Goal: Task Accomplishment & Management: Complete application form

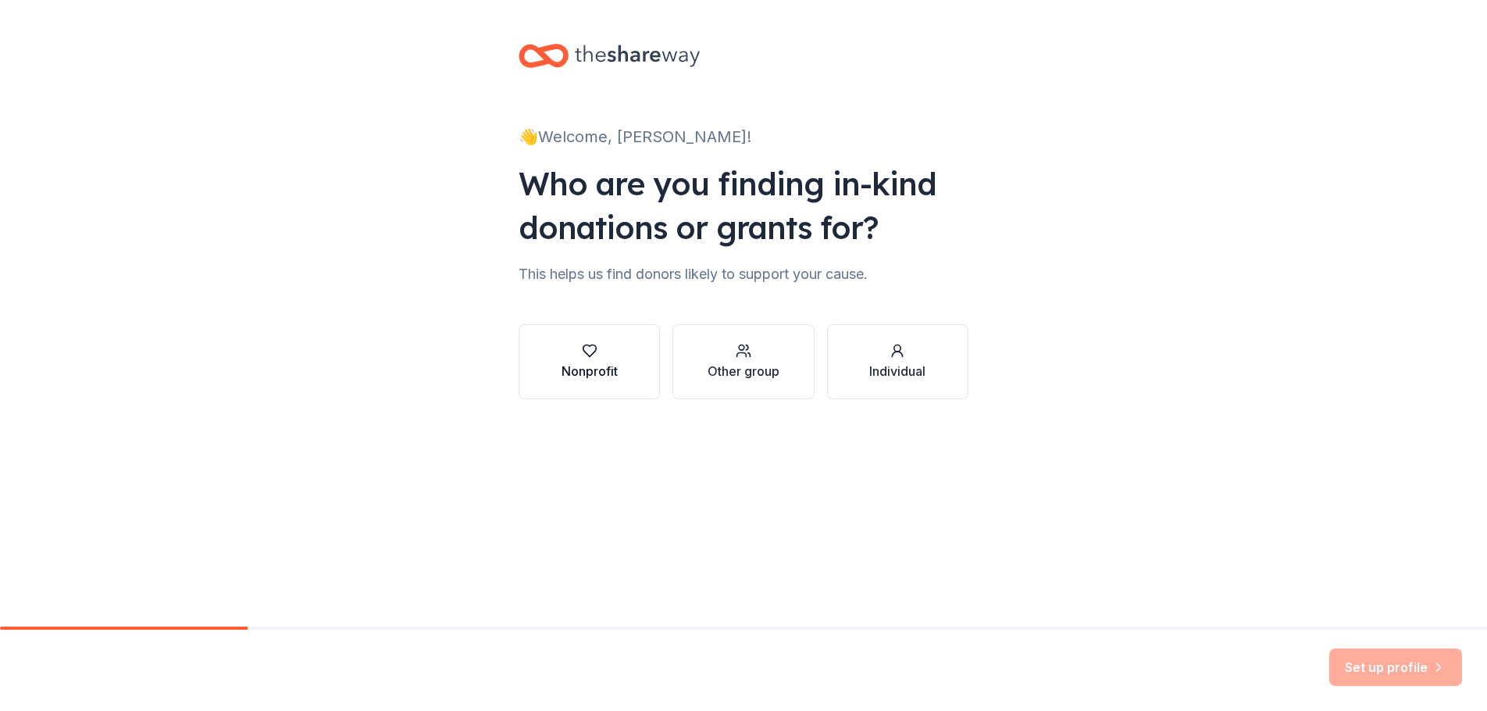
click at [607, 366] on div "Nonprofit" at bounding box center [589, 371] width 56 height 19
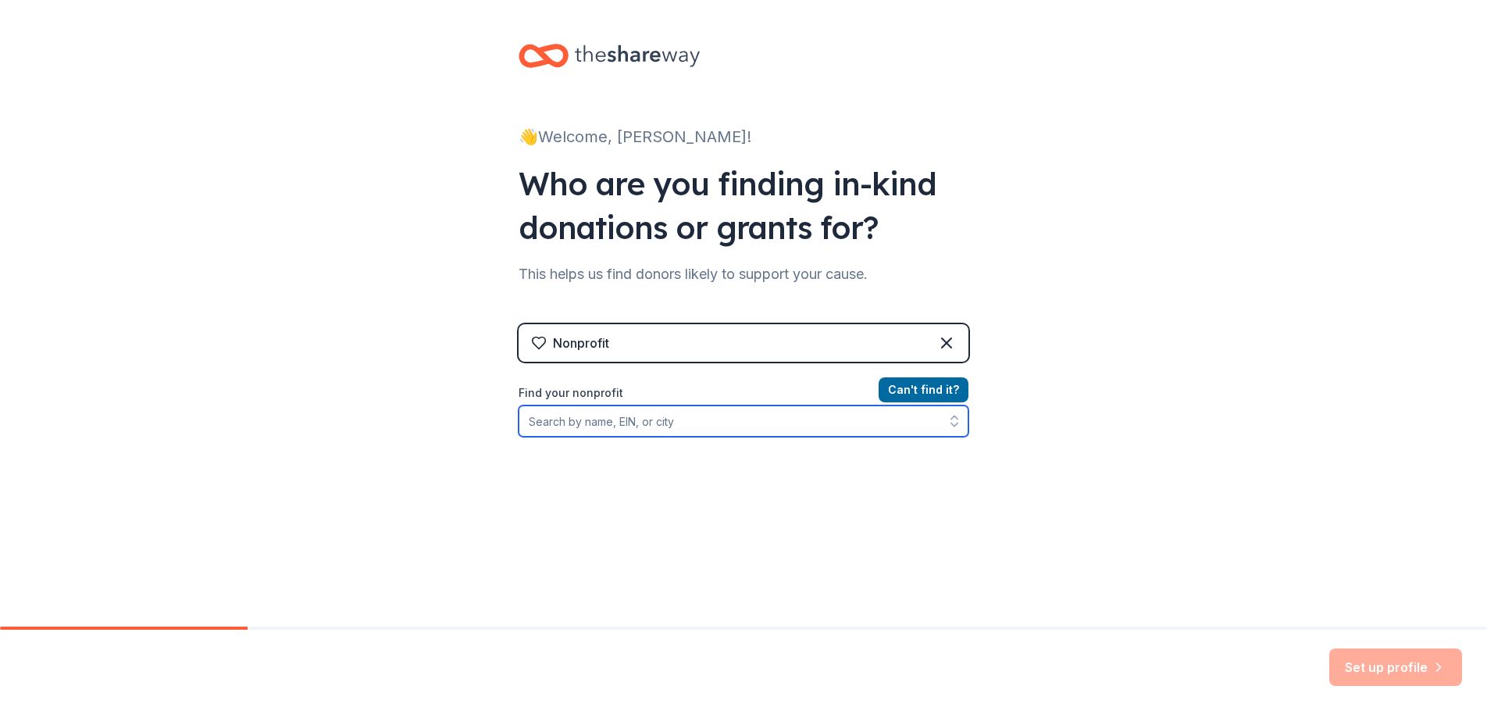
click at [699, 420] on input "Find your nonprofit" at bounding box center [743, 420] width 450 height 31
type input "o"
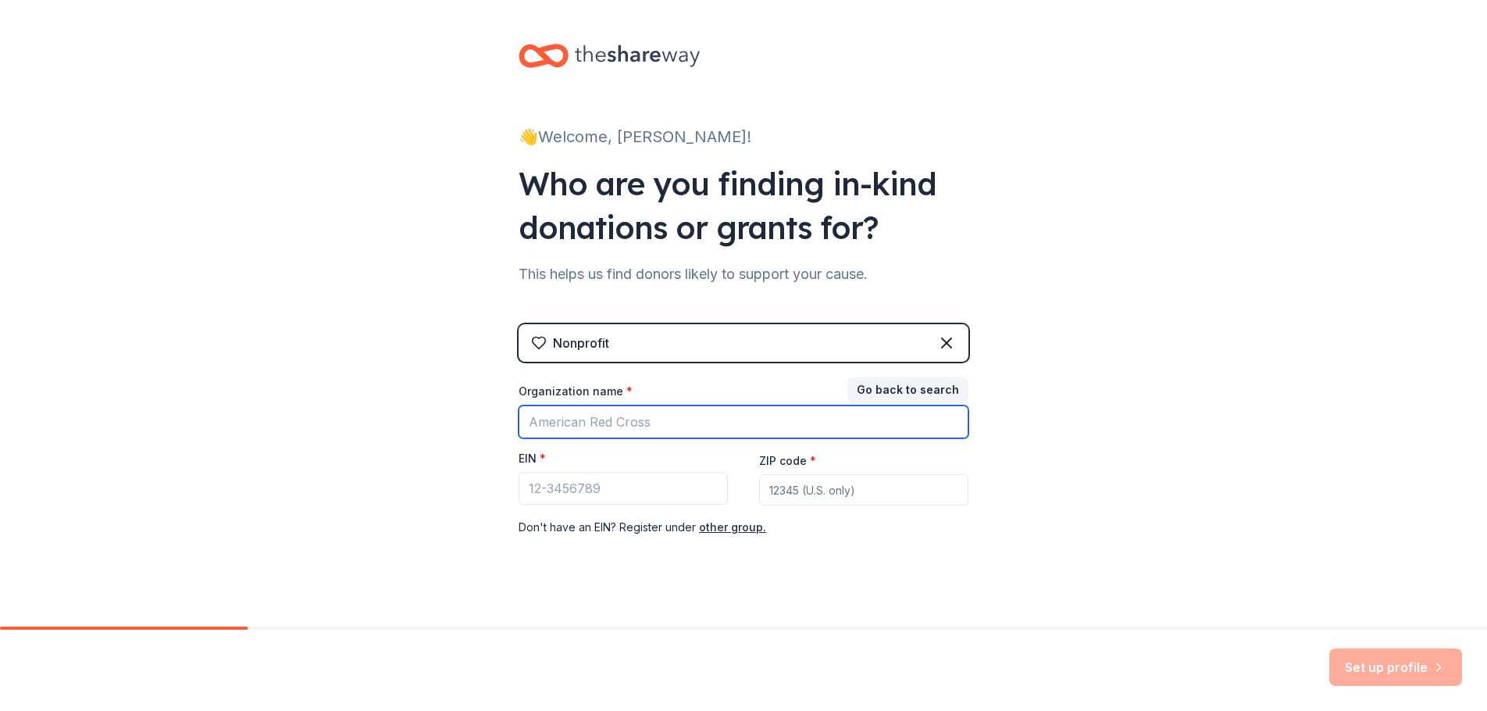
click at [700, 420] on input "Organization name *" at bounding box center [743, 421] width 450 height 33
type input "orange"
type input "W"
type input "Orange County Women Lawyers Association Foundation"
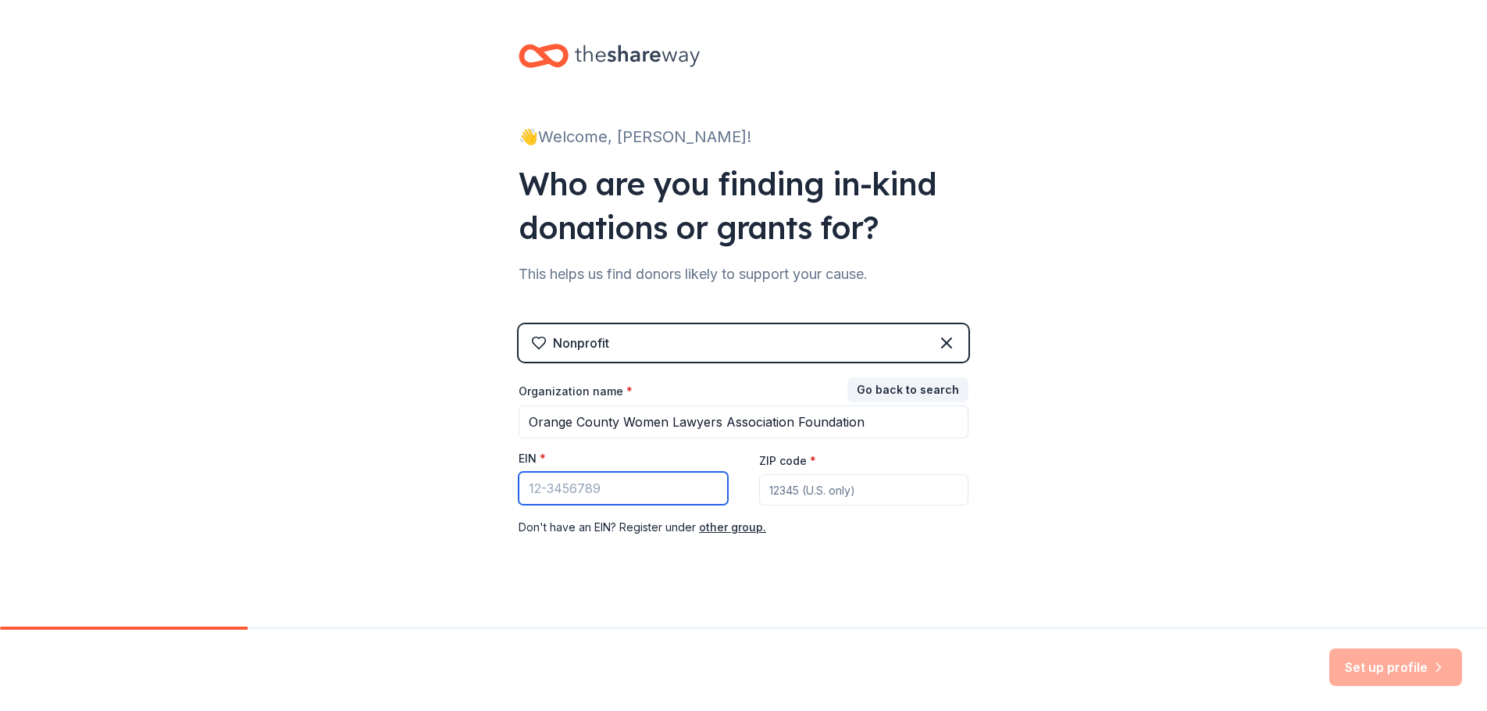
click at [600, 493] on input "EIN *" at bounding box center [622, 488] width 209 height 33
paste input "[US_EMPLOYER_IDENTIFICATION_NUMBER]"
type input "[US_EMPLOYER_IDENTIFICATION_NUMBER]"
click at [785, 490] on input "ZIP code *" at bounding box center [863, 489] width 209 height 31
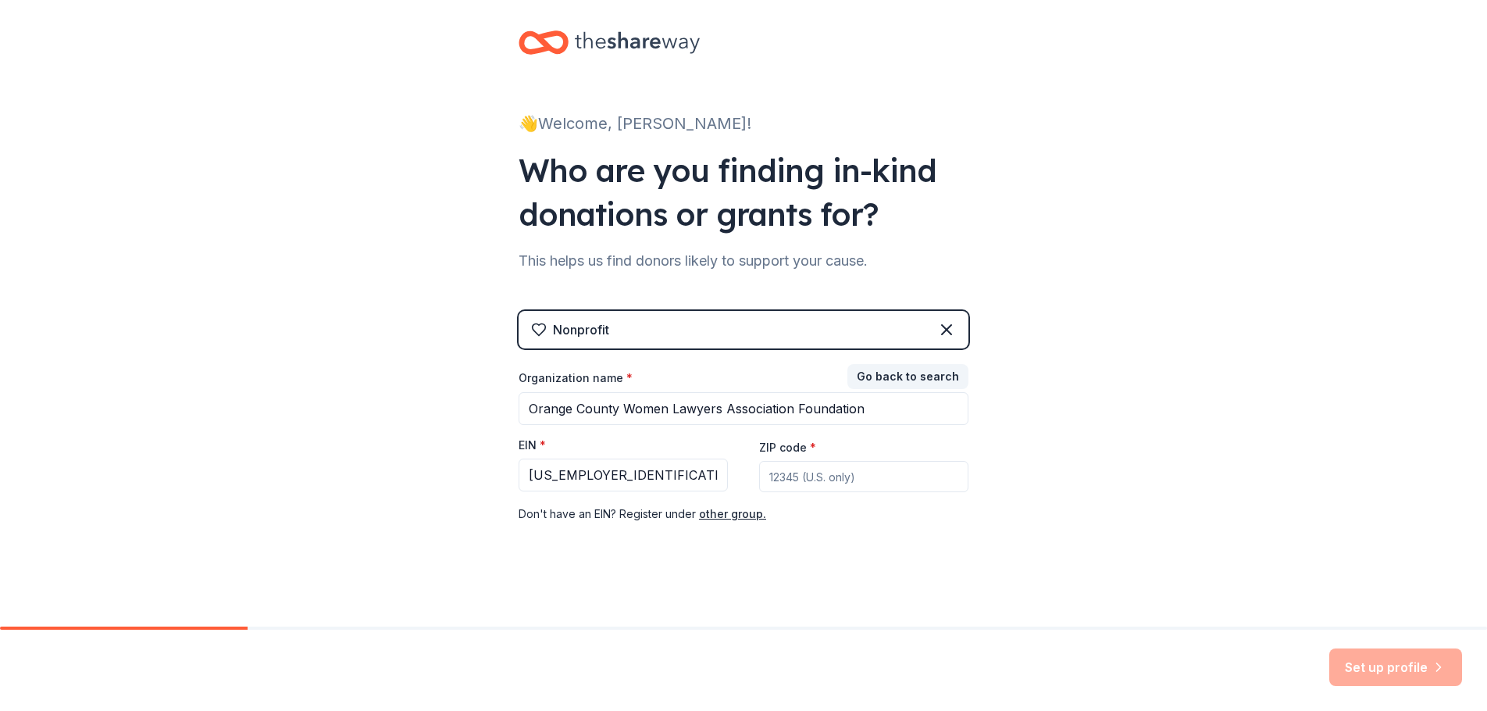
scroll to position [16, 0]
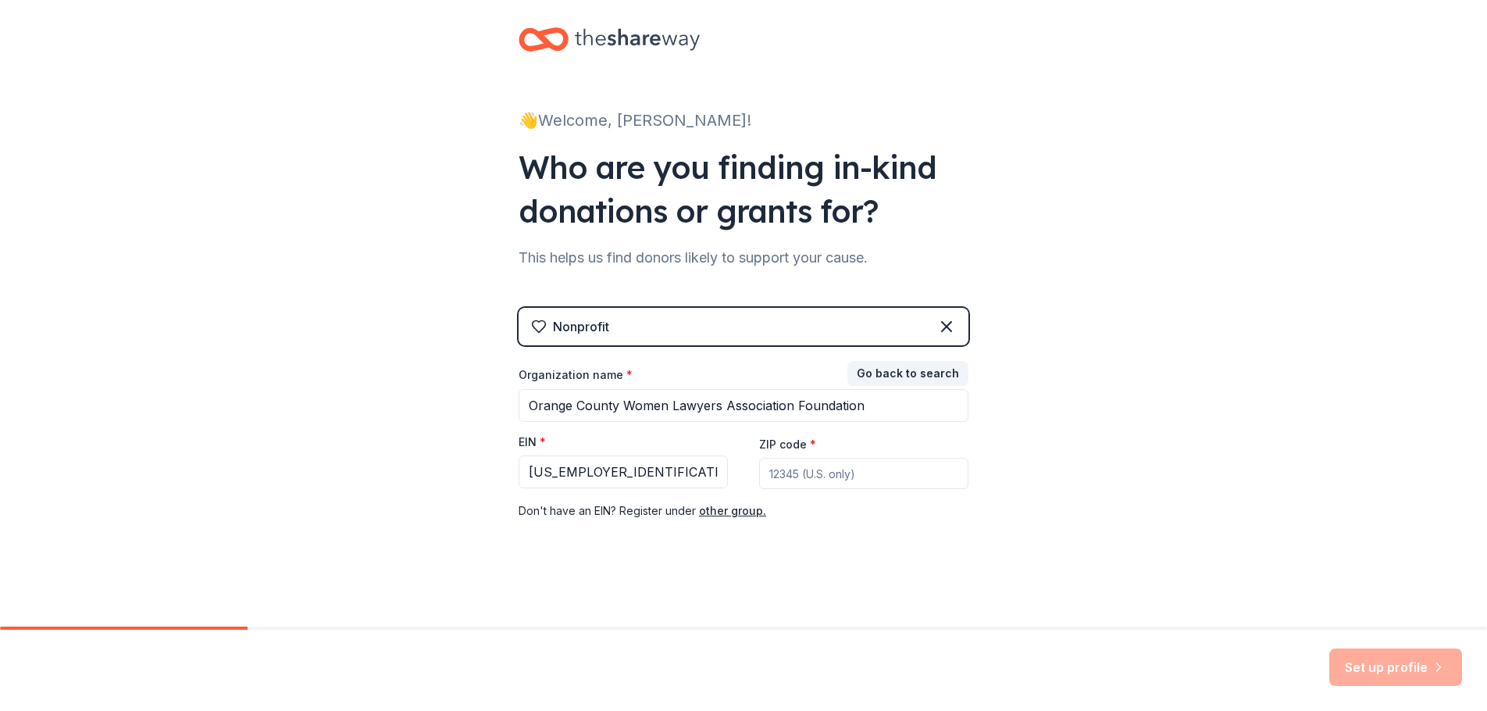
click at [841, 473] on input "ZIP code *" at bounding box center [863, 473] width 209 height 31
type input "92658"
click at [1372, 656] on button "Set up profile" at bounding box center [1395, 666] width 133 height 37
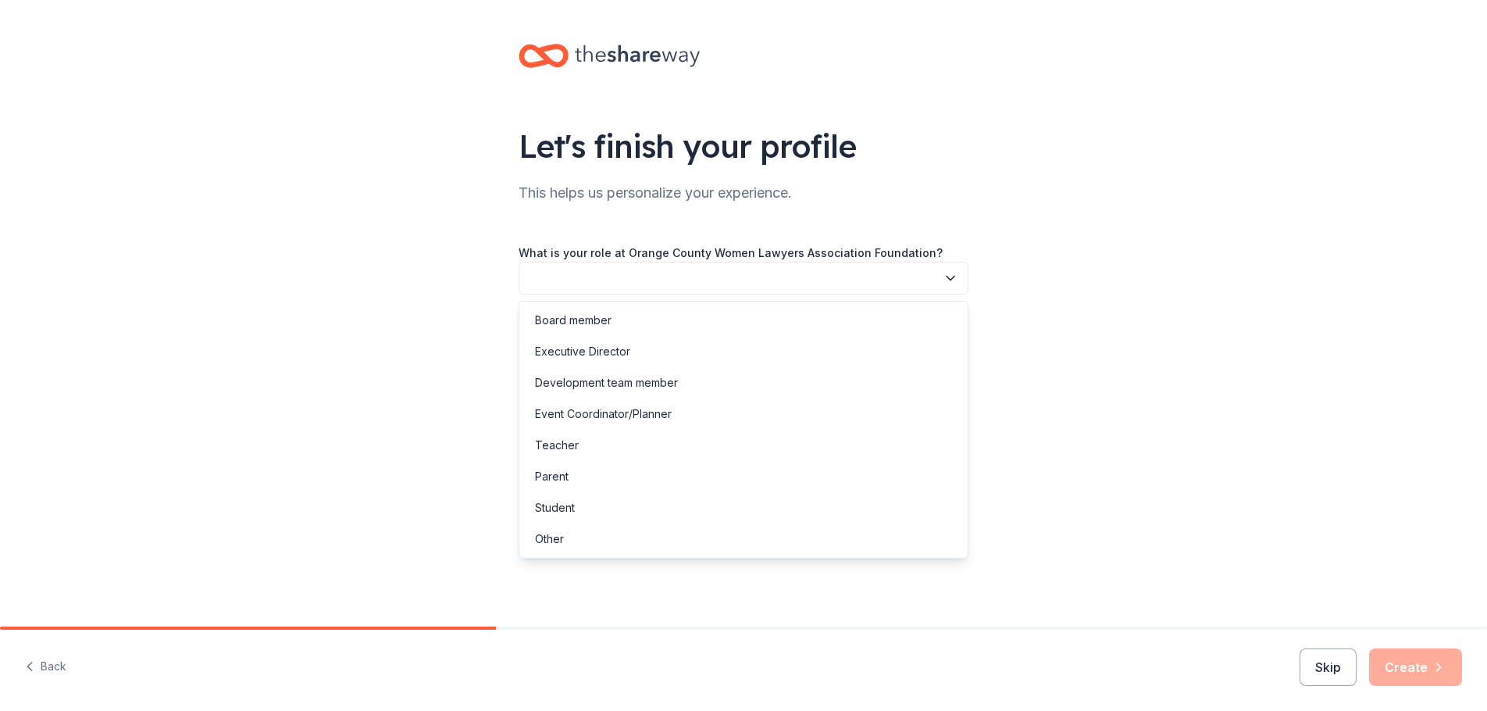
click at [951, 272] on icon "button" at bounding box center [950, 278] width 16 height 16
click at [606, 315] on div "Board member" at bounding box center [573, 320] width 77 height 19
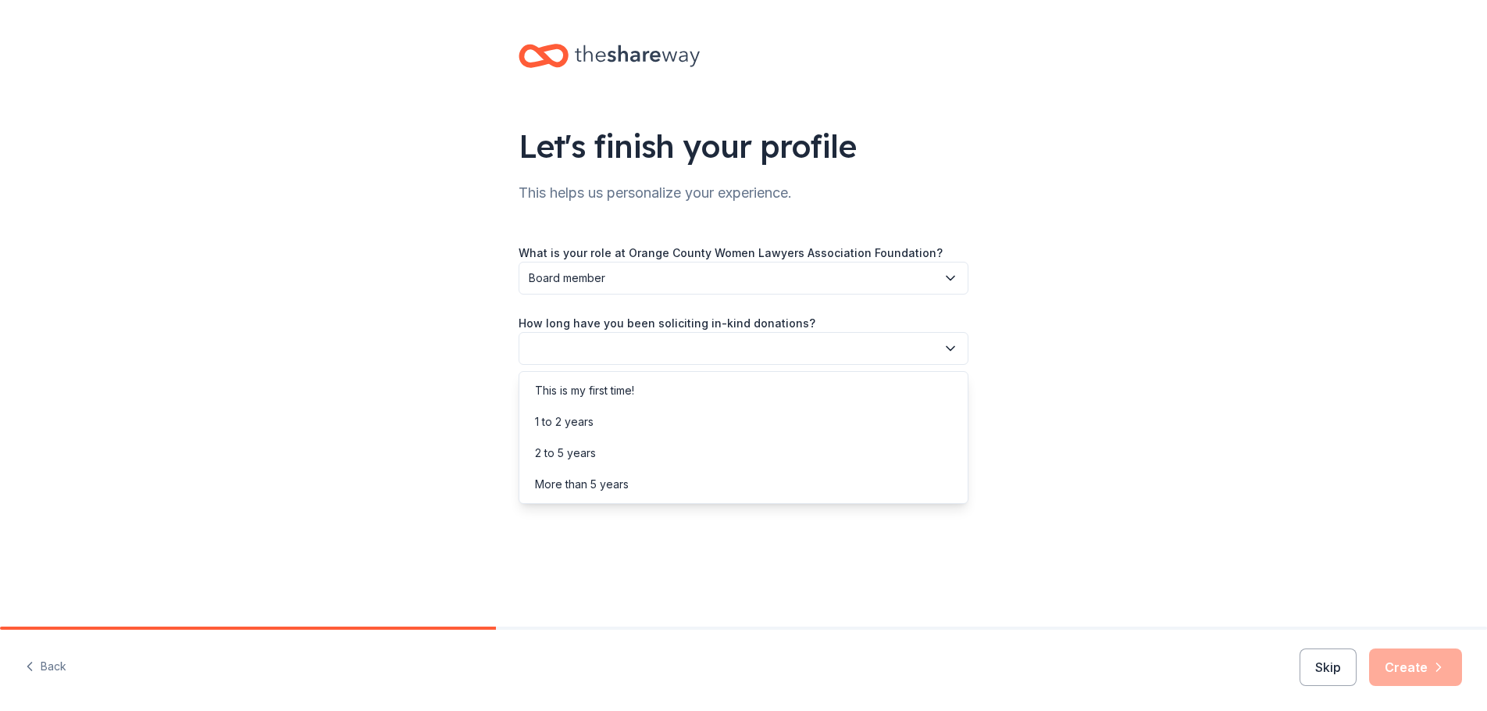
click at [959, 351] on button "button" at bounding box center [743, 348] width 450 height 33
drag, startPoint x: 674, startPoint y: 486, endPoint x: 688, endPoint y: 486, distance: 14.1
click at [674, 486] on div "More than 5 years" at bounding box center [743, 483] width 442 height 31
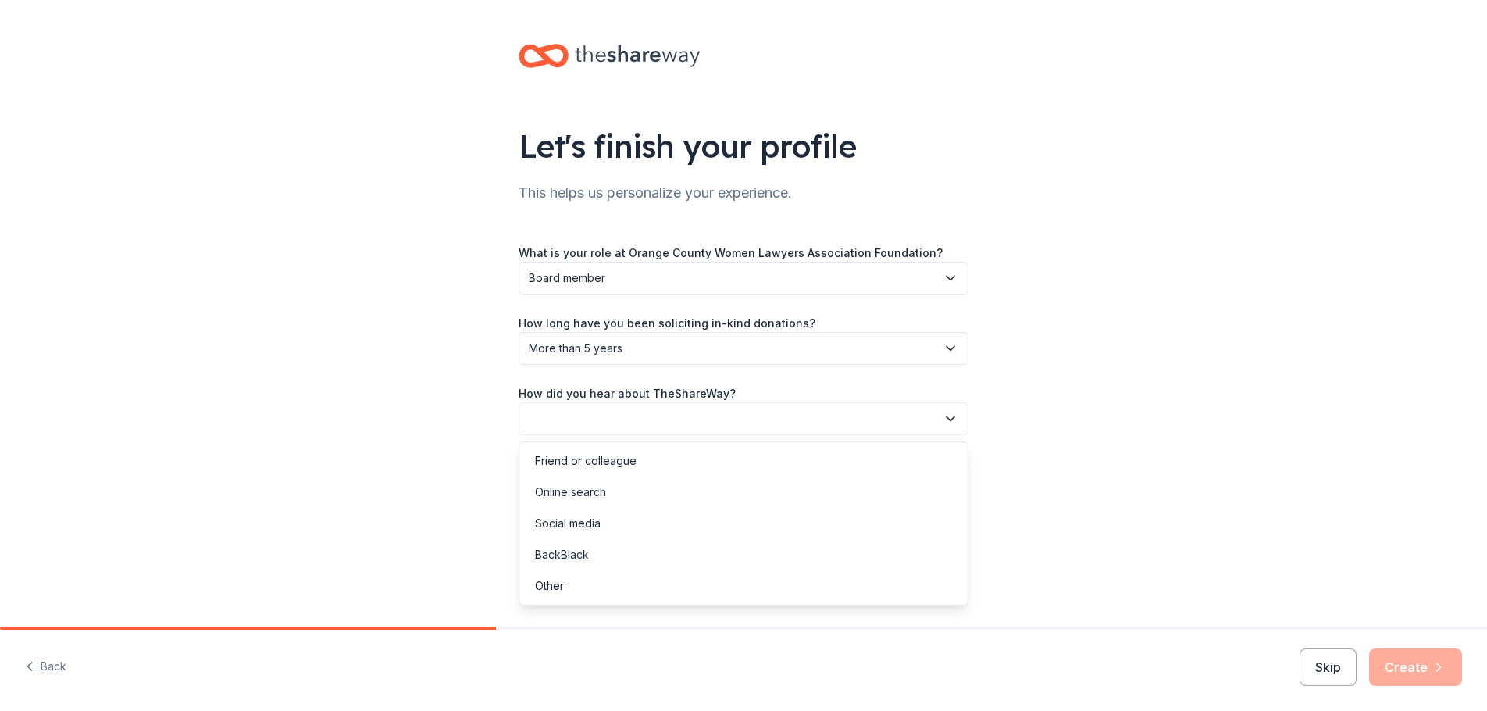
click at [949, 416] on icon "button" at bounding box center [950, 419] width 16 height 16
drag, startPoint x: 622, startPoint y: 454, endPoint x: 694, endPoint y: 455, distance: 71.9
click at [623, 454] on div "Friend or colleague" at bounding box center [586, 460] width 102 height 19
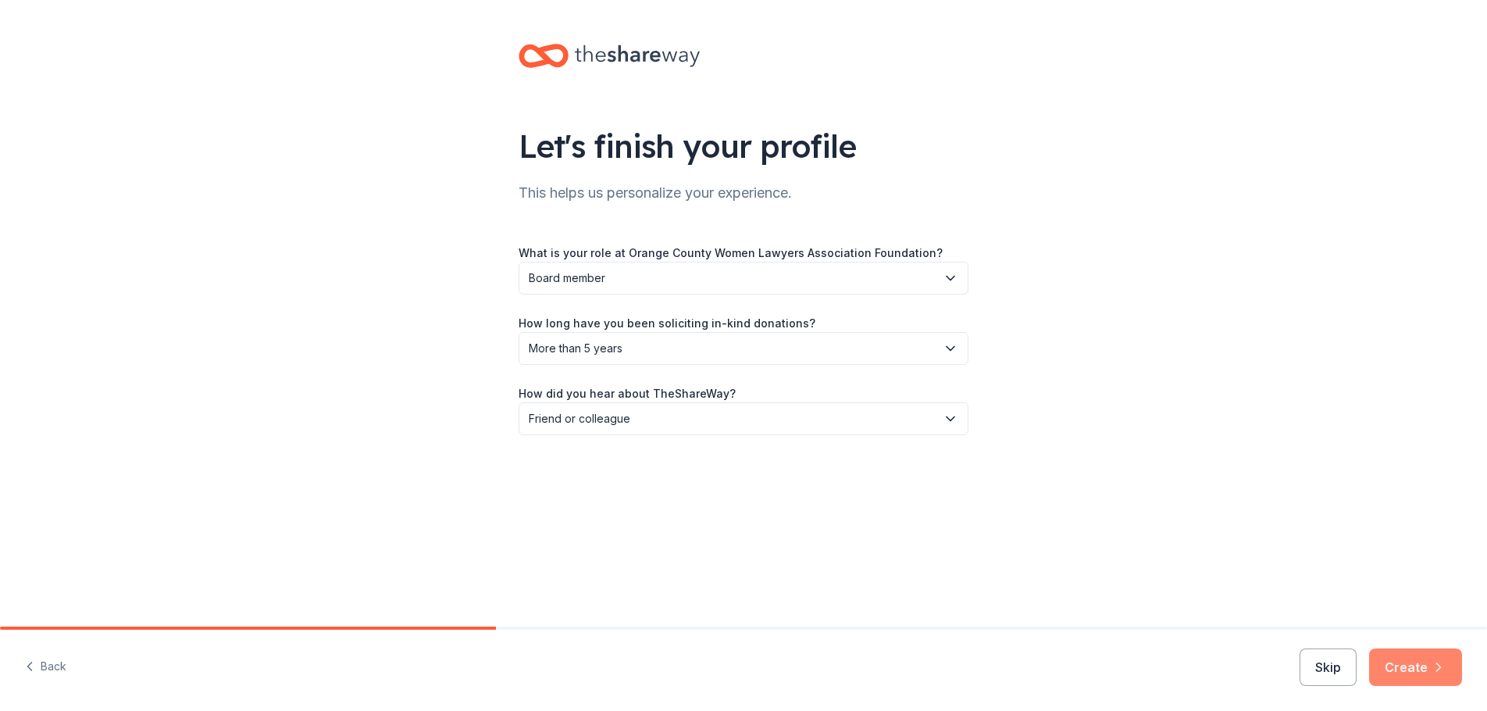
click at [1415, 656] on button "Create" at bounding box center [1415, 666] width 93 height 37
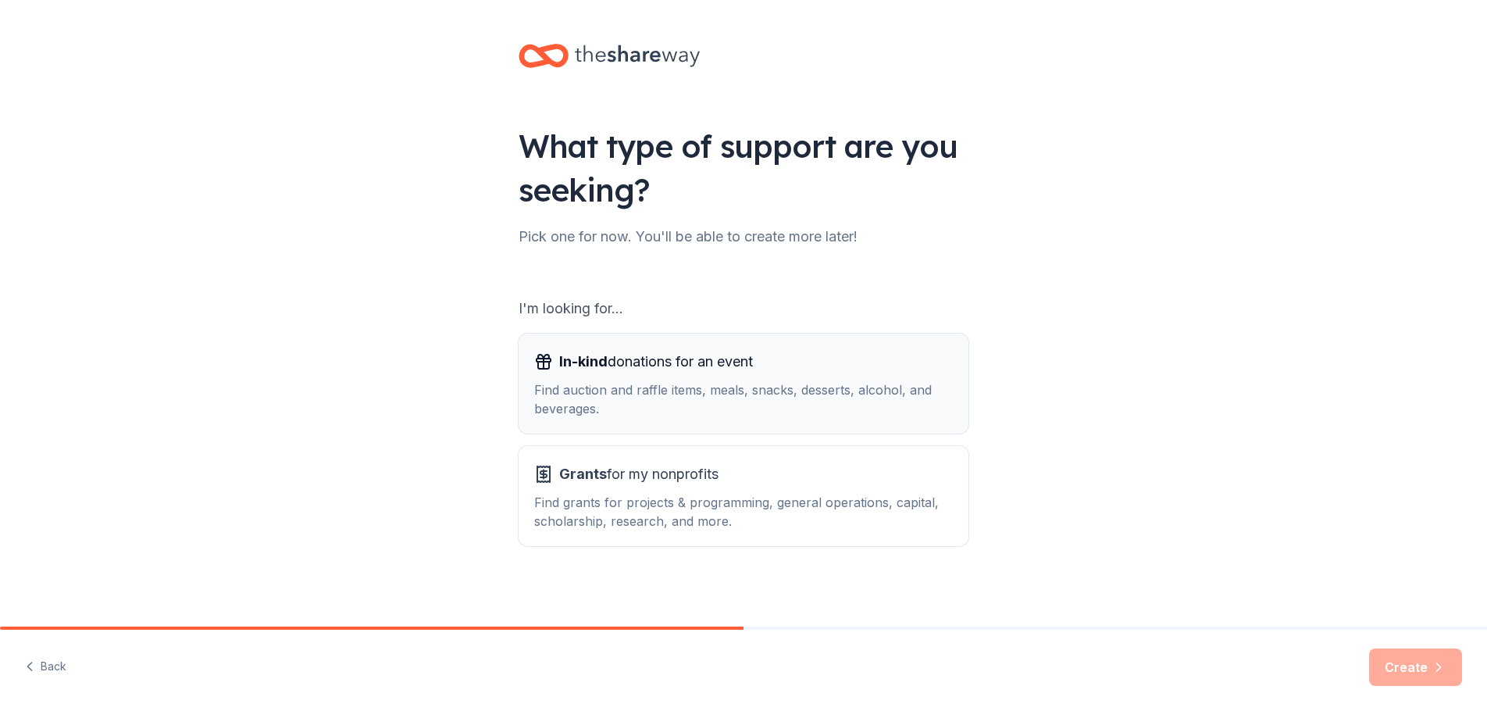
click at [732, 374] on div "In-kind donations for an event Find auction and raffle items, meals, snacks, de…" at bounding box center [743, 383] width 419 height 69
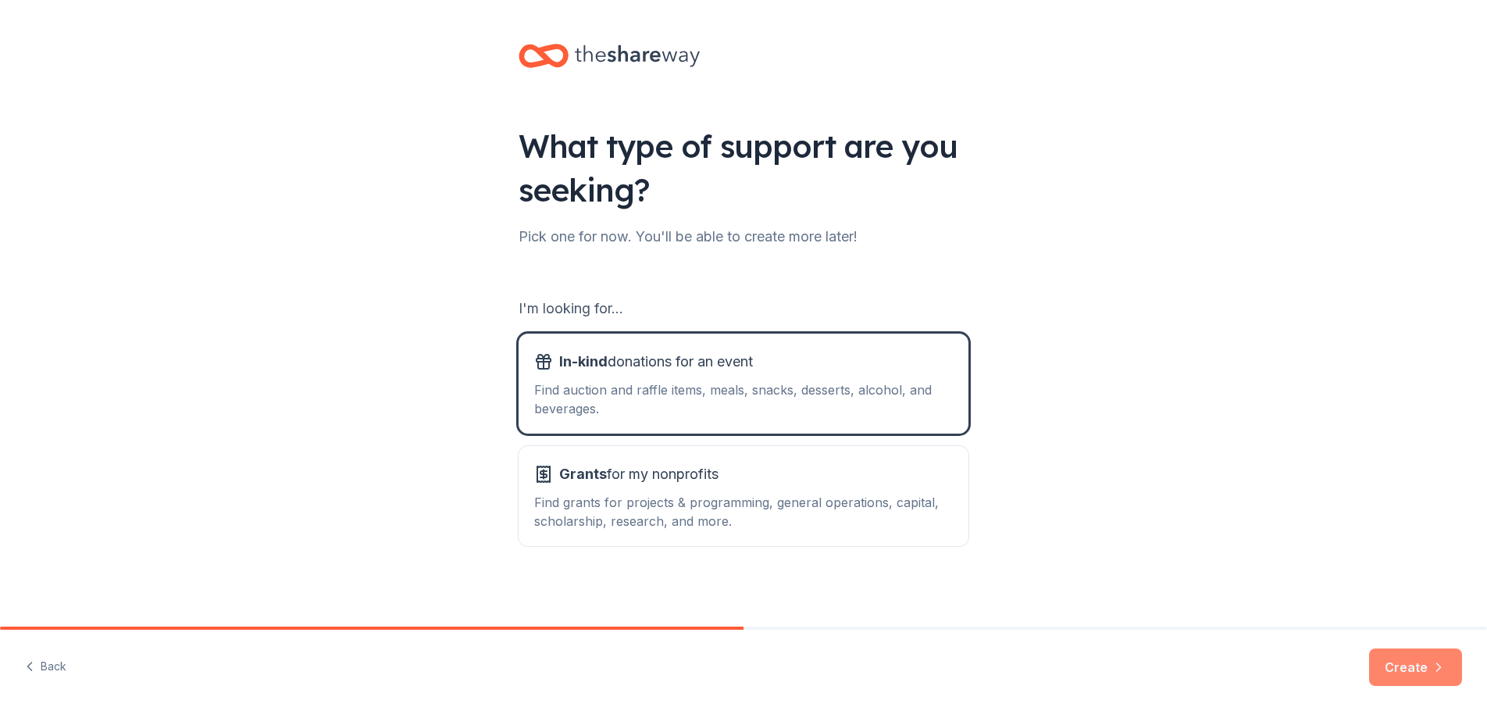
click at [1412, 671] on button "Create" at bounding box center [1415, 666] width 93 height 37
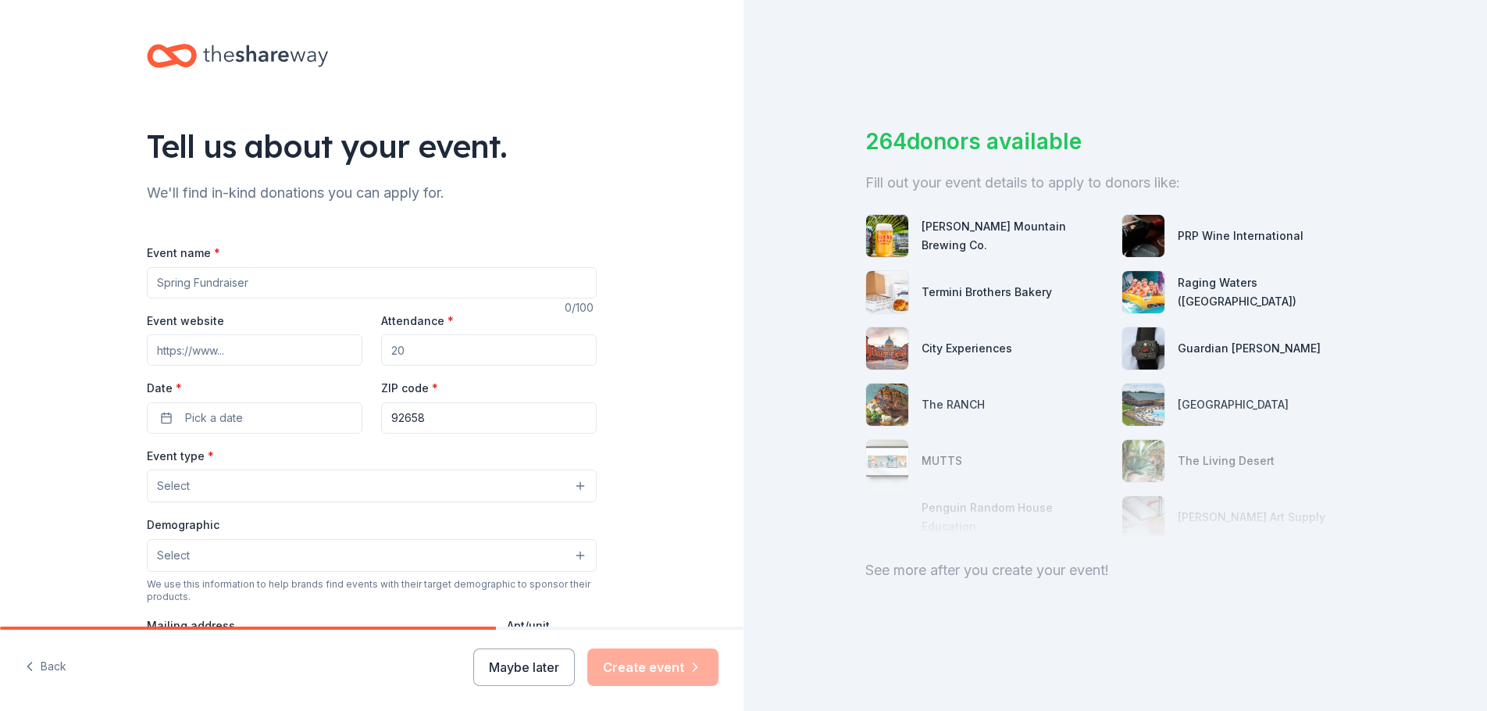
click at [319, 278] on input "Event name *" at bounding box center [372, 282] width 450 height 31
paste input "50th Anniversary Gala"
type input "50th Anniversary Gala"
click at [205, 348] on input "Event website" at bounding box center [255, 349] width 216 height 31
paste input "https://www.ocwla.org/Gala"
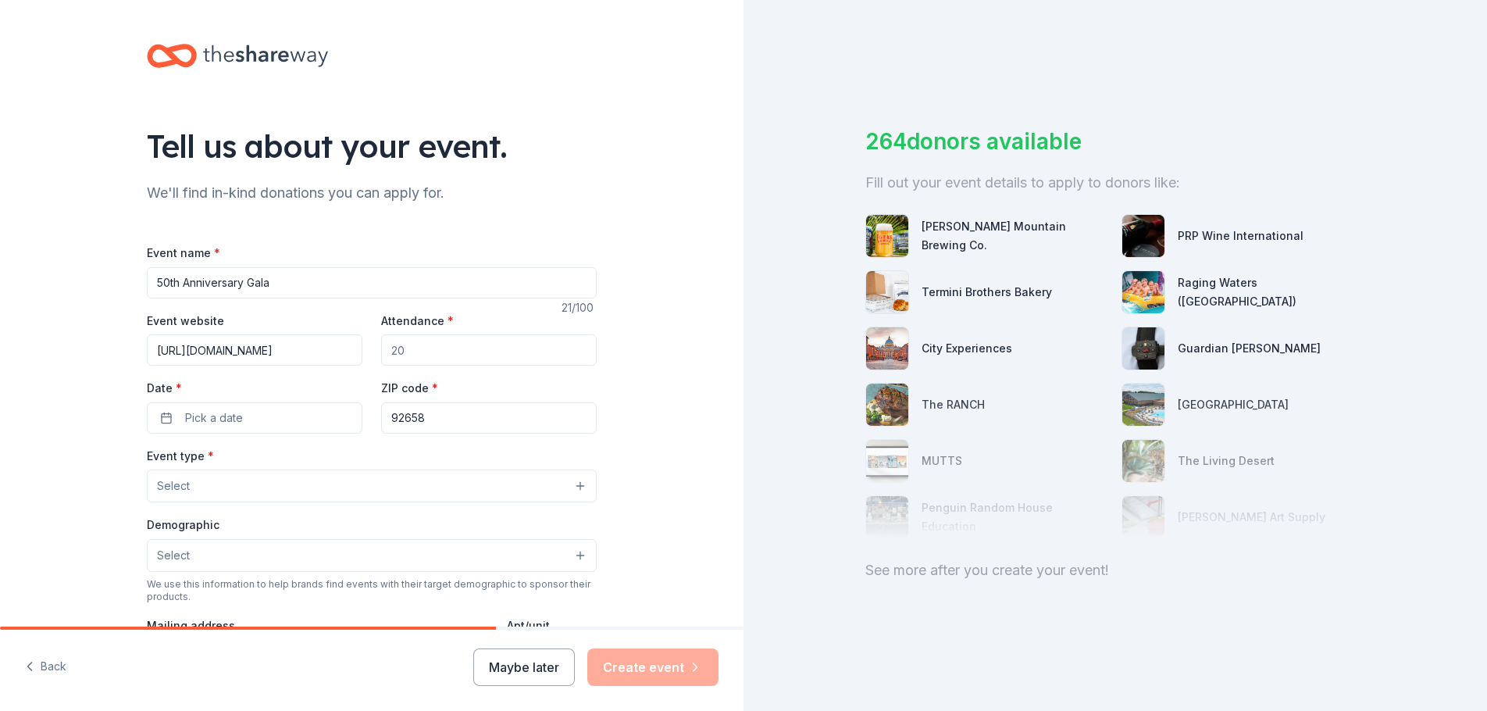
type input "https://www.ocwla.org/Gala"
drag, startPoint x: 445, startPoint y: 353, endPoint x: 308, endPoint y: 354, distance: 137.4
click at [308, 354] on div "Event website https://www.ocwla.org/Gala Attendance * Date * Pick a date ZIP co…" at bounding box center [372, 372] width 450 height 123
drag, startPoint x: 404, startPoint y: 348, endPoint x: 370, endPoint y: 348, distance: 34.4
click at [370, 348] on div "Event website https://www.ocwla.org/Gala Attendance * Date * Pick a date ZIP co…" at bounding box center [372, 372] width 450 height 123
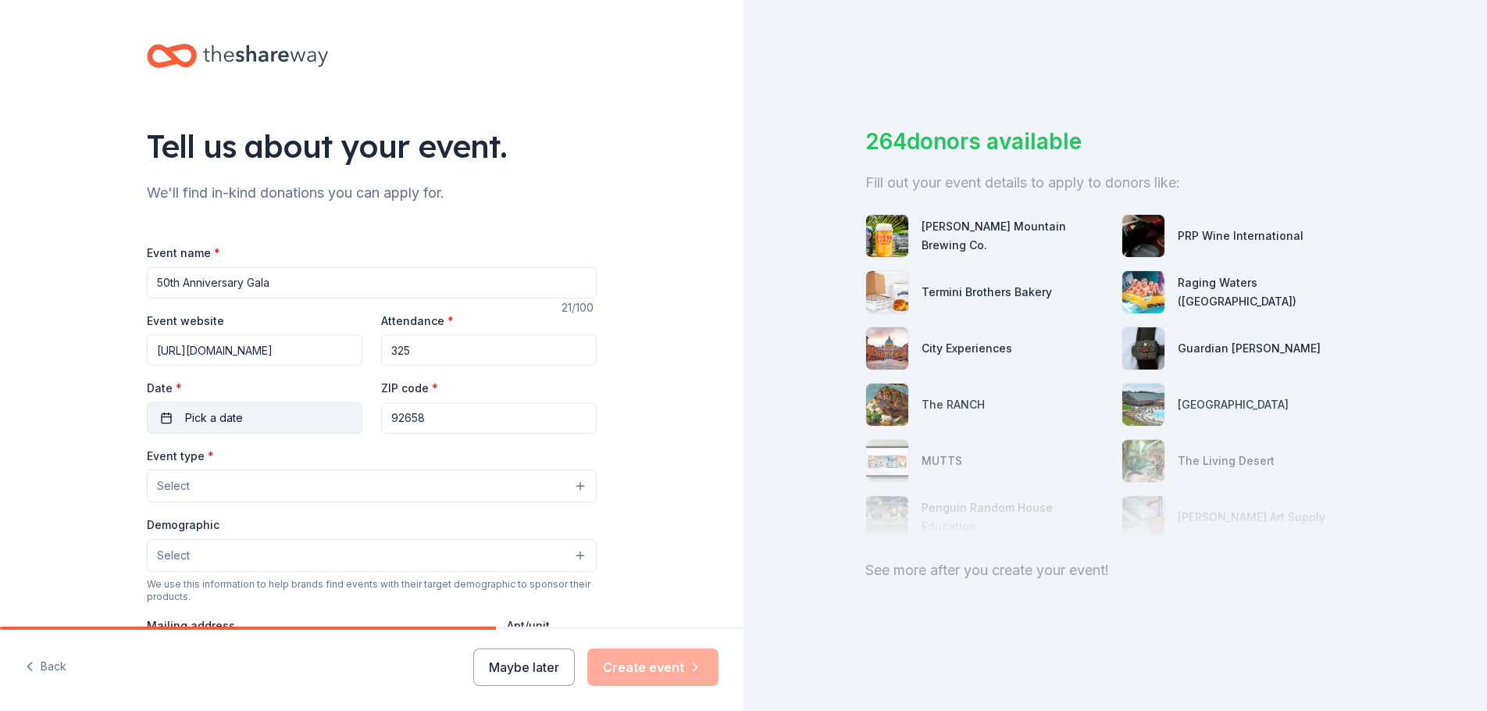
type input "325"
click at [277, 419] on button "Pick a date" at bounding box center [255, 417] width 216 height 31
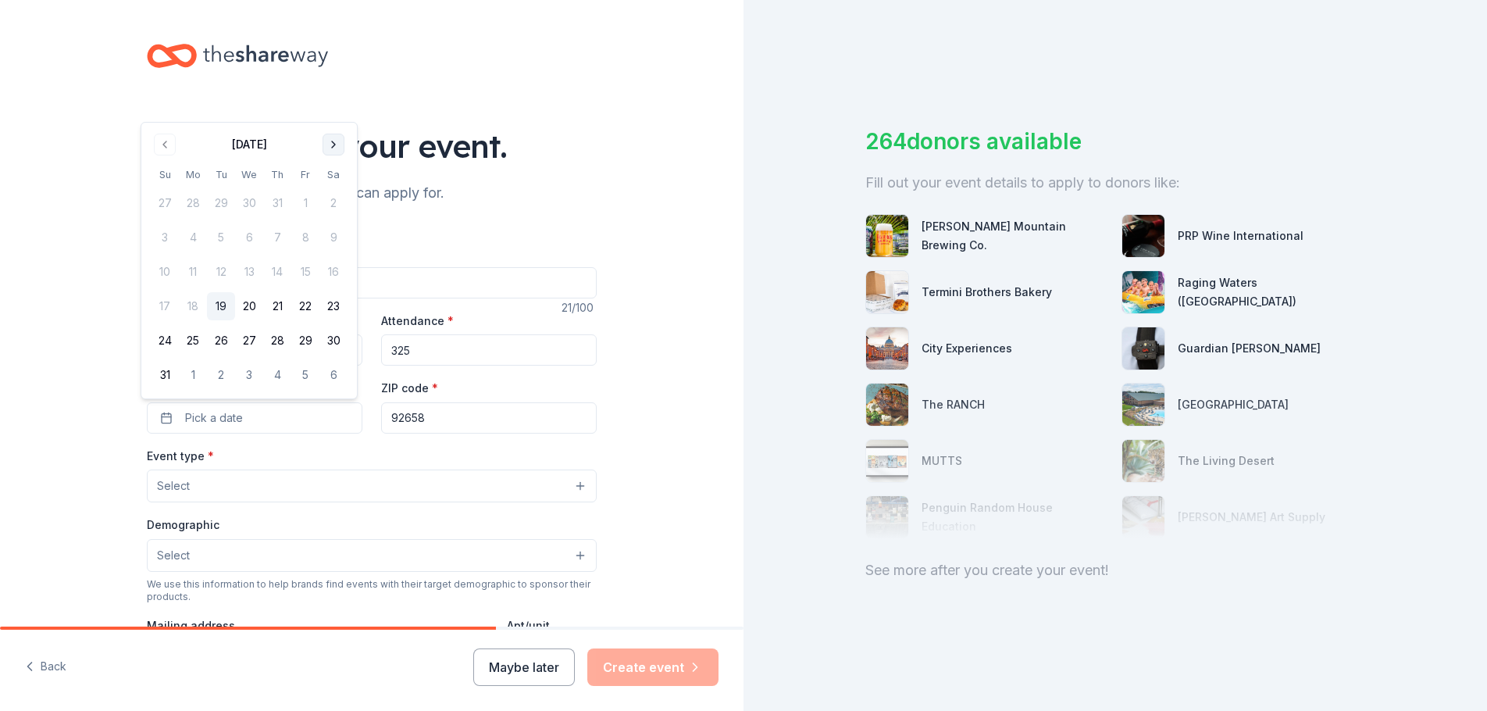
click at [334, 147] on button "Go to next month" at bounding box center [333, 145] width 22 height 22
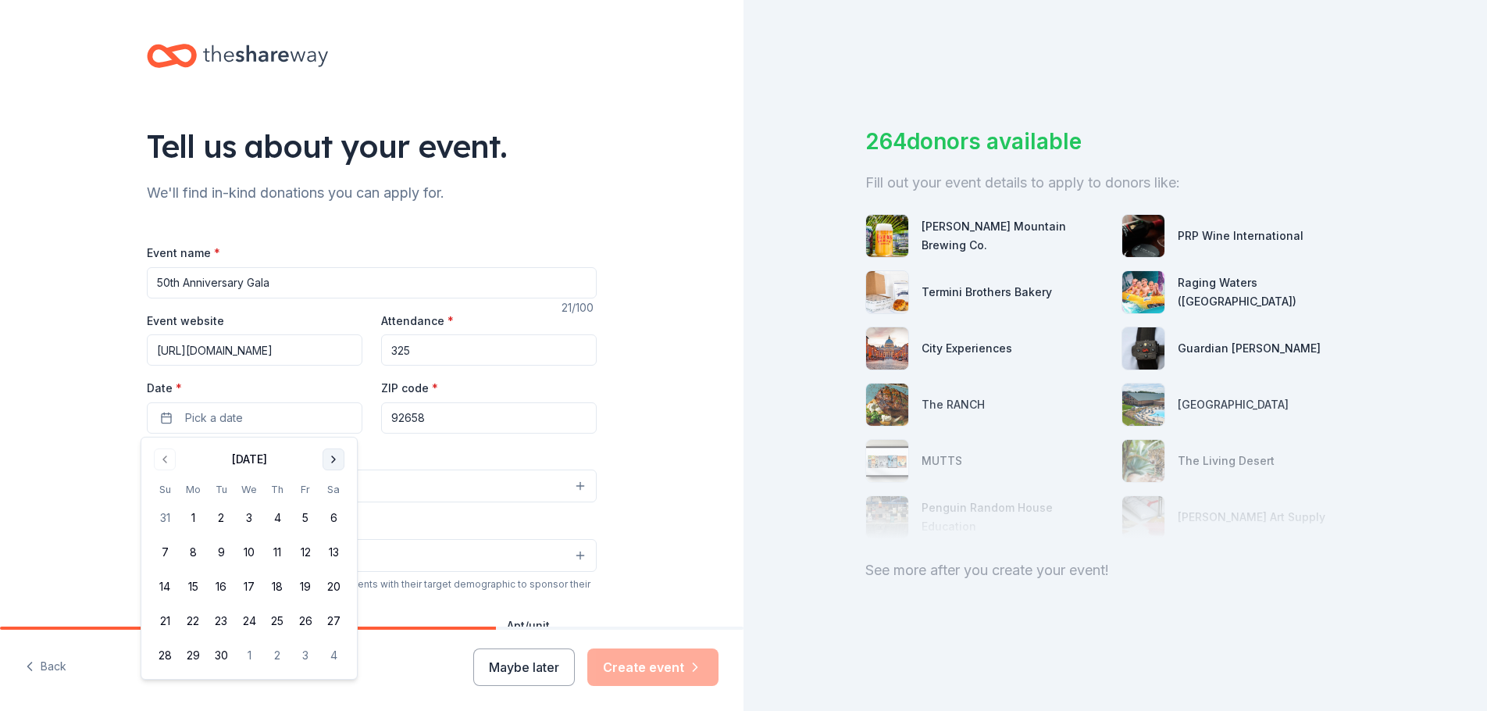
click at [339, 456] on button "Go to next month" at bounding box center [333, 459] width 22 height 22
click at [276, 586] on button "16" at bounding box center [277, 586] width 28 height 28
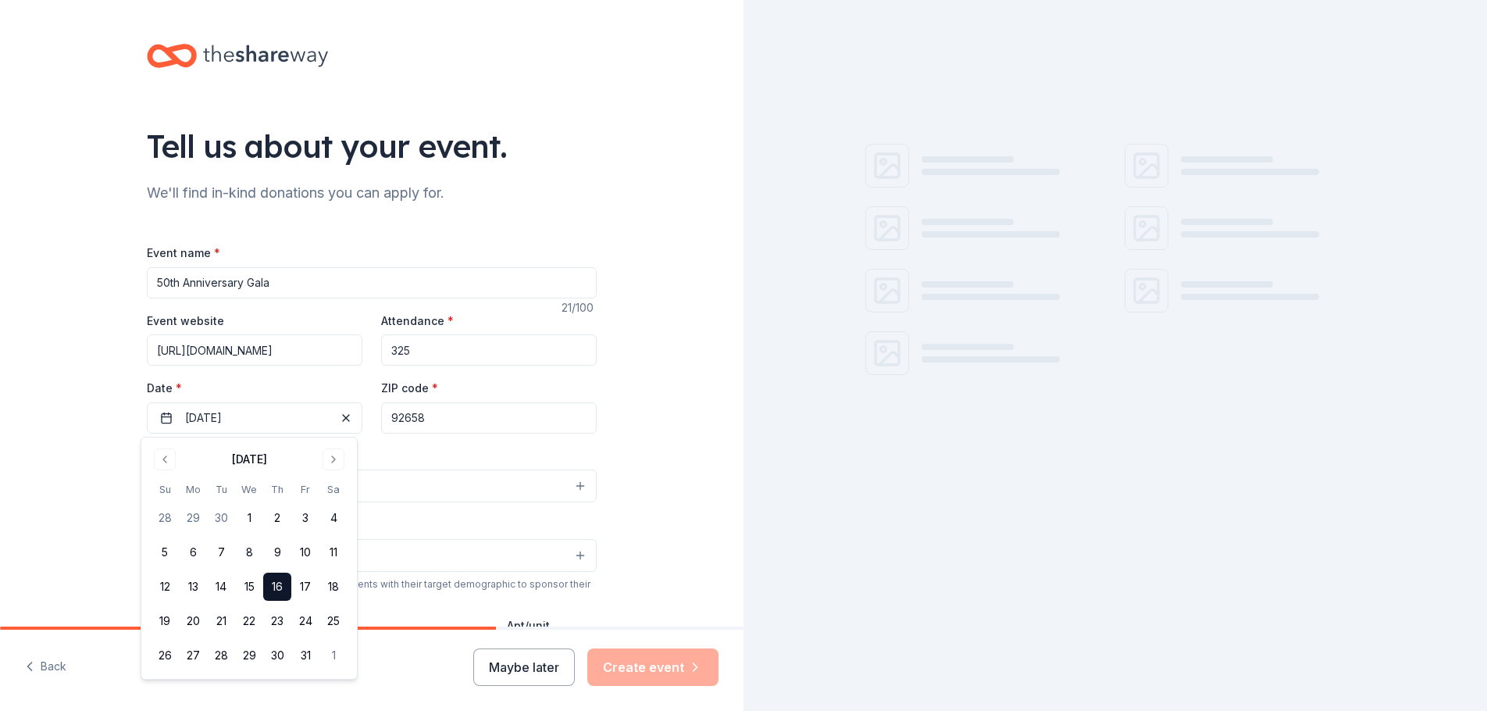
click at [469, 420] on input "92658" at bounding box center [489, 417] width 216 height 31
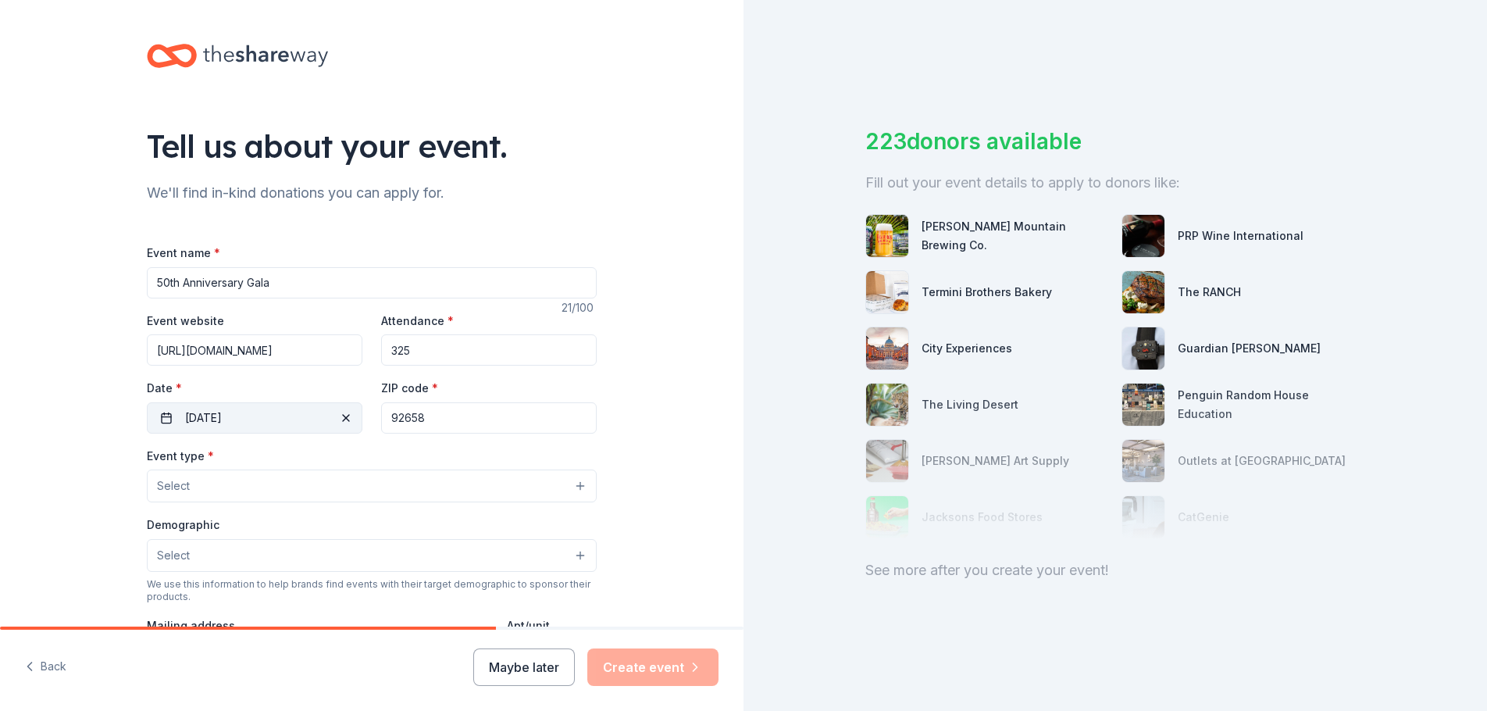
drag, startPoint x: 432, startPoint y: 416, endPoint x: 306, endPoint y: 422, distance: 125.8
click at [306, 421] on div "Event website https://www.ocwla.org/Gala Attendance * 325 Date * 10/16/2025 ZIP…" at bounding box center [372, 372] width 450 height 123
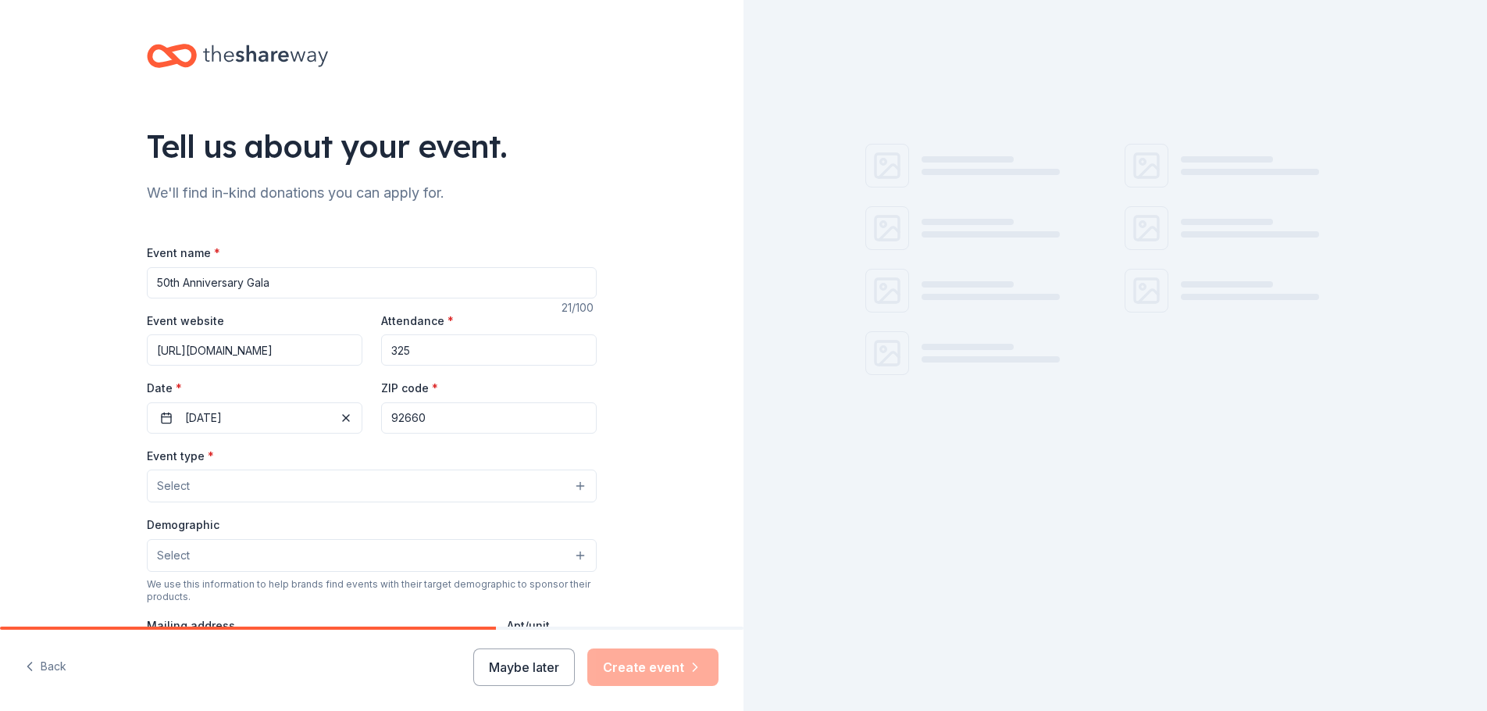
type input "92660"
click at [332, 491] on button "Select" at bounding box center [372, 485] width 450 height 33
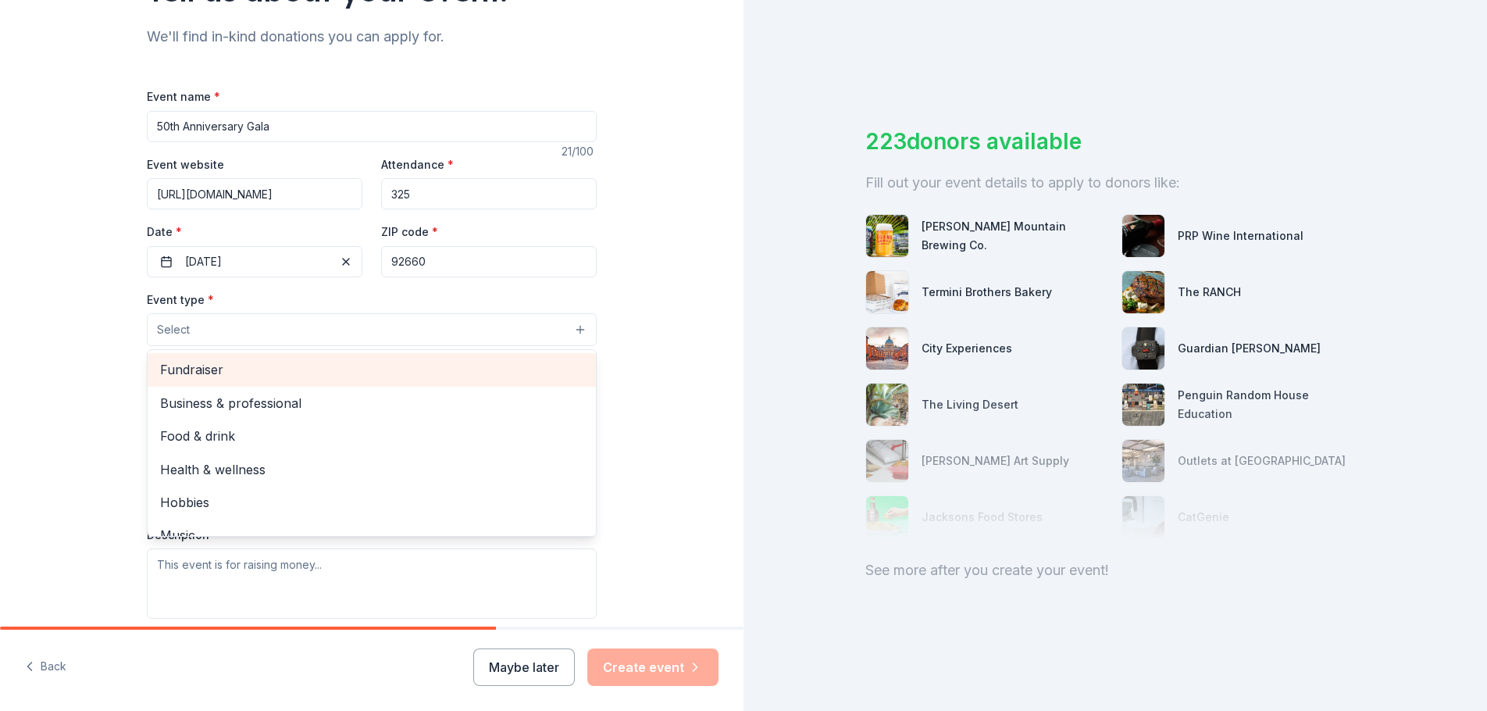
click at [189, 373] on span "Fundraiser" at bounding box center [371, 369] width 423 height 20
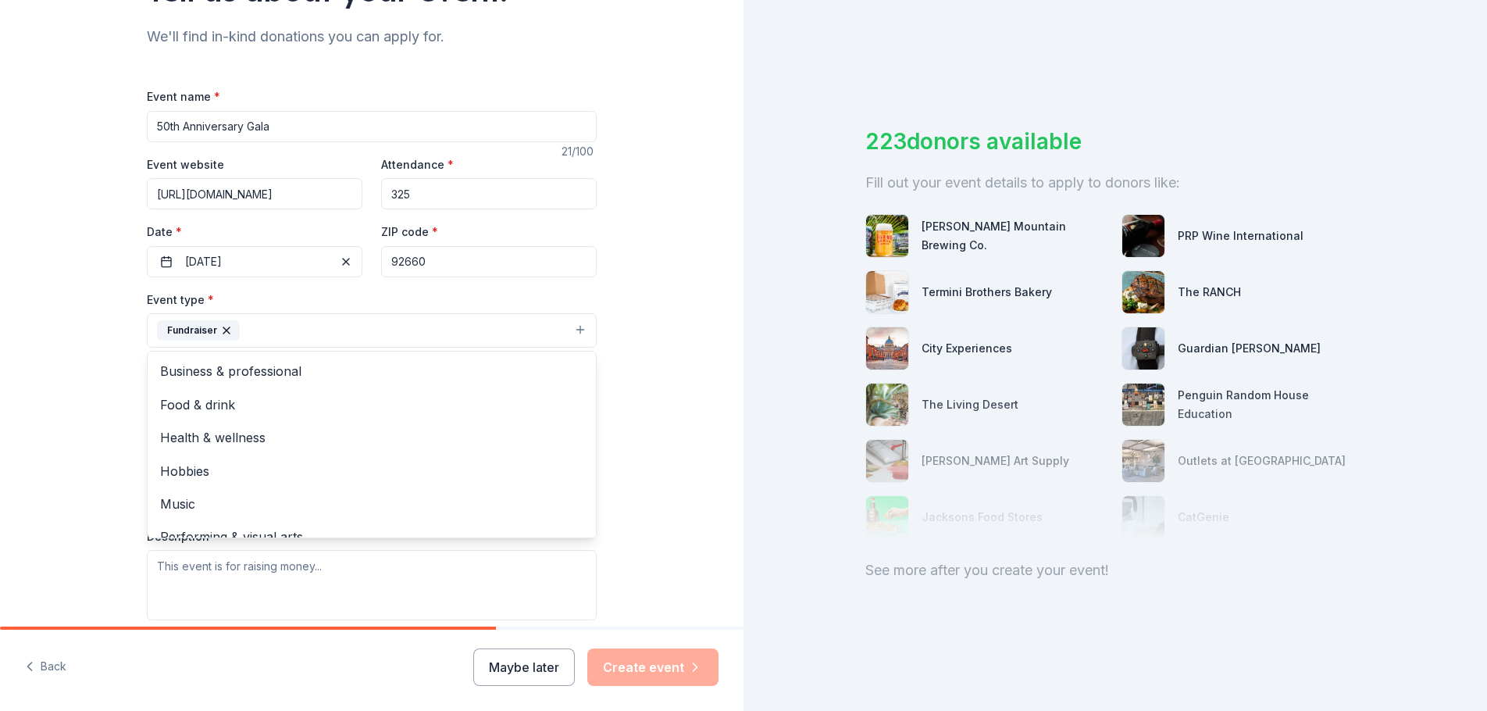
click at [409, 543] on div "Event type * Fundraiser Business & professional Food & drink Health & wellness …" at bounding box center [372, 455] width 450 height 330
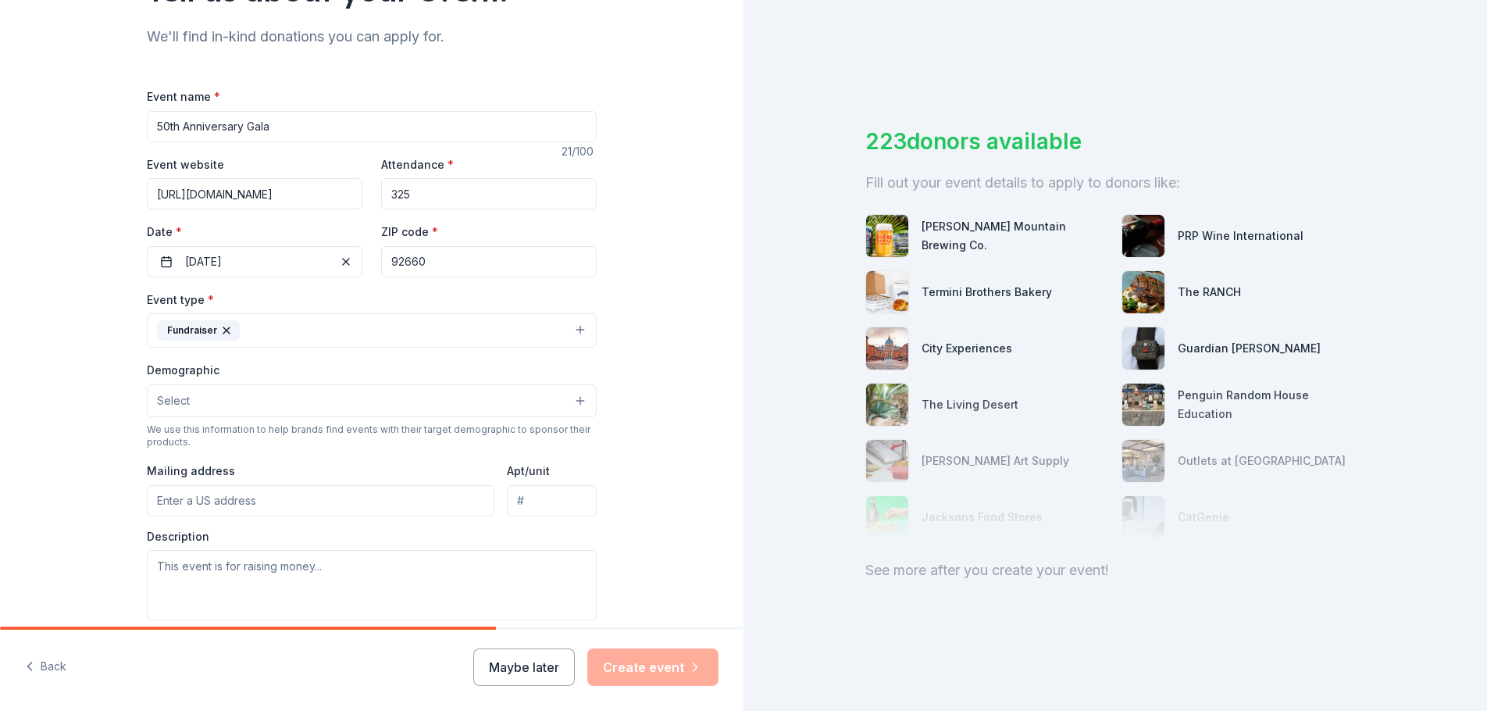
click at [574, 324] on button "Fundraiser" at bounding box center [372, 330] width 450 height 34
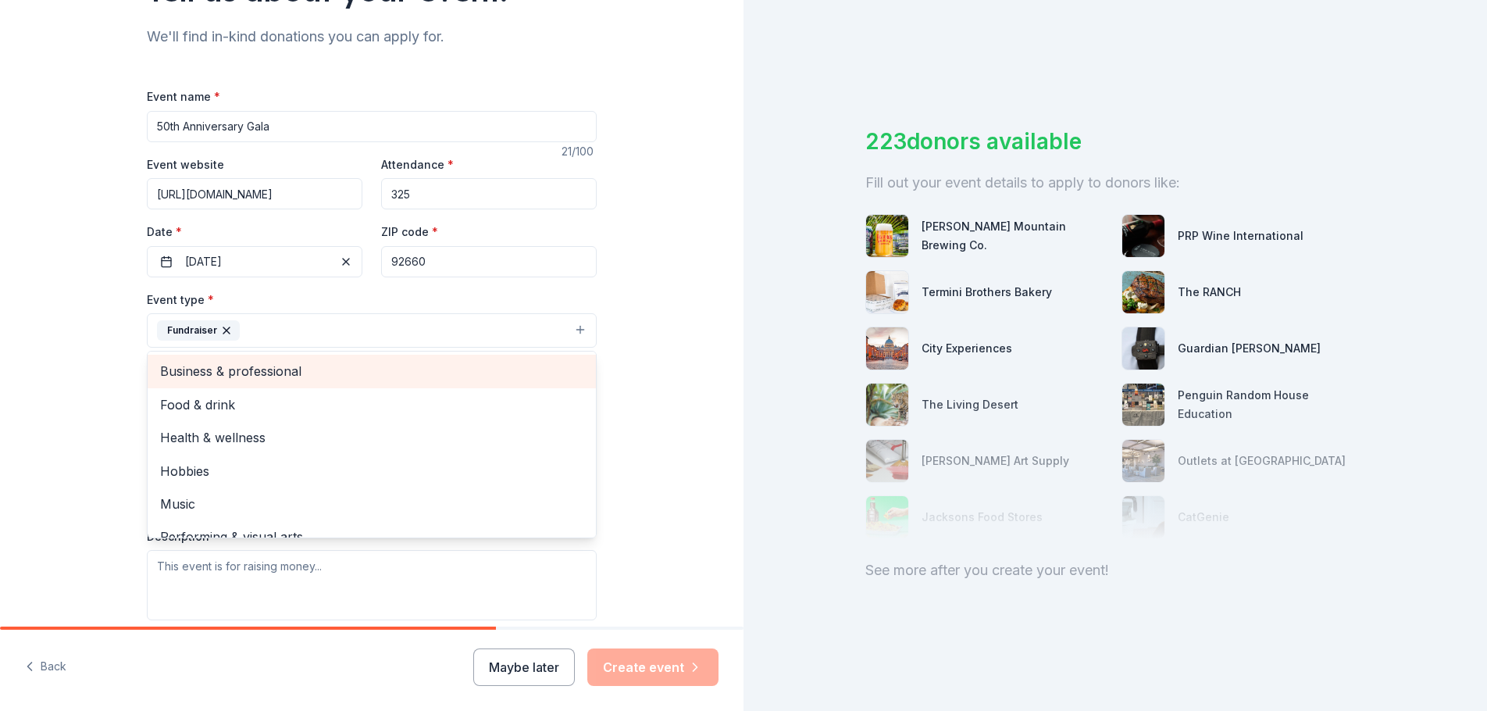
click at [335, 373] on span "Business & professional" at bounding box center [371, 371] width 423 height 20
click at [188, 376] on span "Food & drink" at bounding box center [371, 371] width 423 height 20
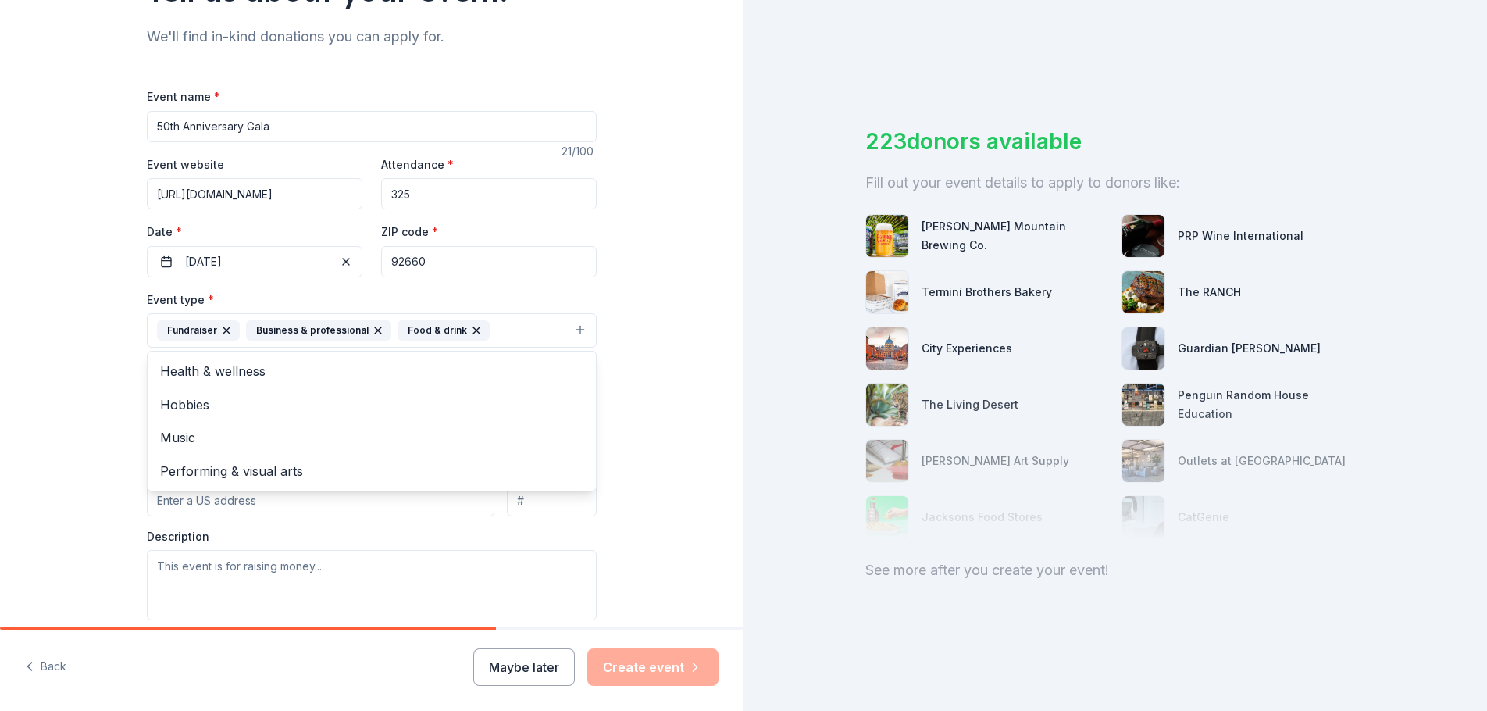
click at [661, 449] on div "Tell us about your event. We'll find in-kind donations you can apply for. Event…" at bounding box center [371, 364] width 743 height 1041
click at [572, 401] on button "Select" at bounding box center [372, 400] width 450 height 33
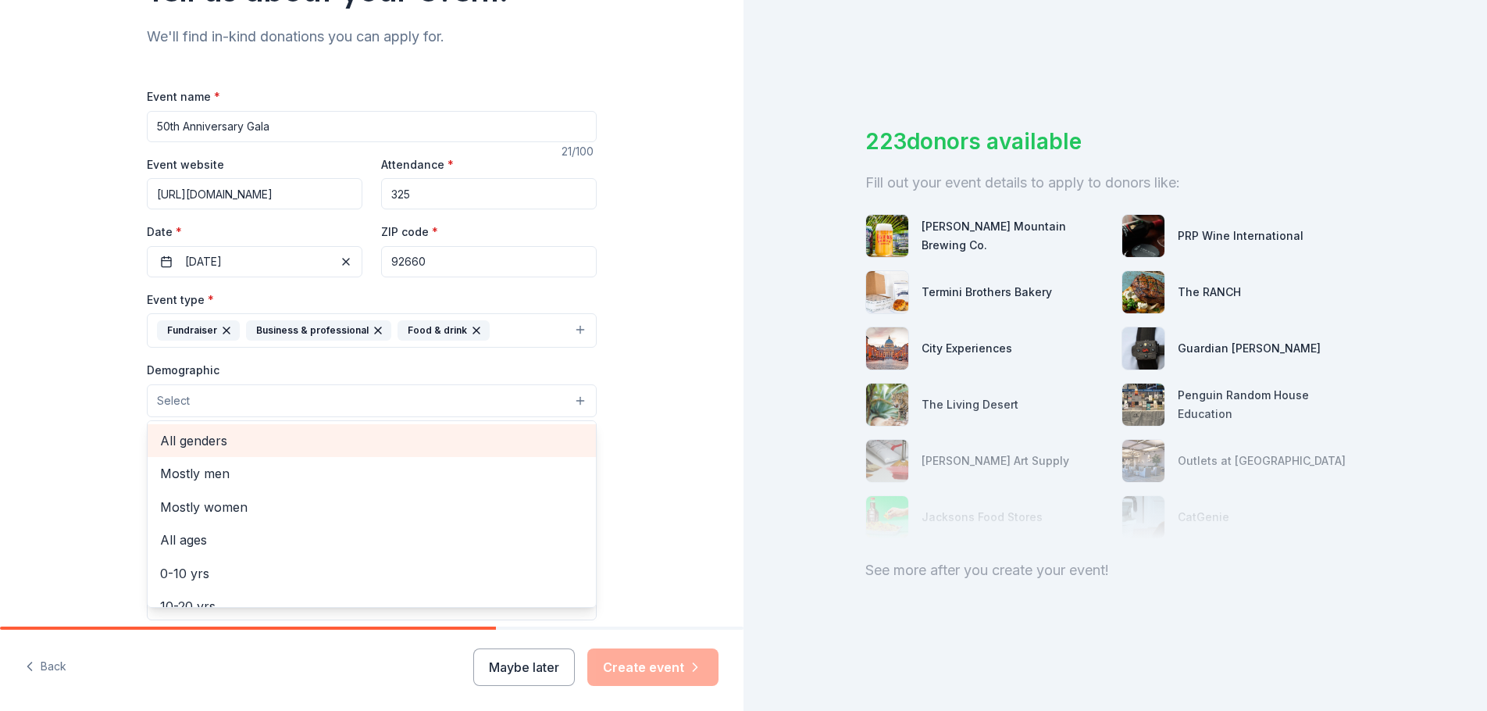
click at [271, 446] on span "All genders" at bounding box center [371, 440] width 423 height 20
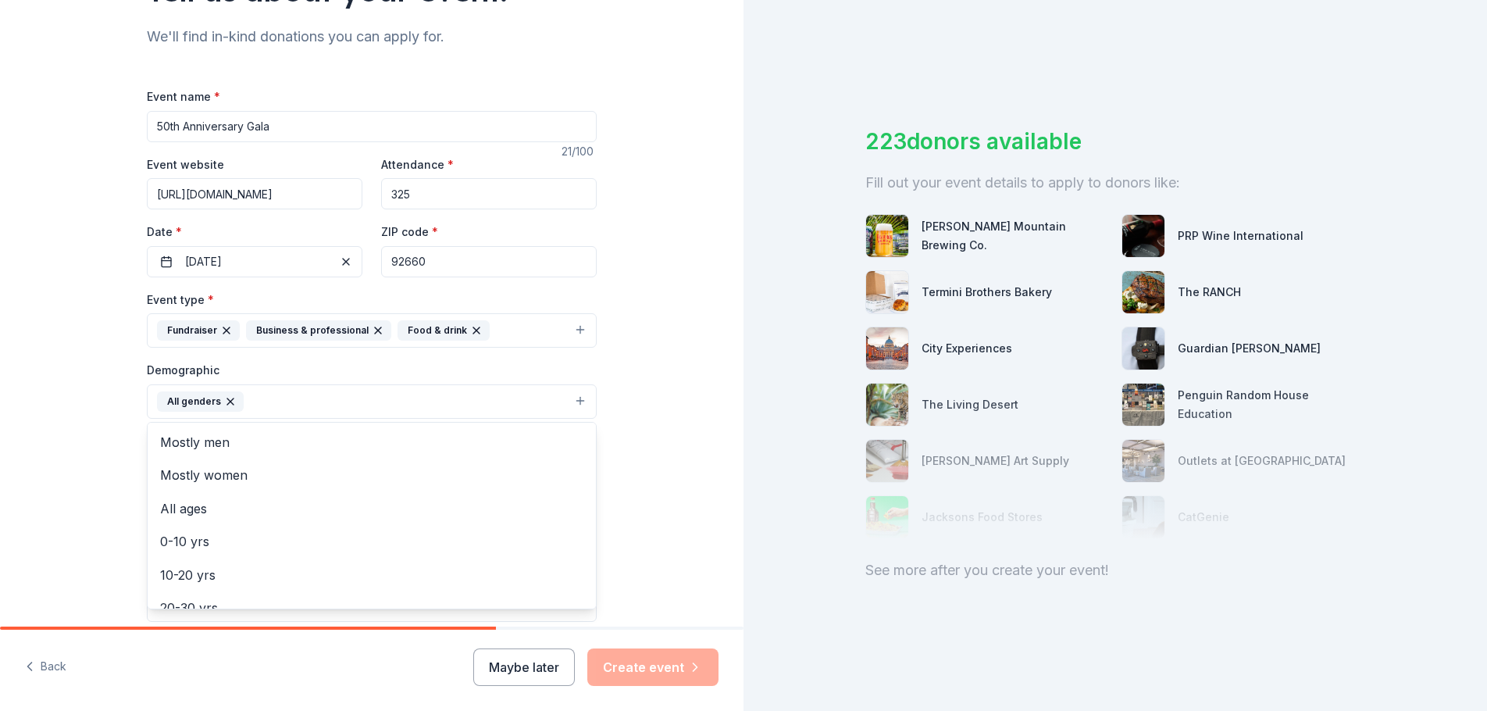
click at [656, 482] on div "Tell us about your event. We'll find in-kind donations you can apply for. Event…" at bounding box center [371, 365] width 743 height 1042
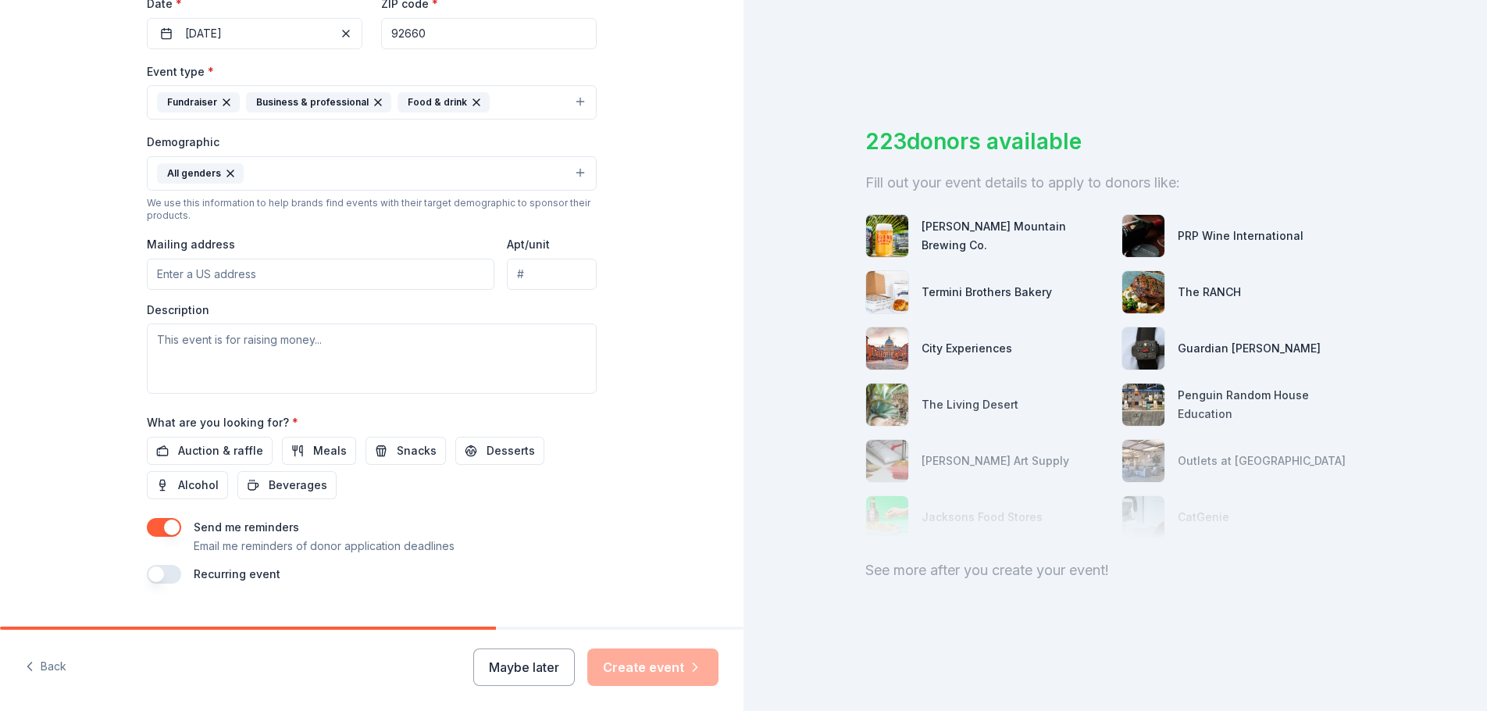
scroll to position [390, 0]
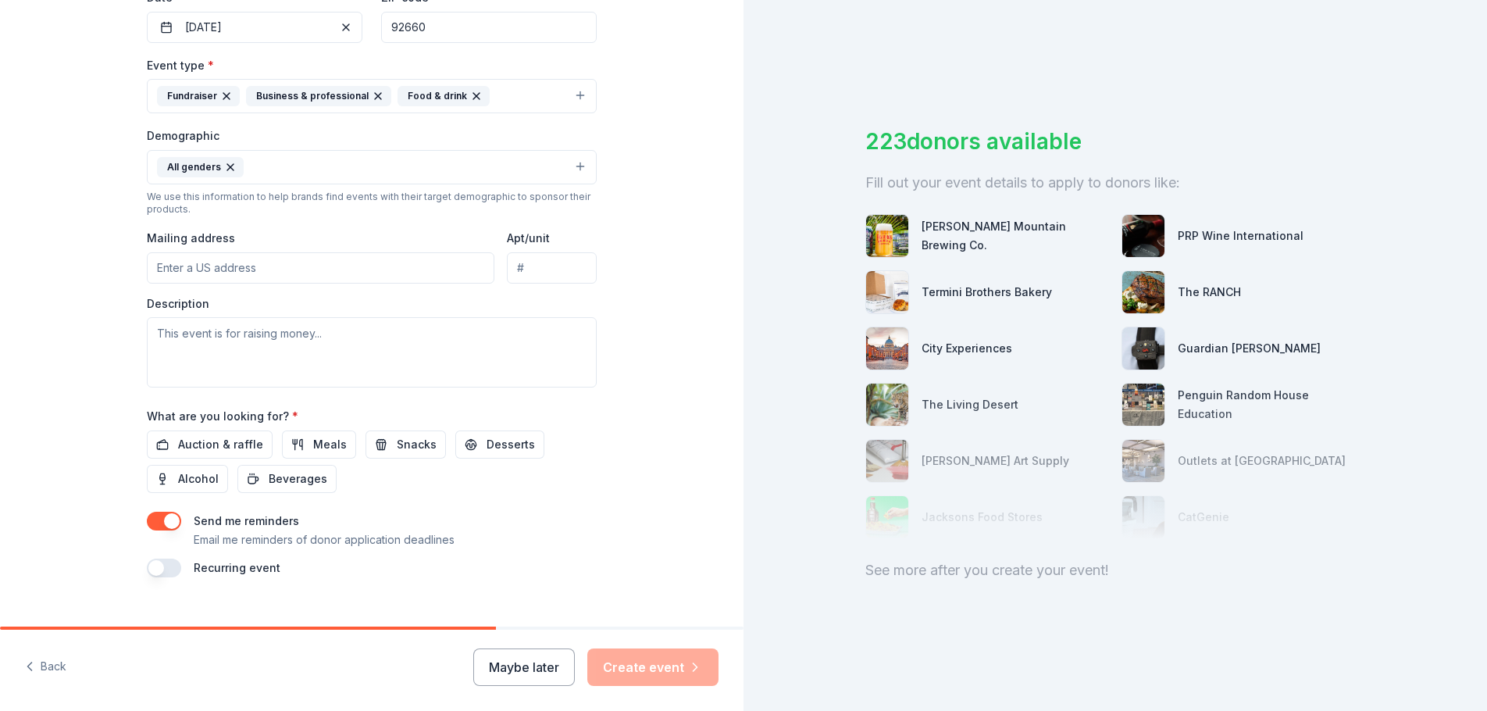
click at [243, 270] on input "Mailing address" at bounding box center [320, 267] width 347 height 31
paste input "PO Box 6130, Newport Beach, CA 92658"
drag, startPoint x: 381, startPoint y: 269, endPoint x: 379, endPoint y: 374, distance: 105.4
click at [215, 273] on input "PO Box 6130, Newport Beach, CA 92658" at bounding box center [320, 267] width 347 height 31
click at [563, 339] on textarea at bounding box center [372, 352] width 450 height 70
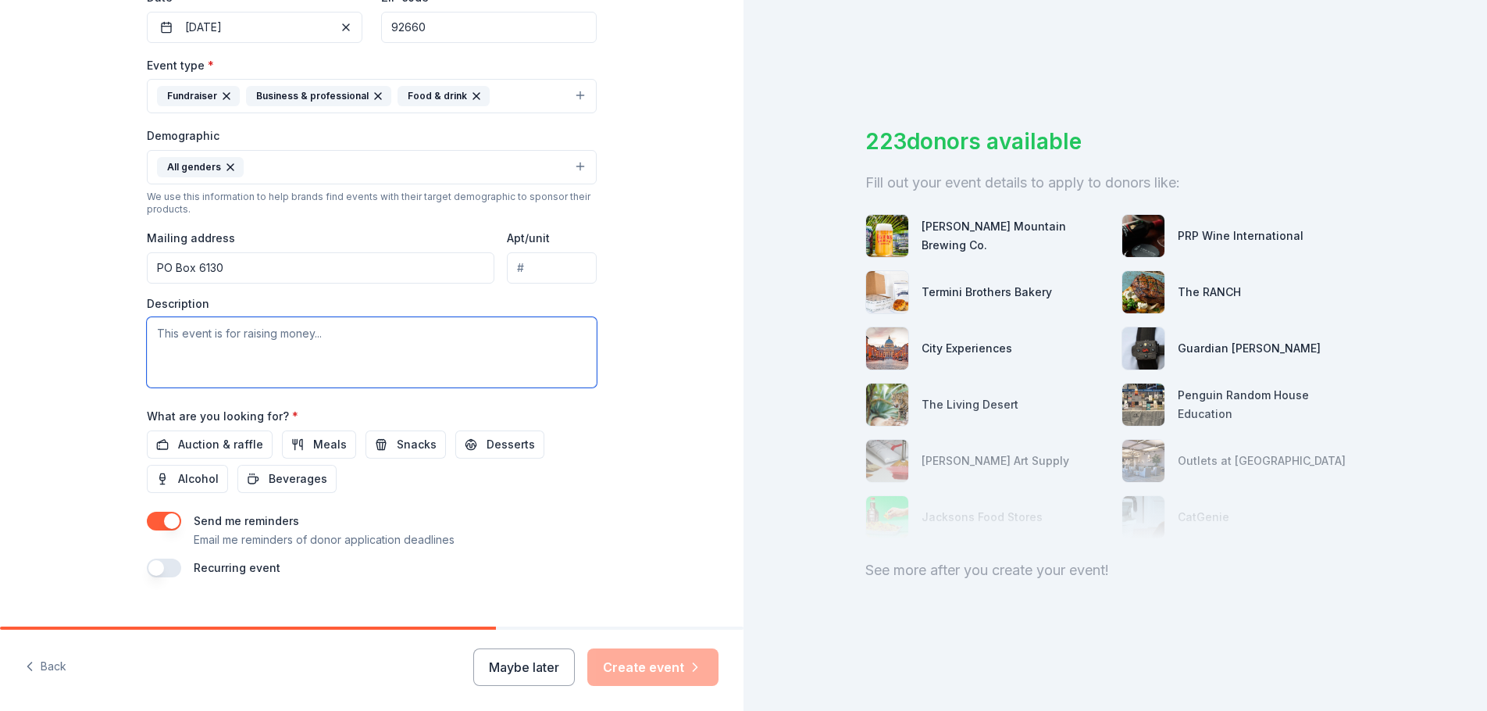
click at [254, 331] on textarea at bounding box center [372, 352] width 450 height 70
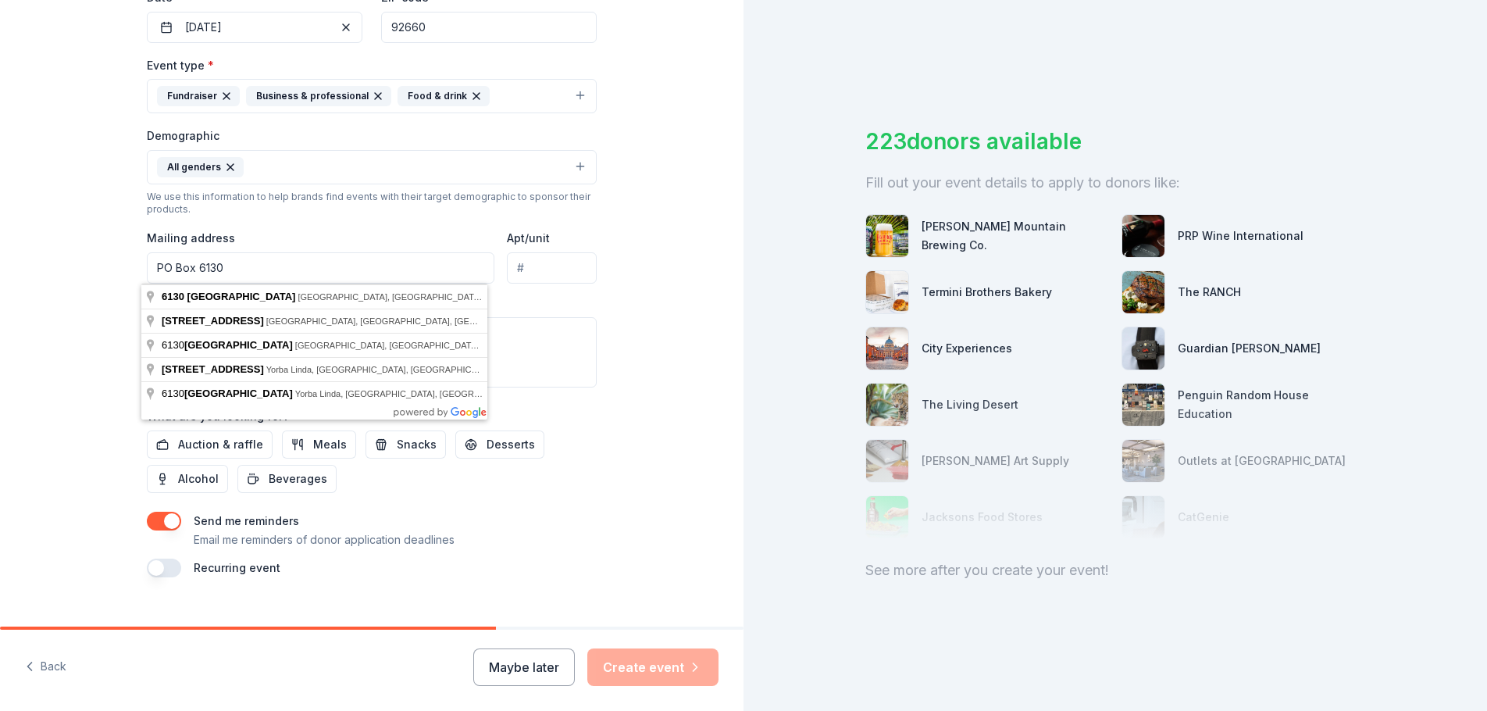
click at [263, 258] on input "PO Box 6130" at bounding box center [320, 267] width 347 height 31
drag, startPoint x: 112, startPoint y: 270, endPoint x: 40, endPoint y: 271, distance: 72.6
click at [40, 271] on div "Tell us about your event. We'll find in-kind donations you can apply for. Event…" at bounding box center [371, 131] width 743 height 1042
paste input ", Newport Beach, CA 92658"
type input ", Newport Beach, CA 92658"
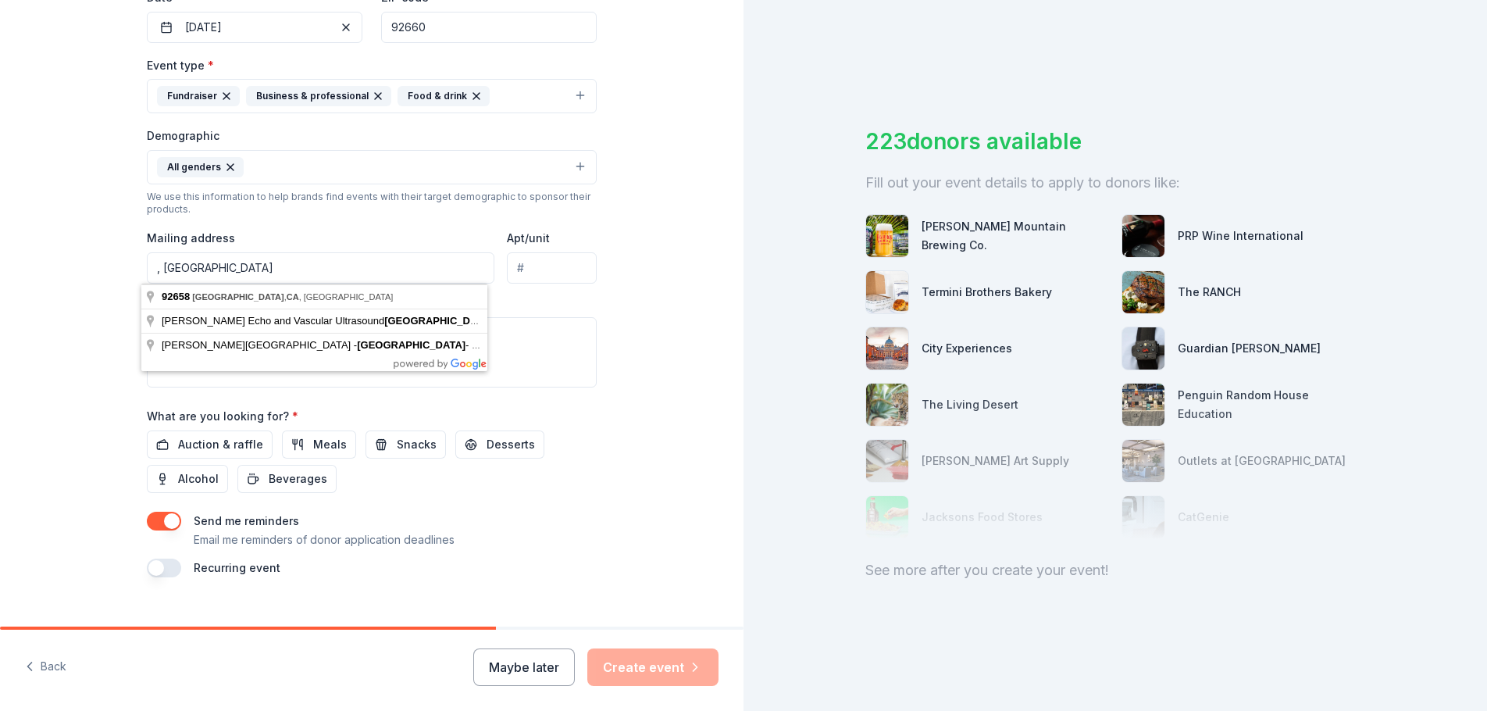
drag, startPoint x: 324, startPoint y: 259, endPoint x: -176, endPoint y: 202, distance: 503.0
click at [0, 202] on html "Tell us about your event. We'll find in-kind donations you can apply for. Event…" at bounding box center [743, 355] width 1487 height 711
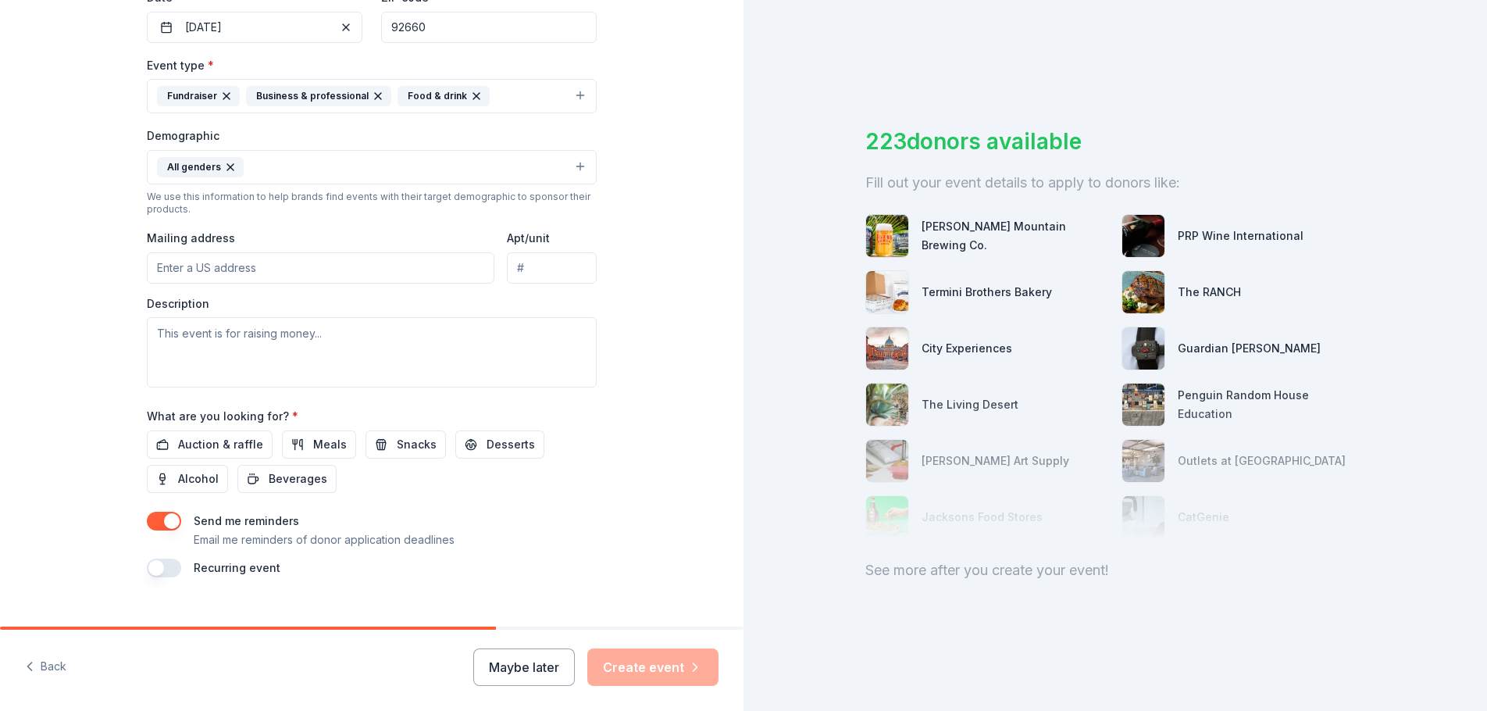
paste input "PO Box 6130, Newport Beach, CA 92658"
type input "PO Box 6130, Newport Beach, CA 92658"
click at [230, 358] on textarea at bounding box center [372, 352] width 450 height 70
click at [219, 450] on span "Auction & raffle" at bounding box center [220, 444] width 85 height 19
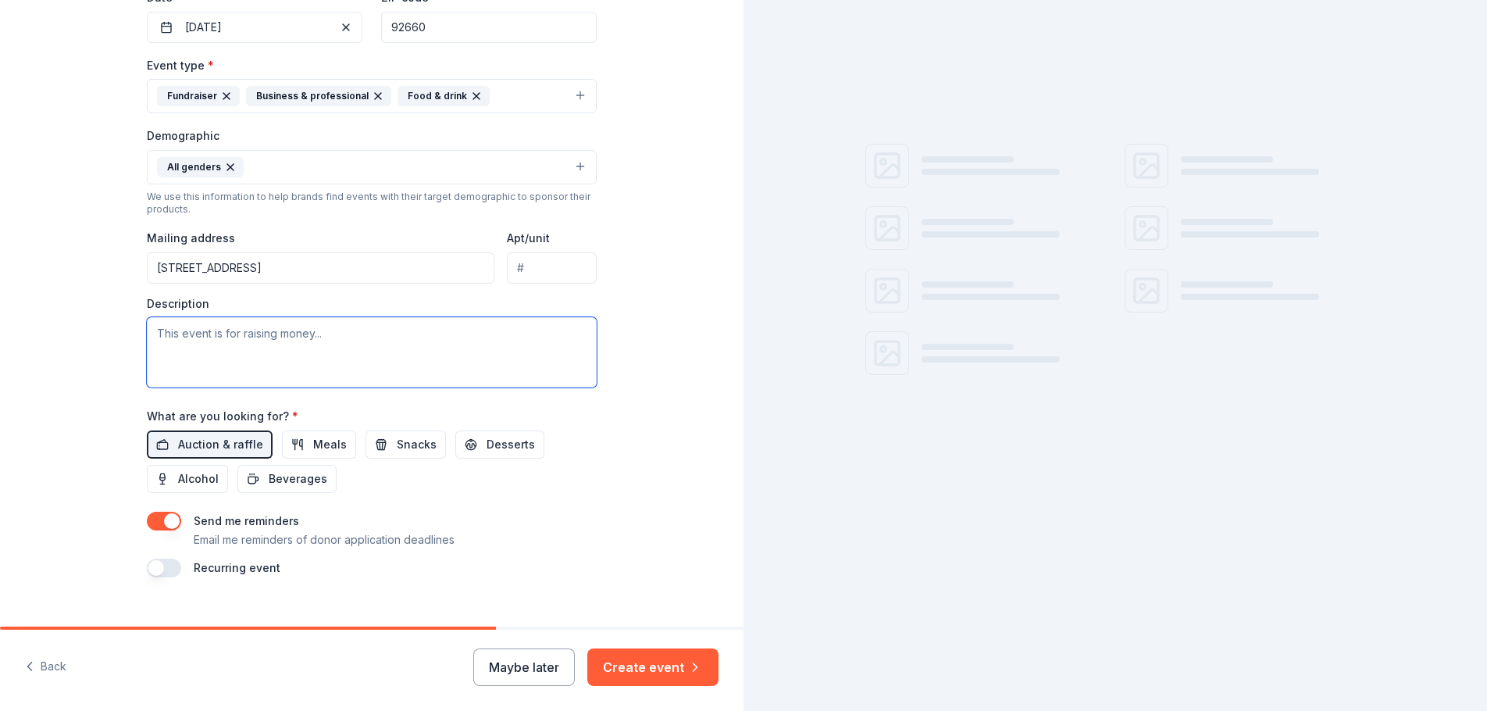
click at [264, 333] on textarea at bounding box center [372, 352] width 450 height 70
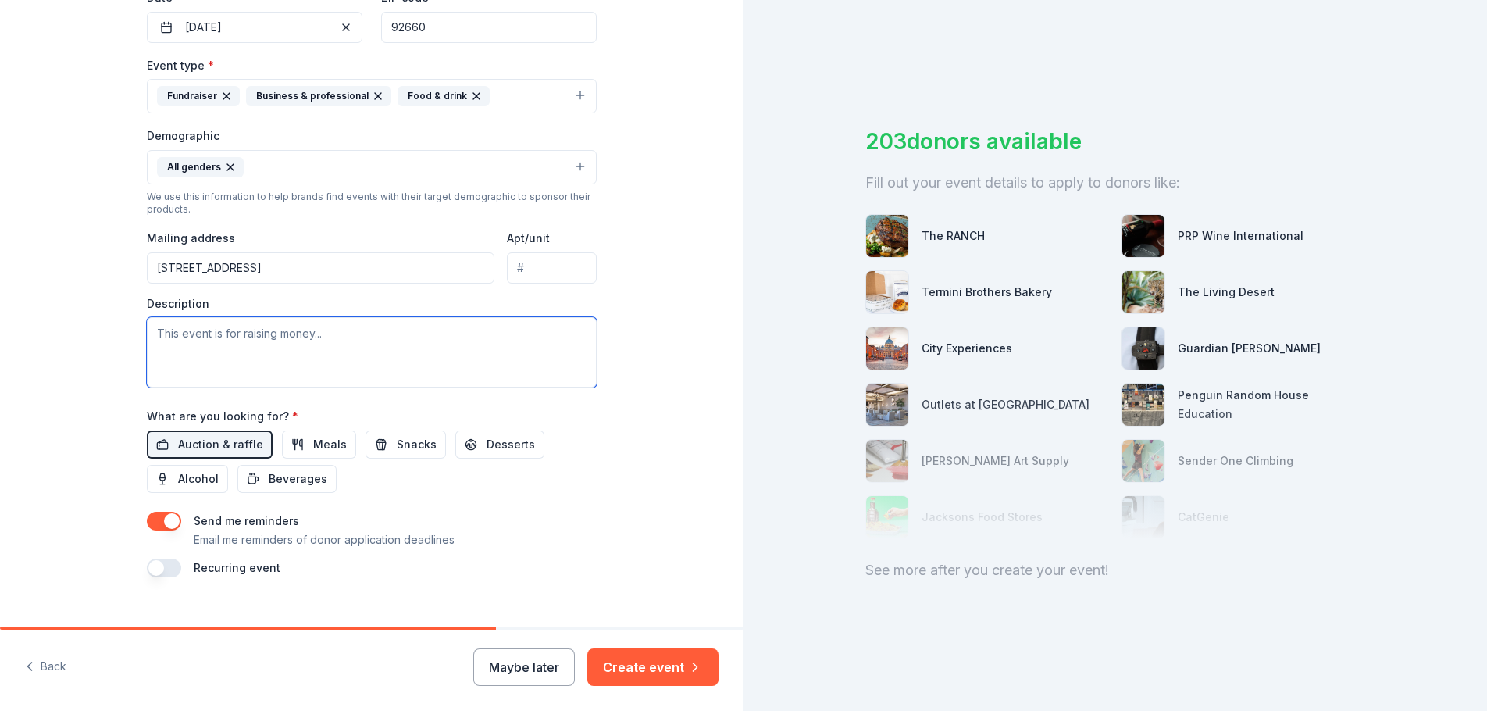
click at [223, 334] on textarea at bounding box center [372, 352] width 450 height 70
paste textarea "The OCWLA is planning its upcoming 50th Anniversary Golden Legacy Gala, which w…"
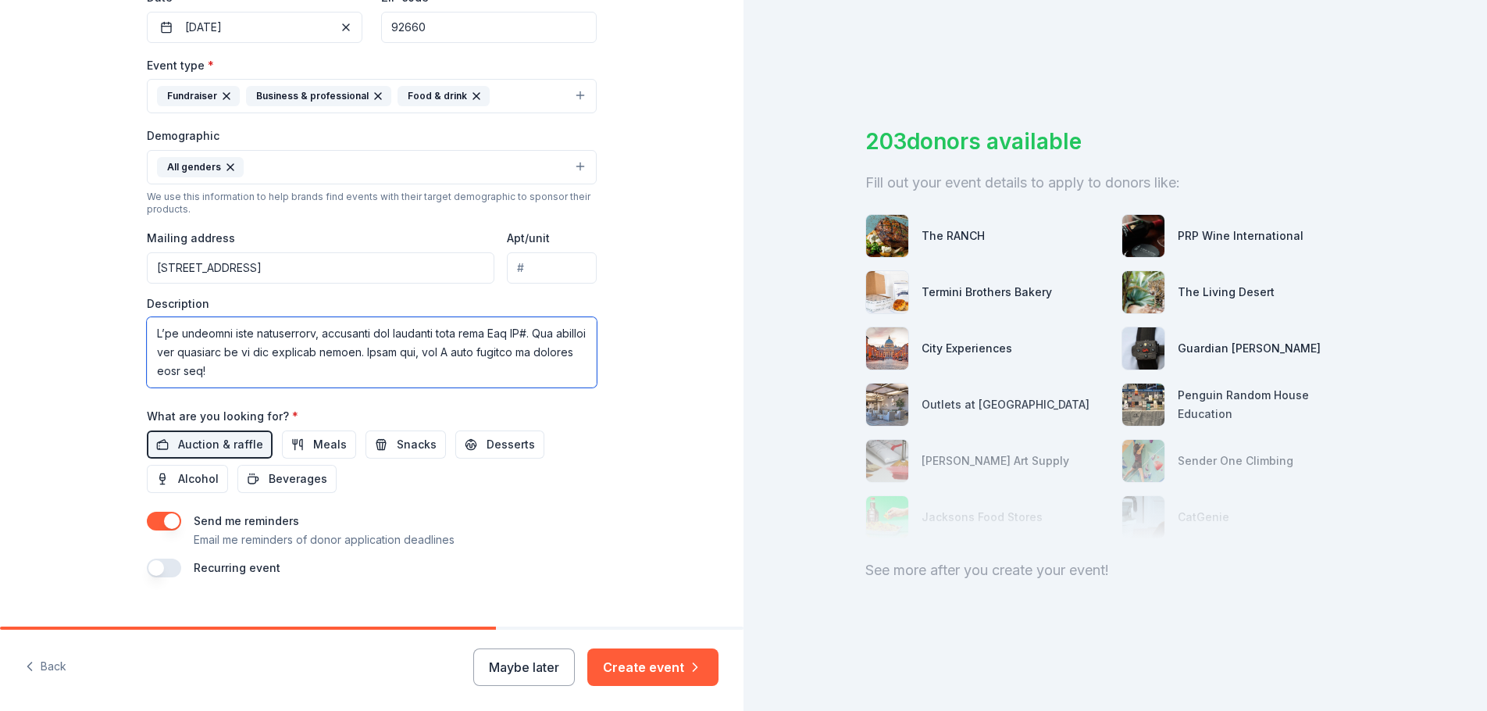
scroll to position [269, 0]
drag, startPoint x: 148, startPoint y: 326, endPoint x: 276, endPoint y: 383, distance: 139.8
click at [275, 383] on textarea at bounding box center [372, 352] width 450 height 70
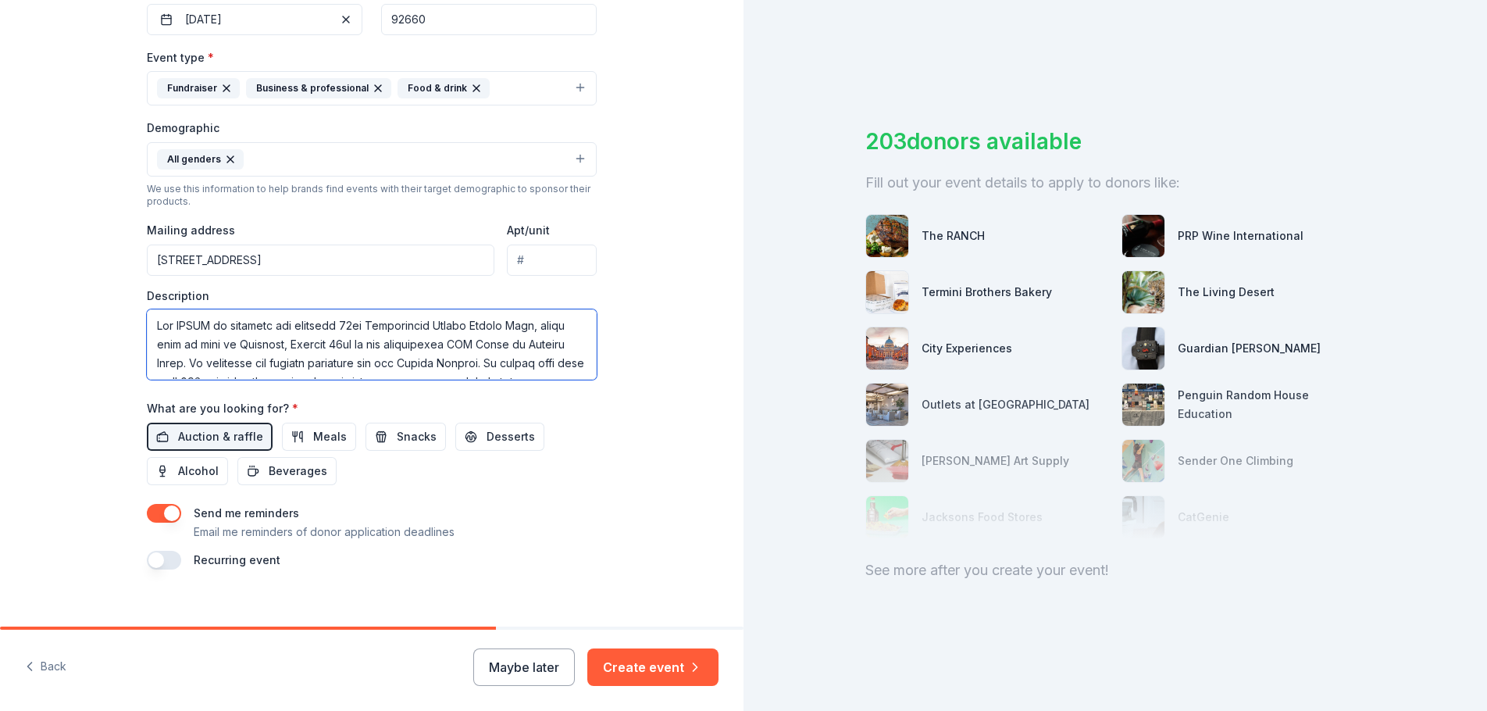
scroll to position [416, 0]
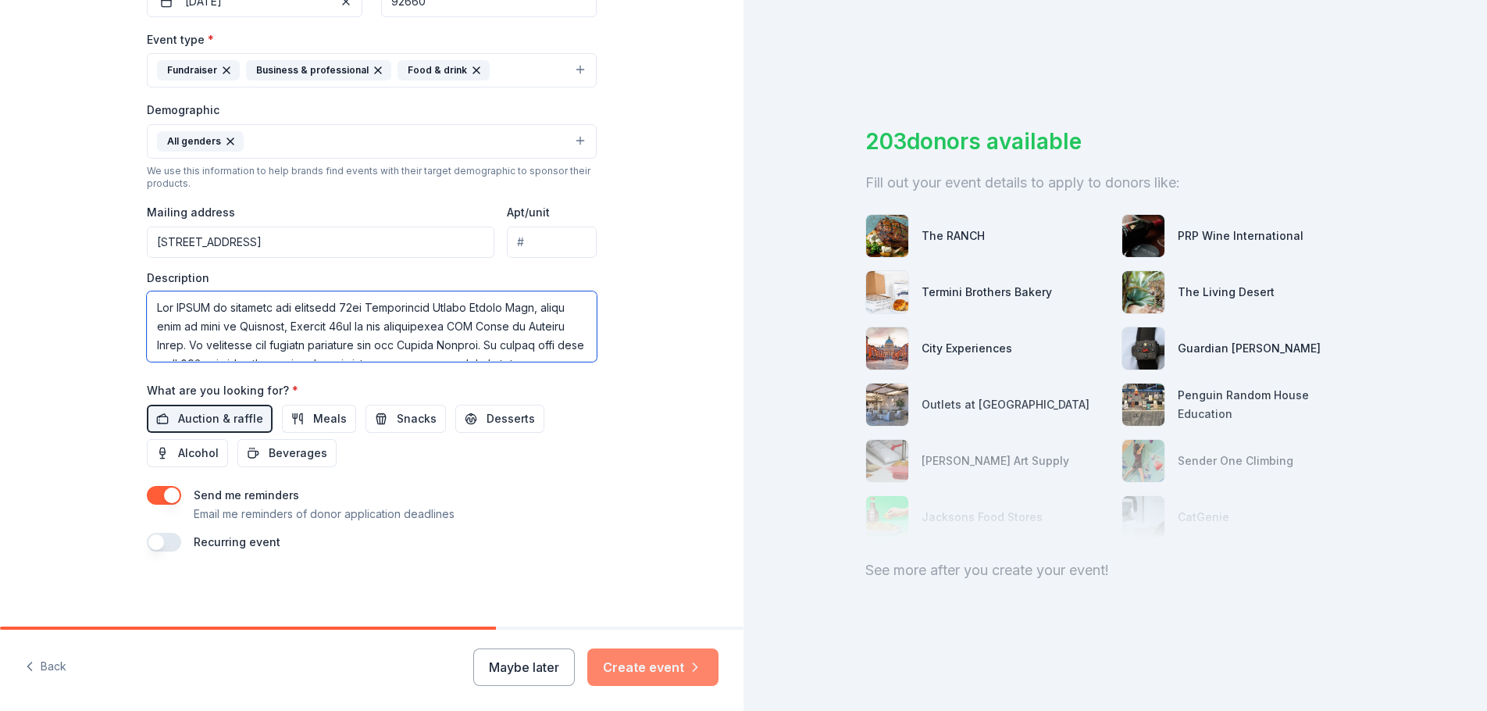
type textarea "The OCWLA is planning its upcoming 50th Anniversary Golden Legacy Gala, which w…"
click at [657, 666] on button "Create event" at bounding box center [652, 666] width 131 height 37
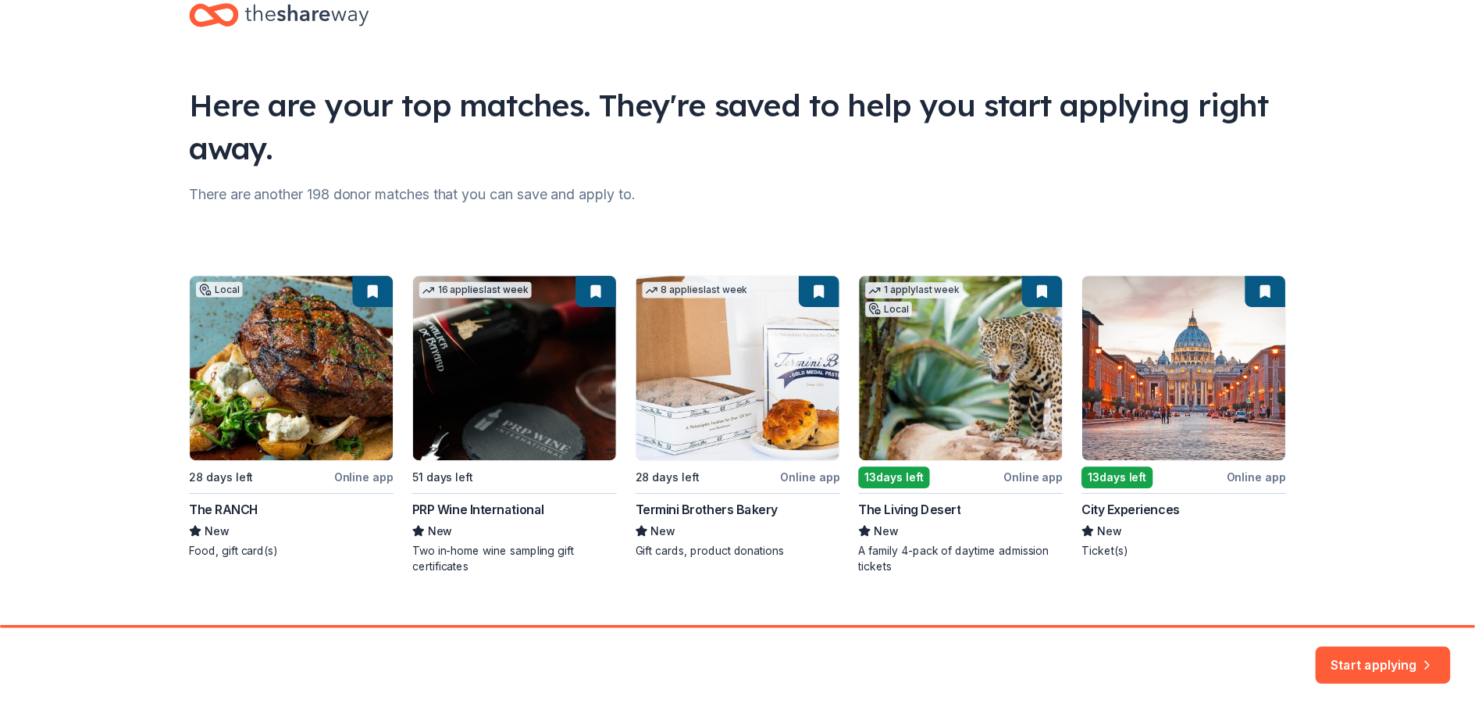
scroll to position [68, 0]
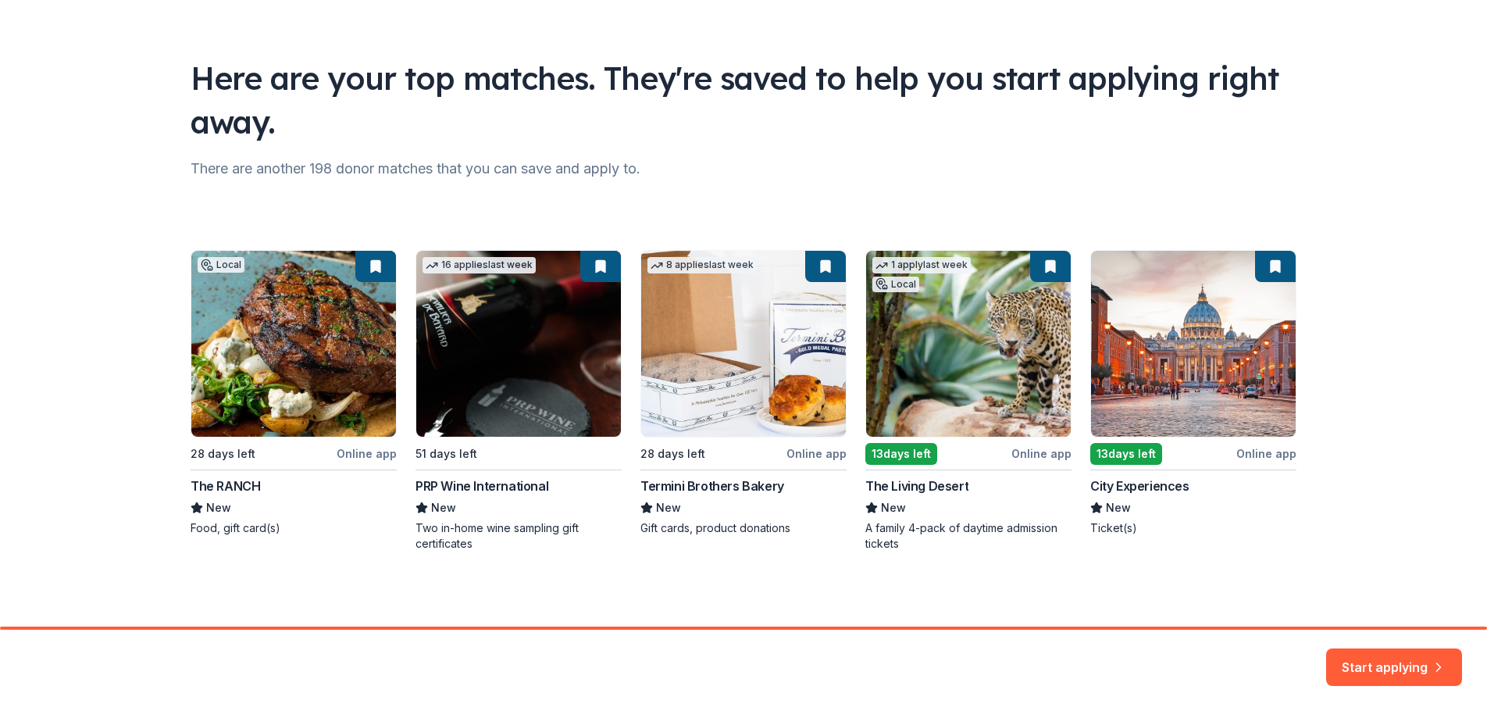
click at [250, 306] on div "Local 28 days left Online app The RANCH New Food, gift card(s) 16 applies last …" at bounding box center [744, 400] width 1106 height 301
click at [362, 457] on div "Local 28 days left Online app The RANCH New Food, gift card(s) 16 applies last …" at bounding box center [744, 400] width 1106 height 301
click at [1359, 659] on button "Start applying" at bounding box center [1394, 657] width 136 height 37
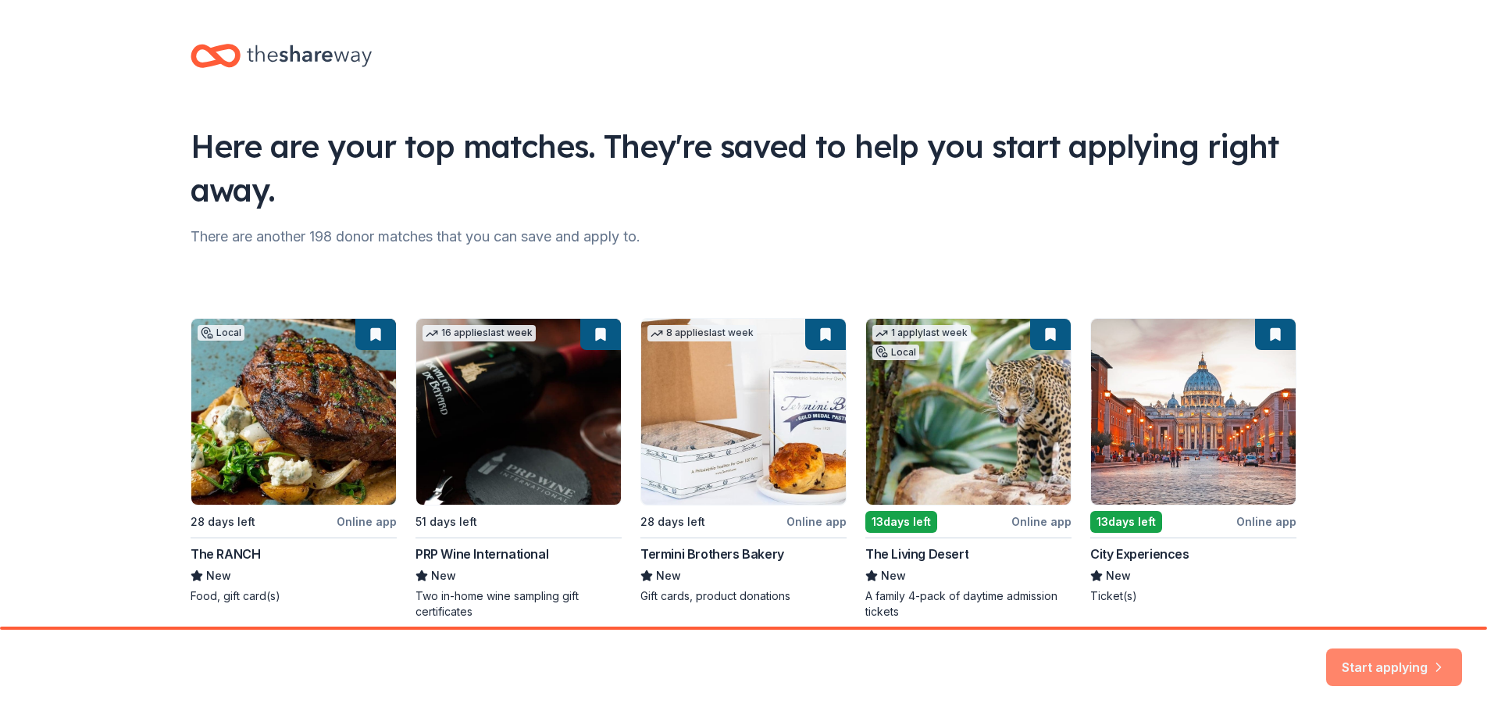
click at [1415, 658] on button "Start applying" at bounding box center [1394, 657] width 136 height 37
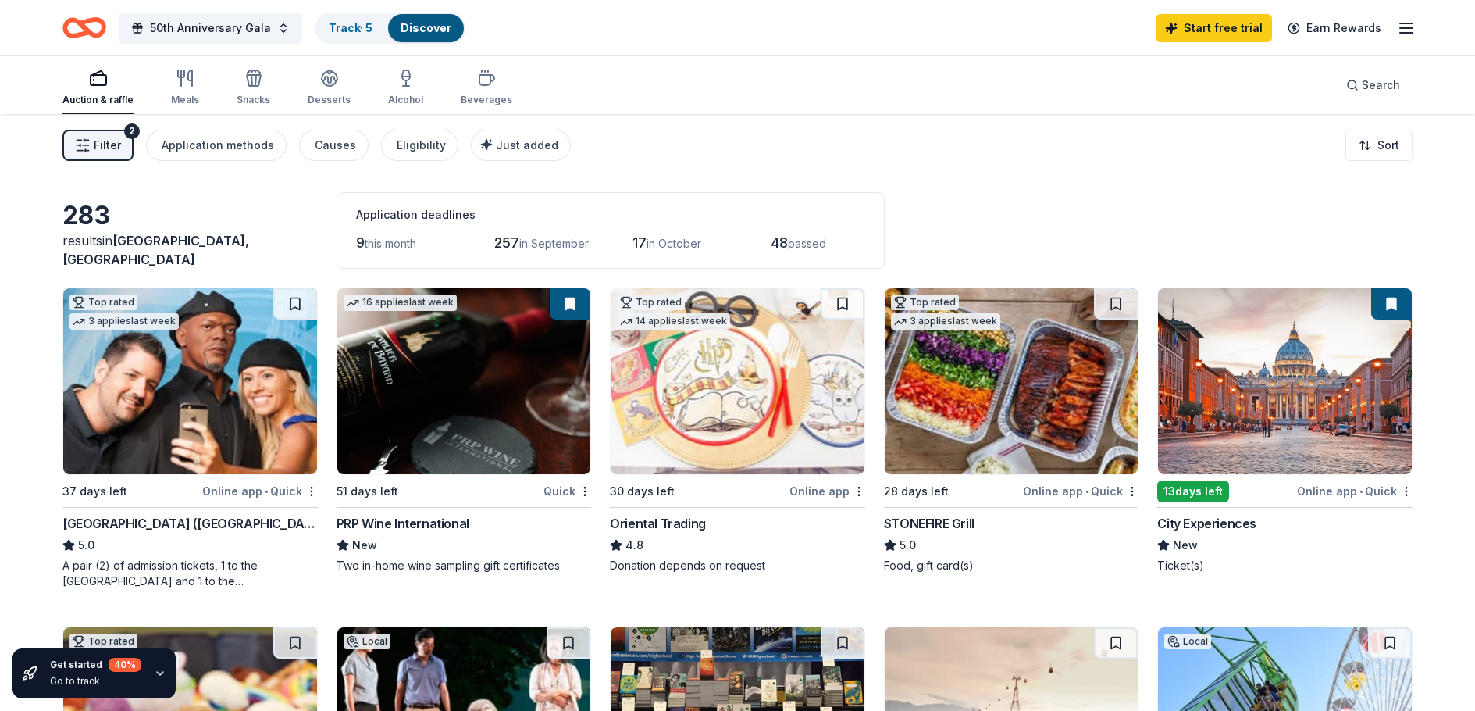
click at [276, 490] on div "Online app • Quick" at bounding box center [260, 491] width 116 height 20
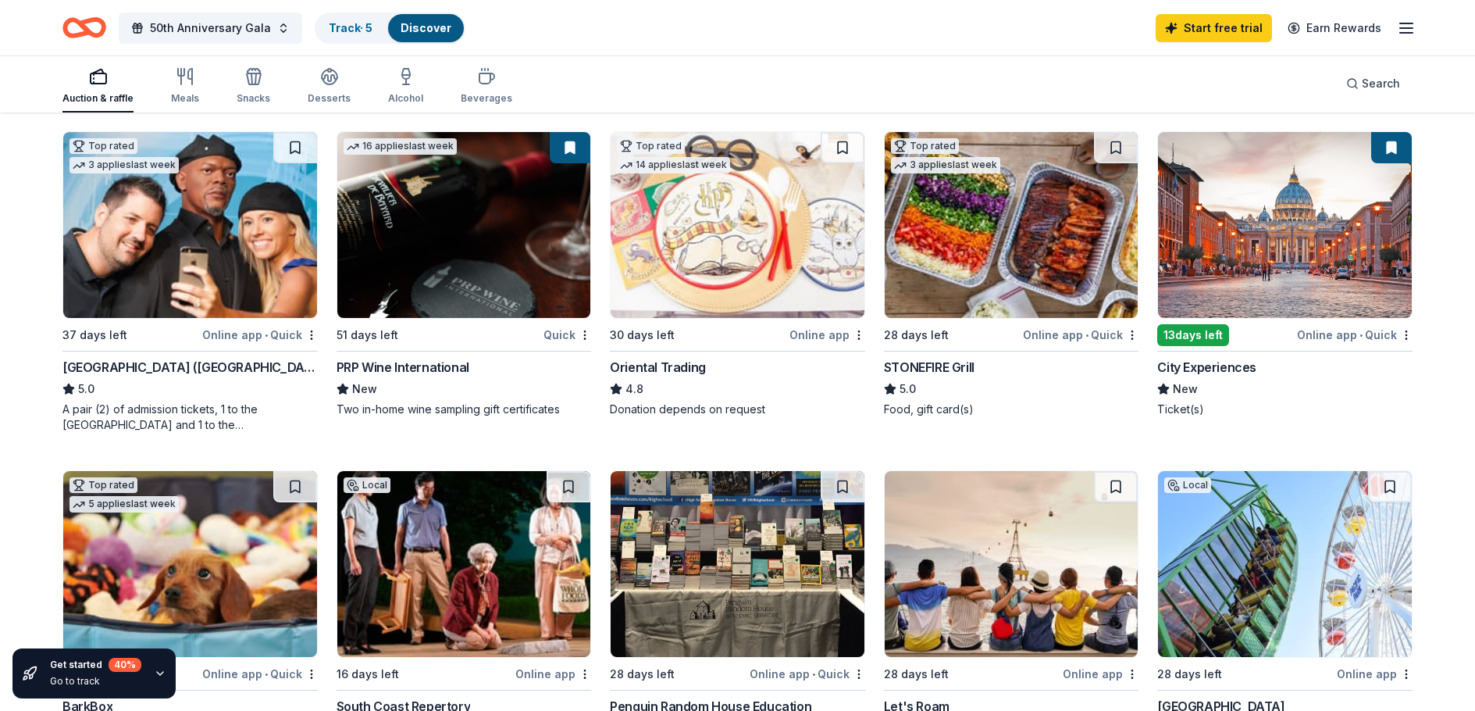
scroll to position [234, 0]
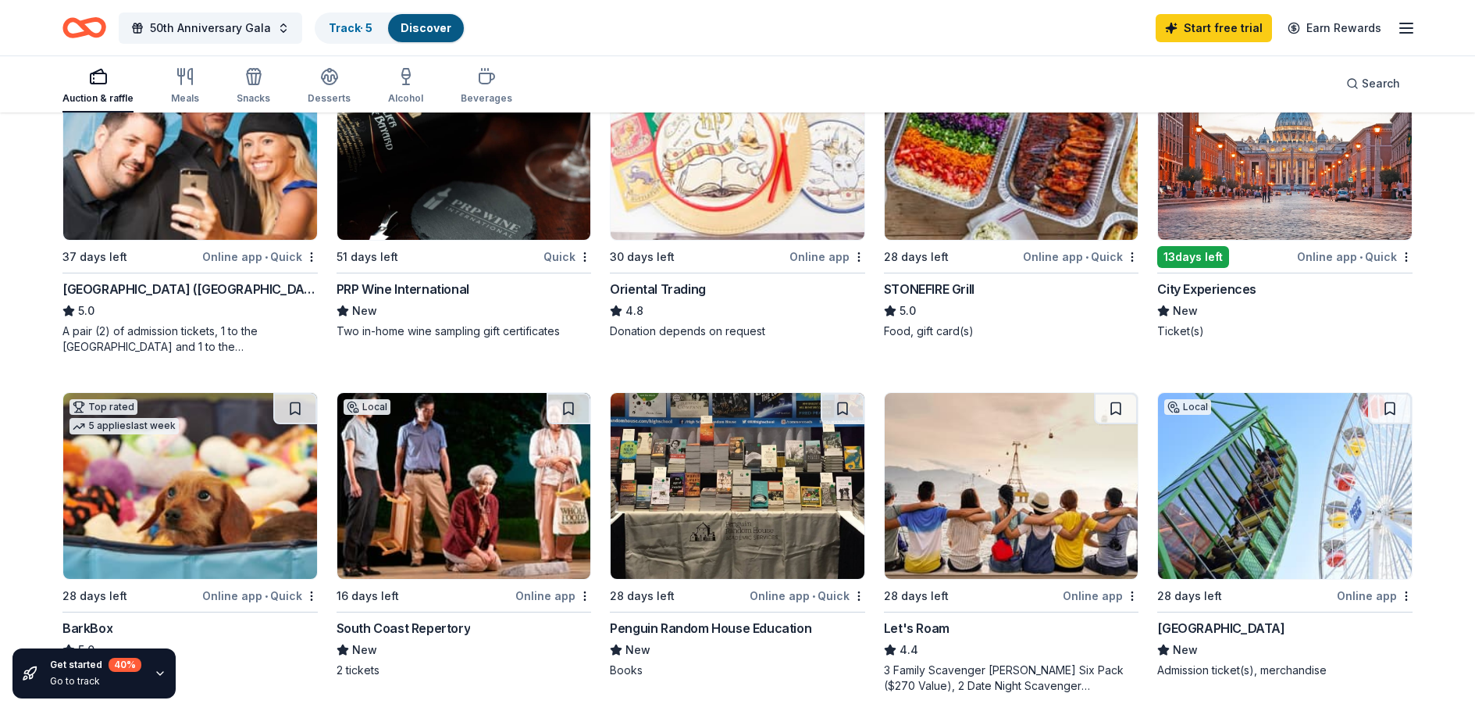
click at [1282, 215] on img at bounding box center [1285, 147] width 254 height 186
click at [951, 291] on div "STONEFIRE Grill" at bounding box center [929, 289] width 91 height 19
click at [1412, 34] on icon "button" at bounding box center [1406, 28] width 19 height 19
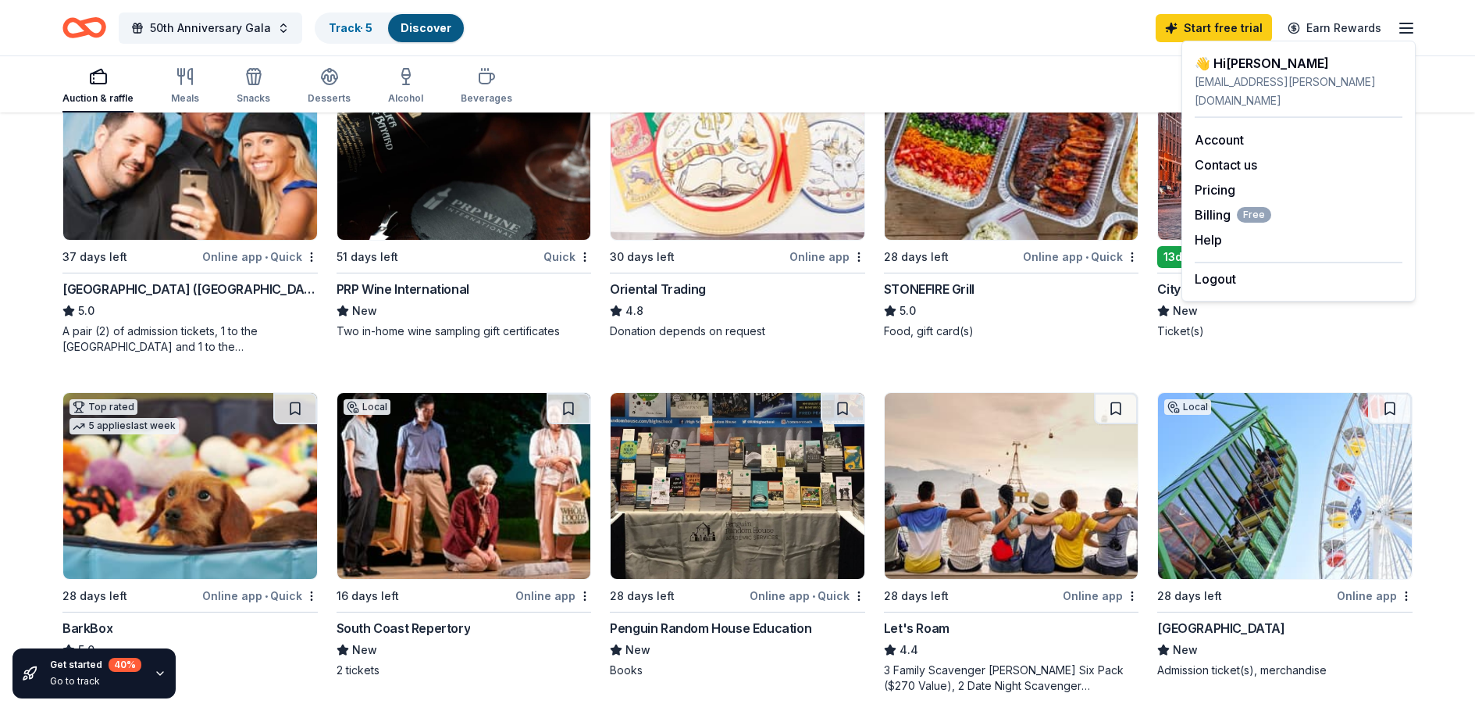
click at [1412, 34] on icon "button" at bounding box center [1406, 28] width 19 height 19
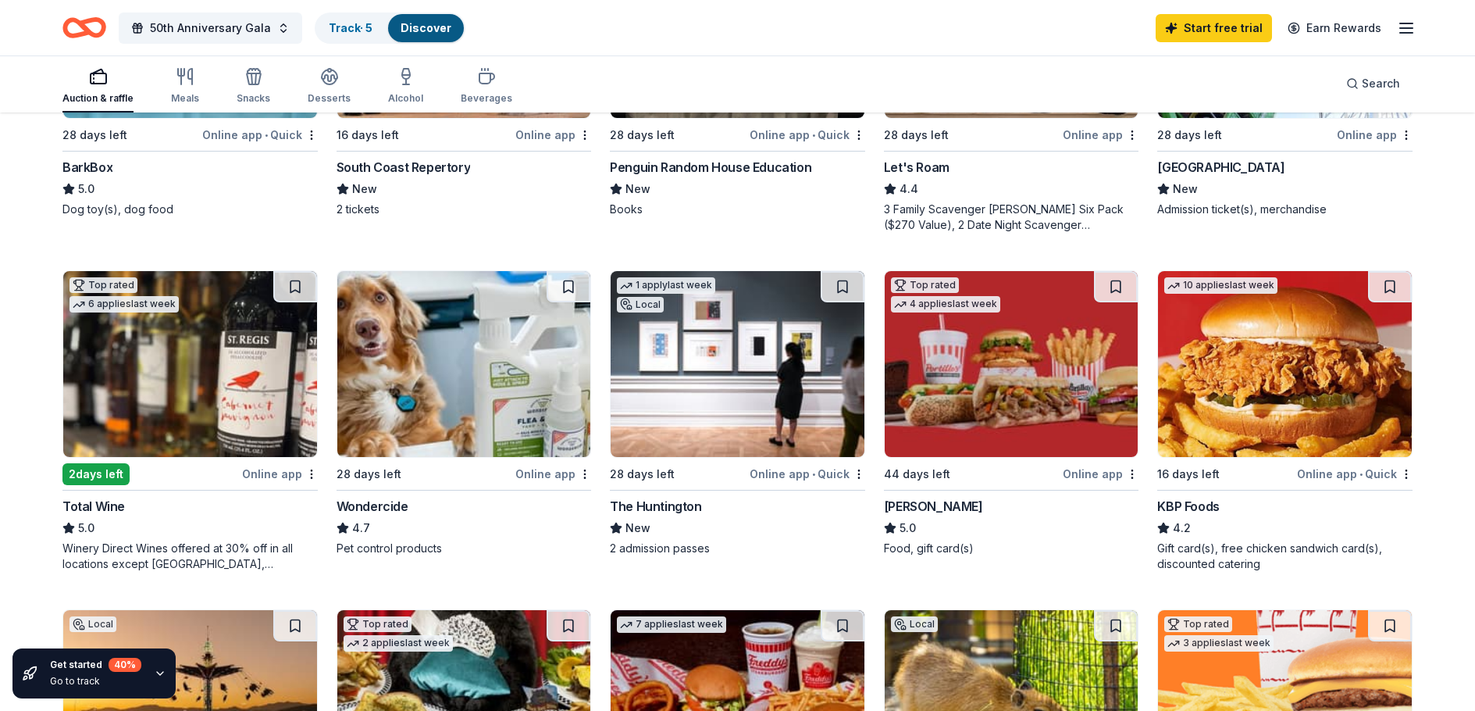
scroll to position [781, 0]
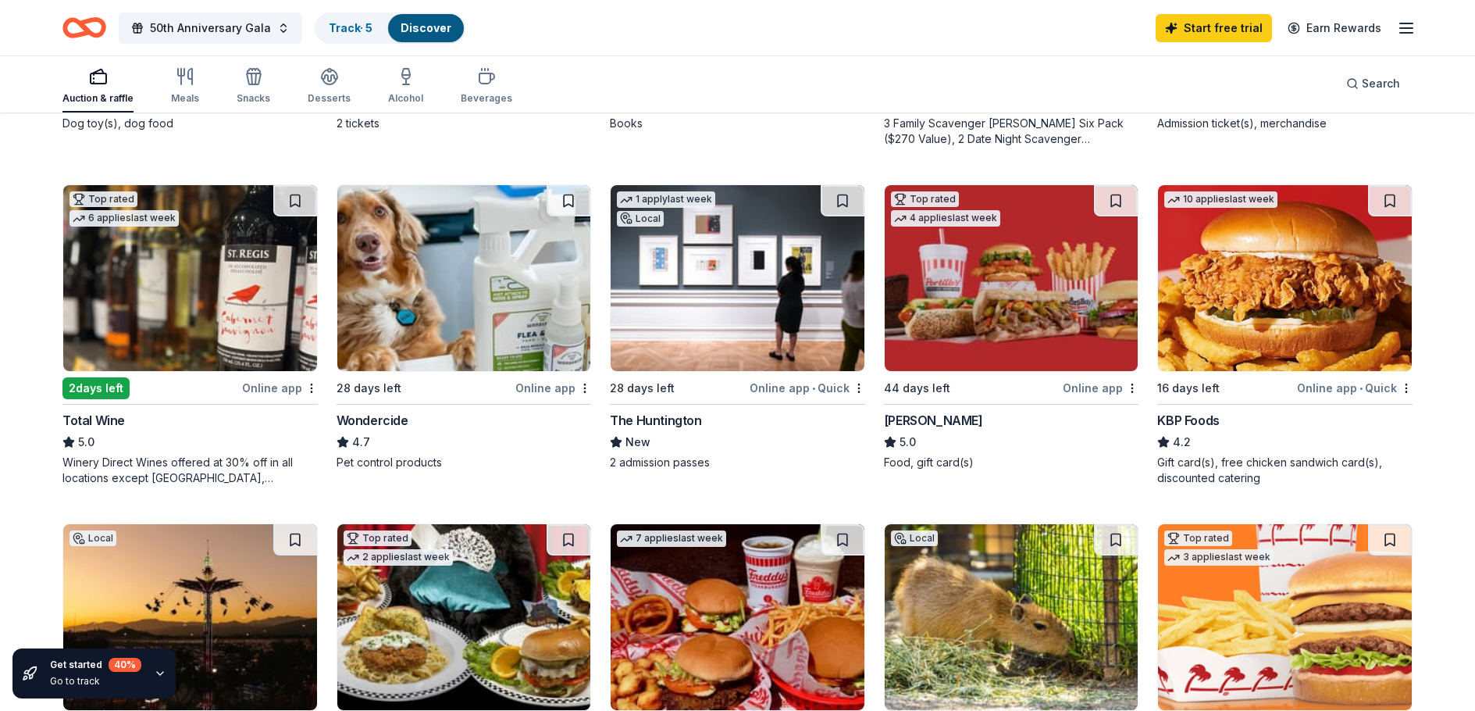
click at [155, 671] on icon "button" at bounding box center [160, 673] width 12 height 12
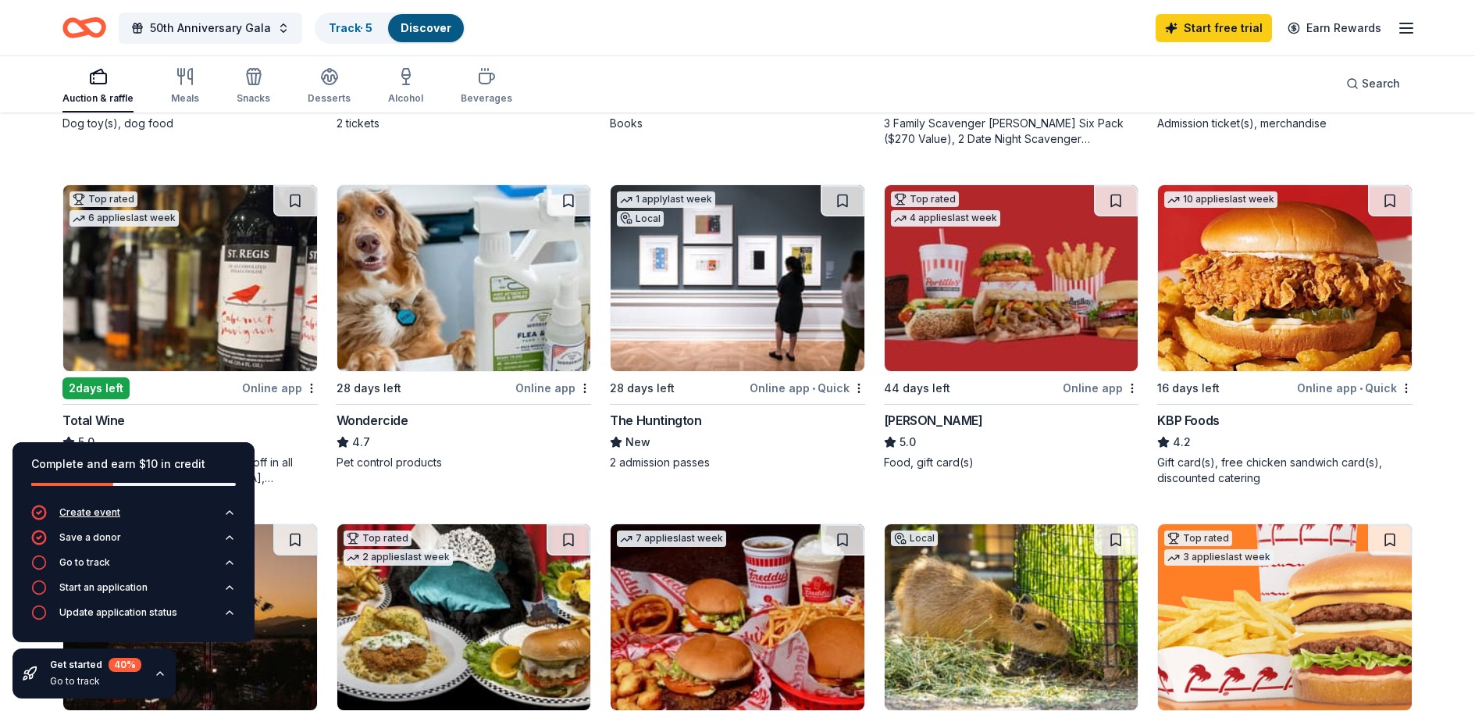
click at [233, 513] on icon "button" at bounding box center [229, 512] width 12 height 12
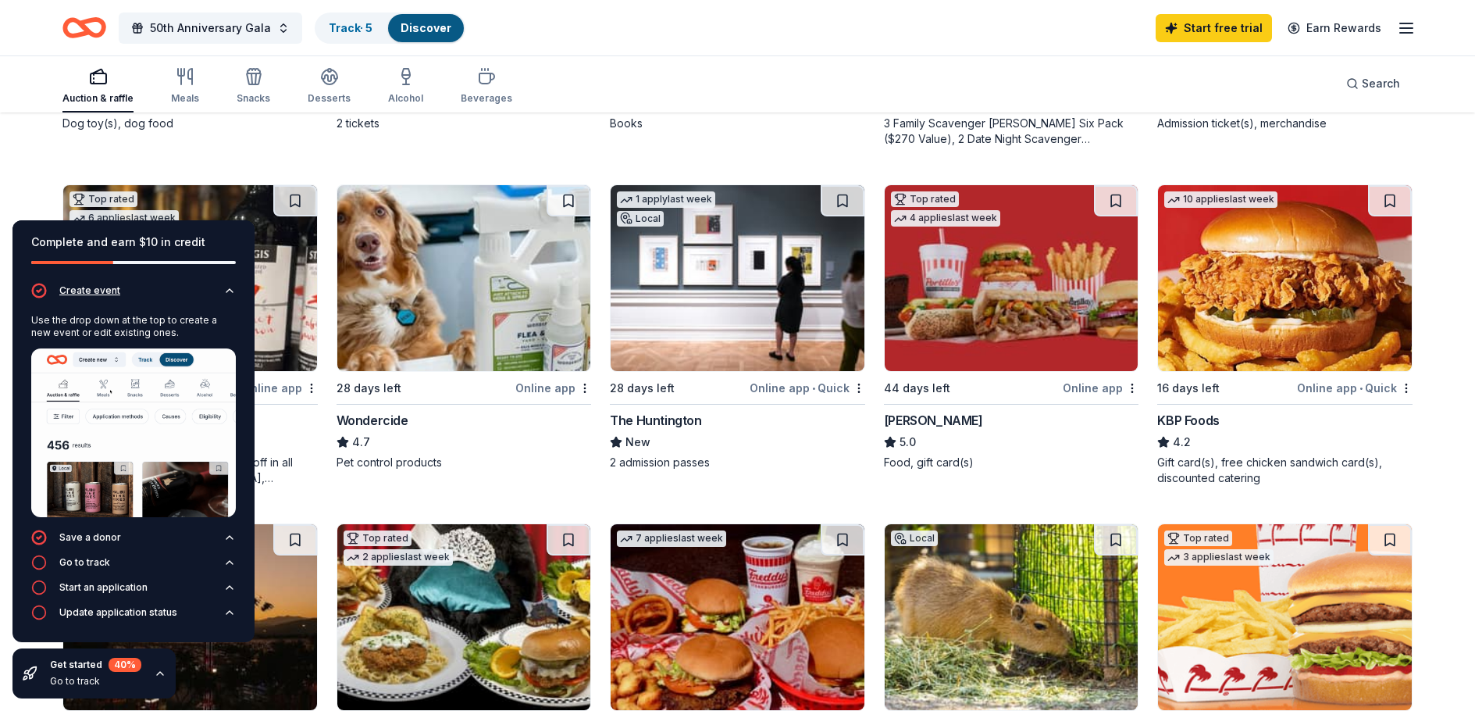
click at [85, 292] on div "Create event" at bounding box center [89, 290] width 61 height 12
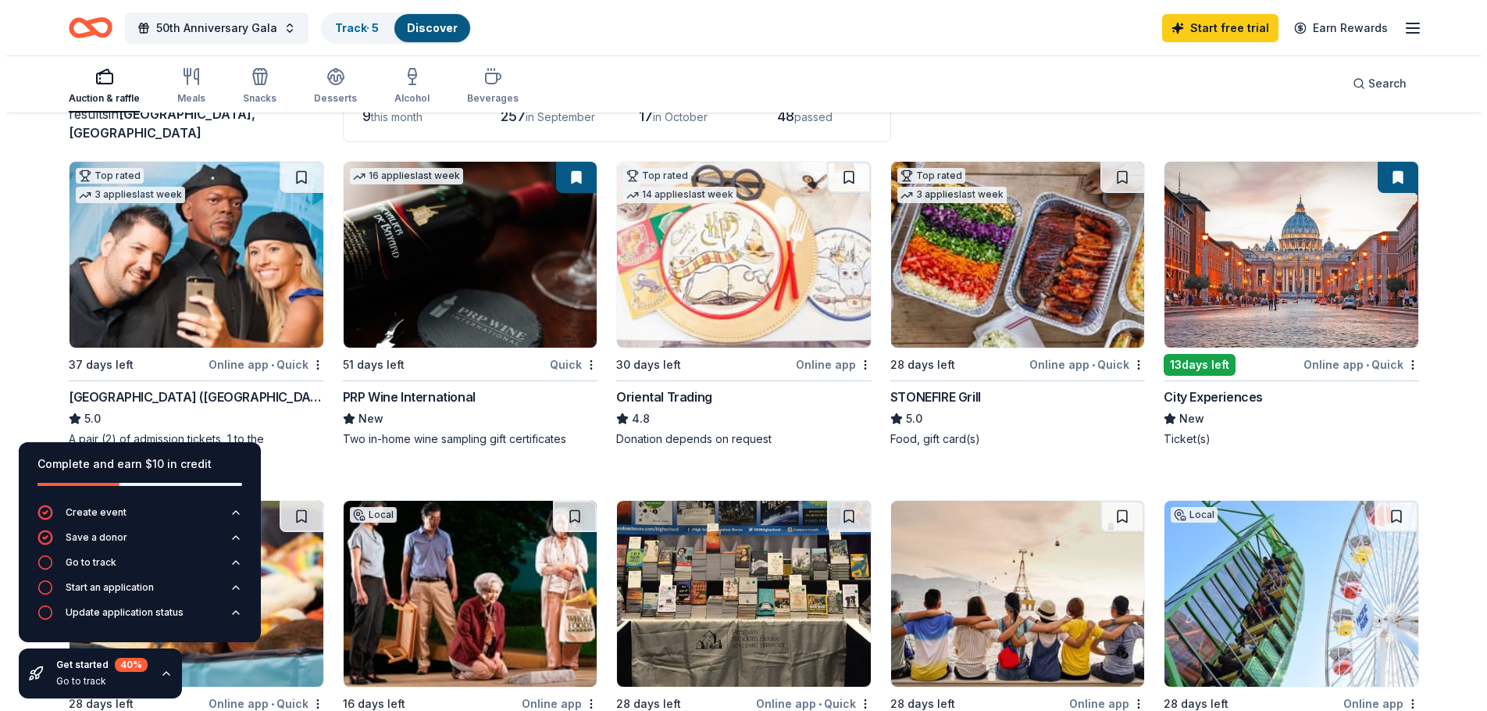
scroll to position [78, 0]
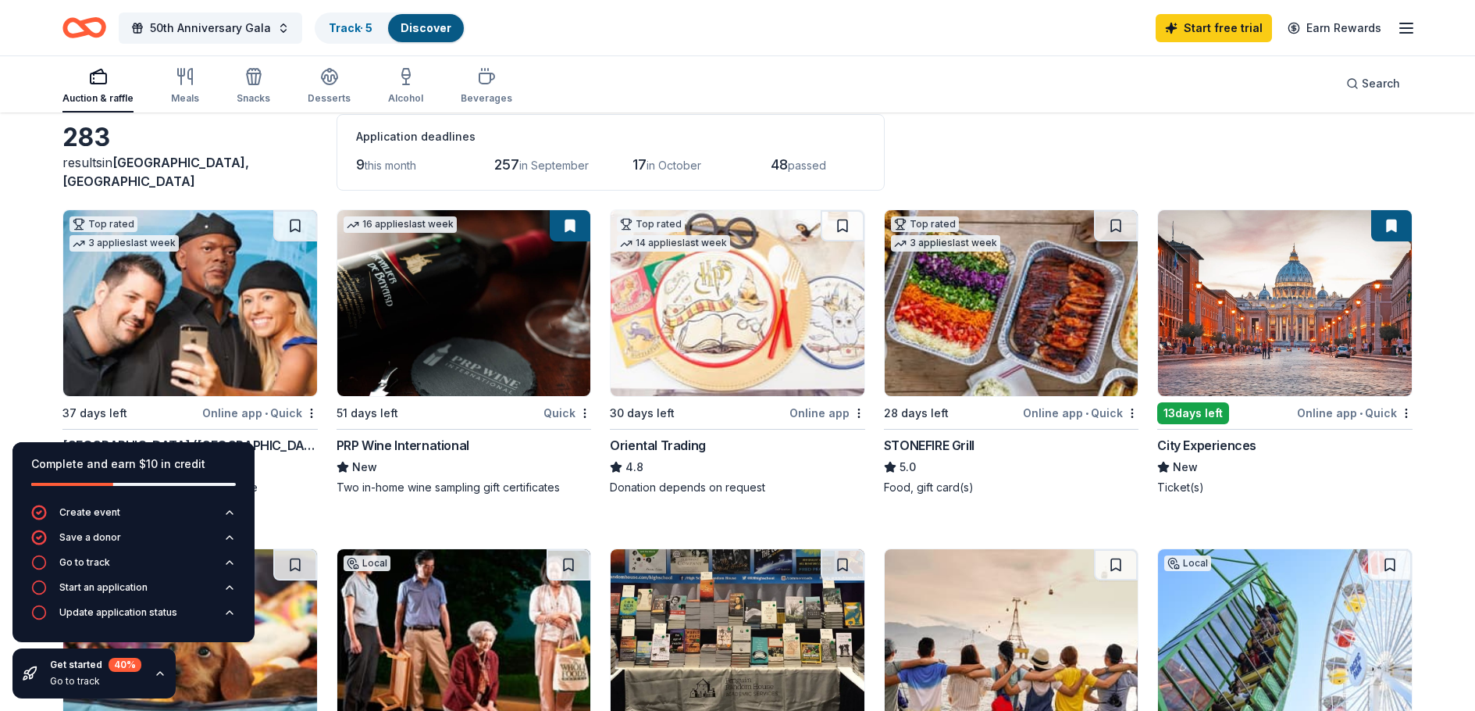
click at [1409, 30] on icon "button" at bounding box center [1406, 28] width 19 height 19
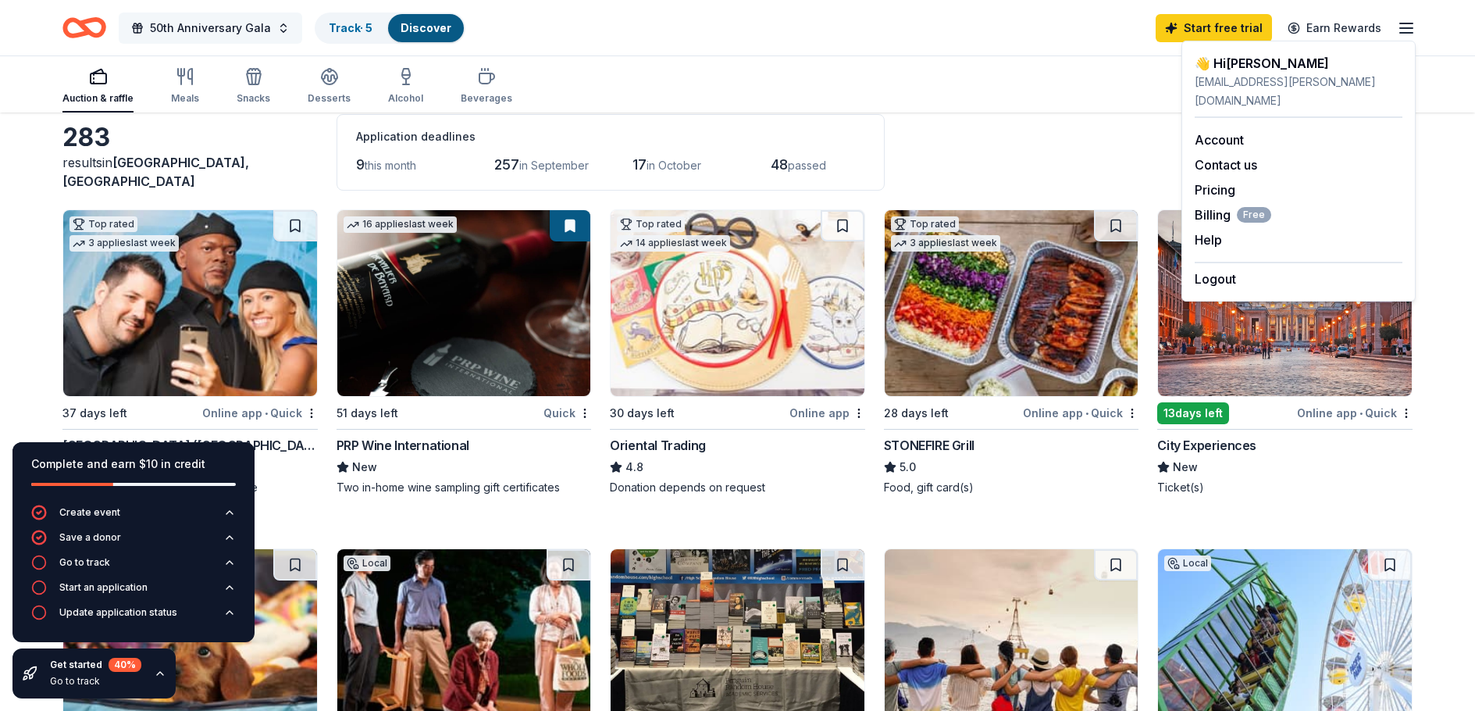
click at [226, 23] on span "50th Anniversary Gala" at bounding box center [210, 28] width 121 height 19
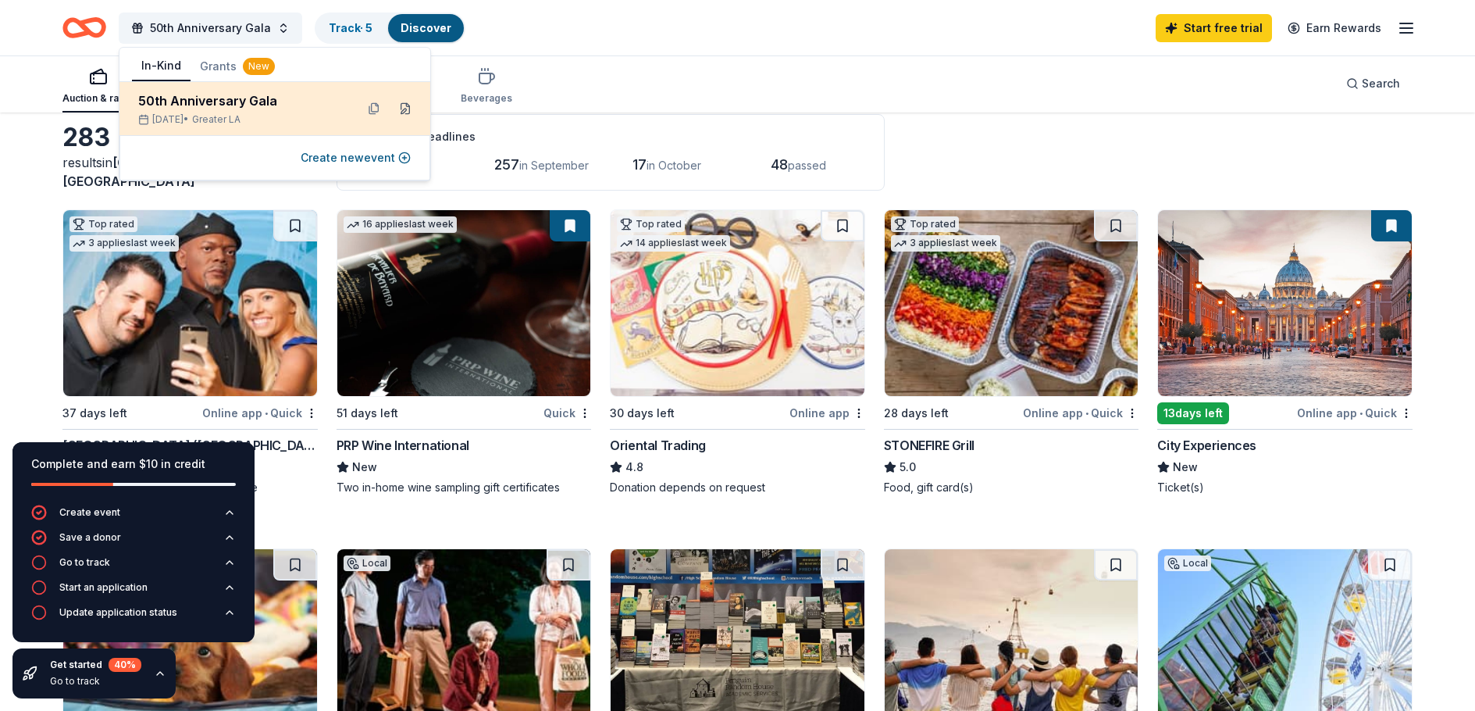
click at [404, 109] on button at bounding box center [405, 108] width 25 height 25
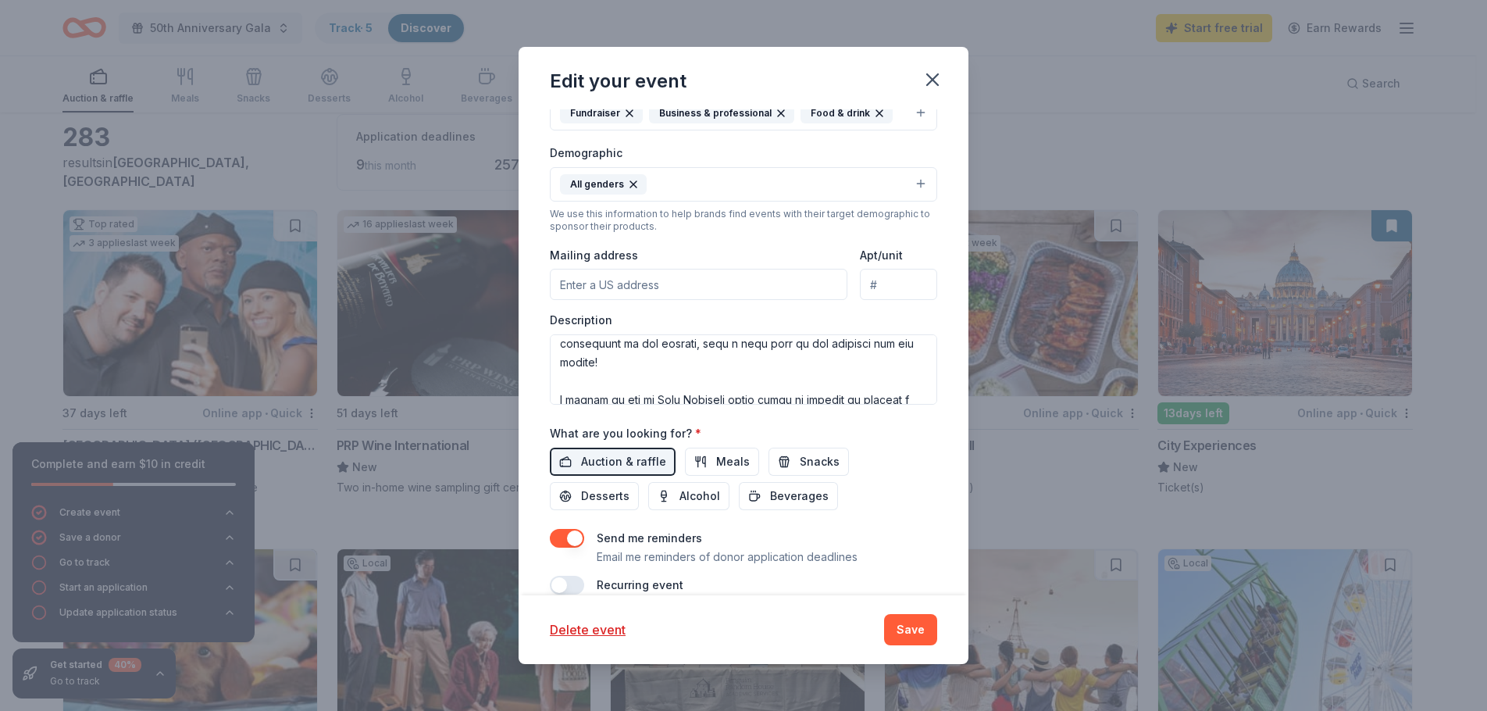
scroll to position [156, 0]
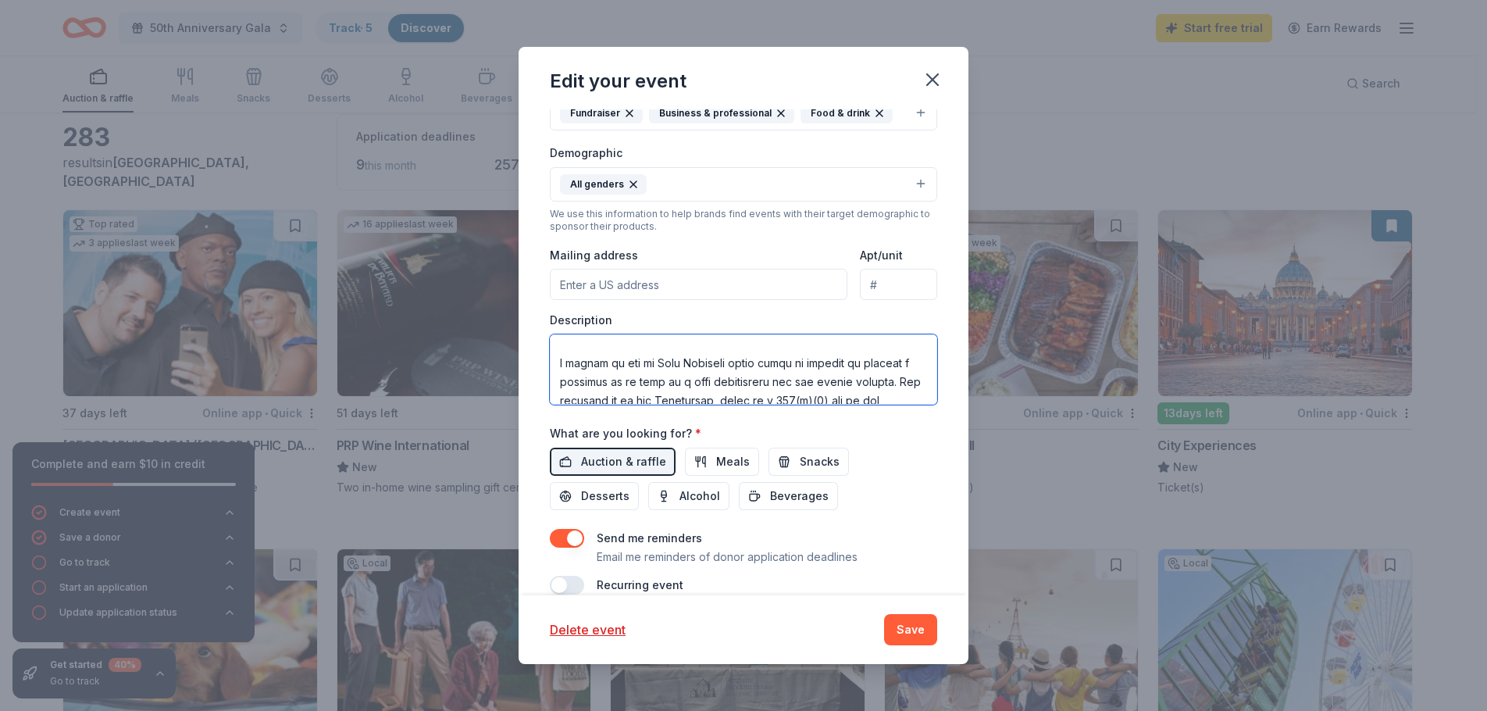
drag, startPoint x: 656, startPoint y: 361, endPoint x: 732, endPoint y: 368, distance: 76.1
click at [732, 368] on textarea at bounding box center [743, 369] width 387 height 70
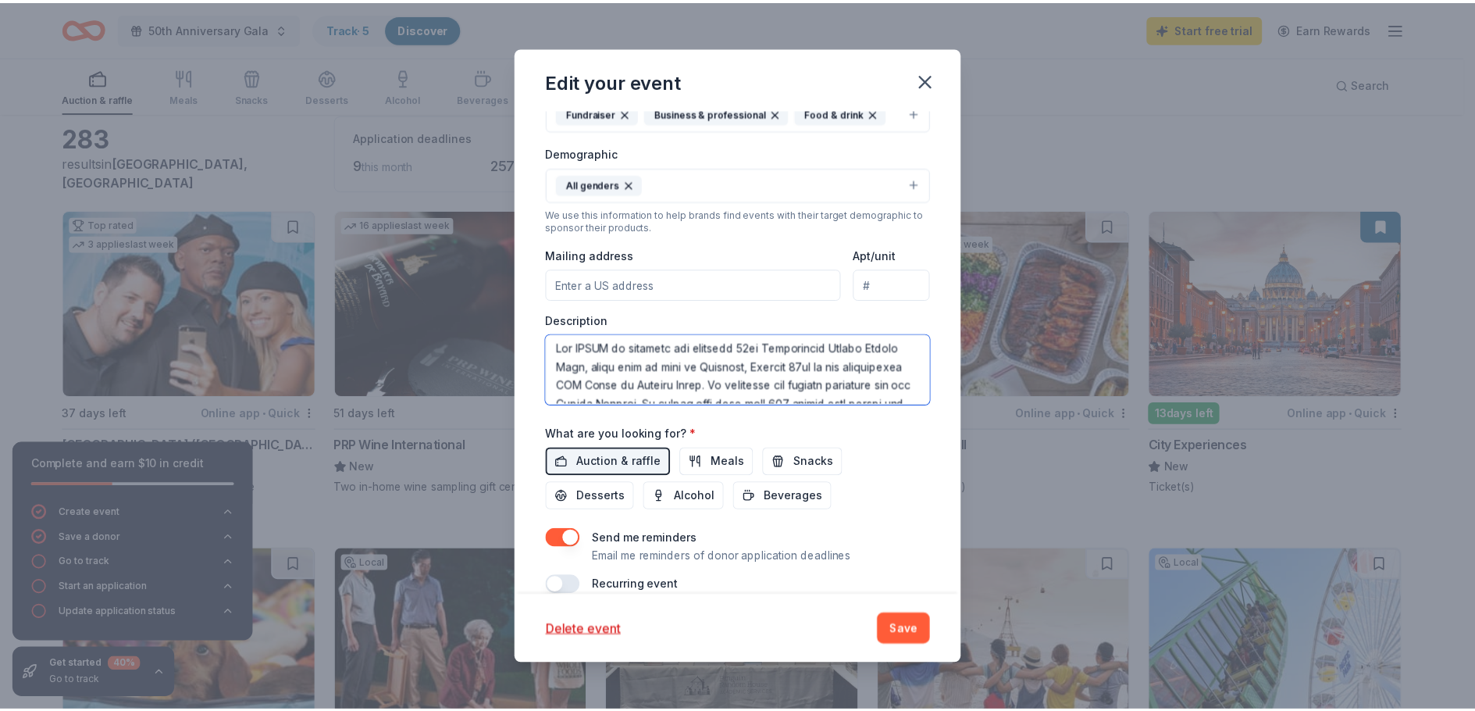
scroll to position [0, 0]
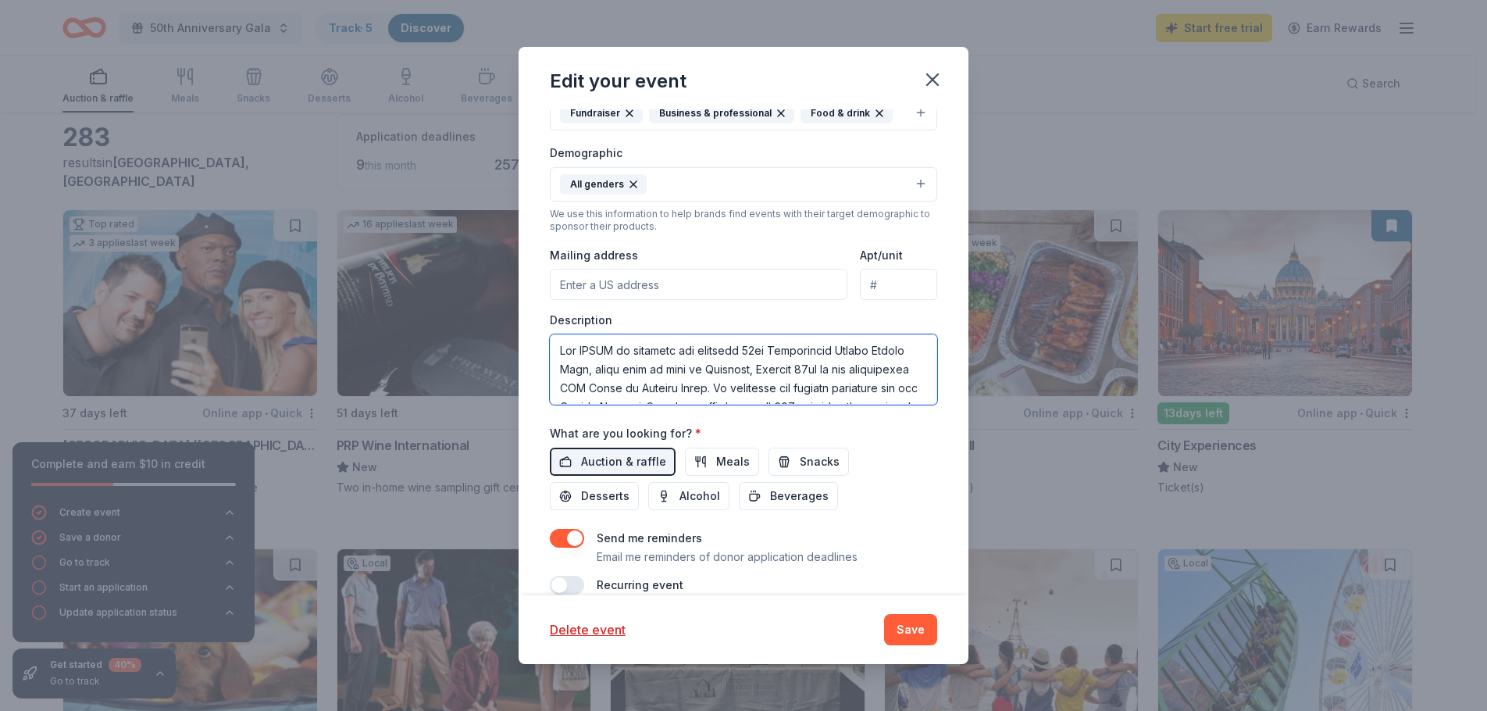
type textarea "The OCWLA is planning its upcoming 50th Anniversary Golden Legacy Gala, which w…"
click at [916, 626] on button "Save" at bounding box center [910, 629] width 53 height 31
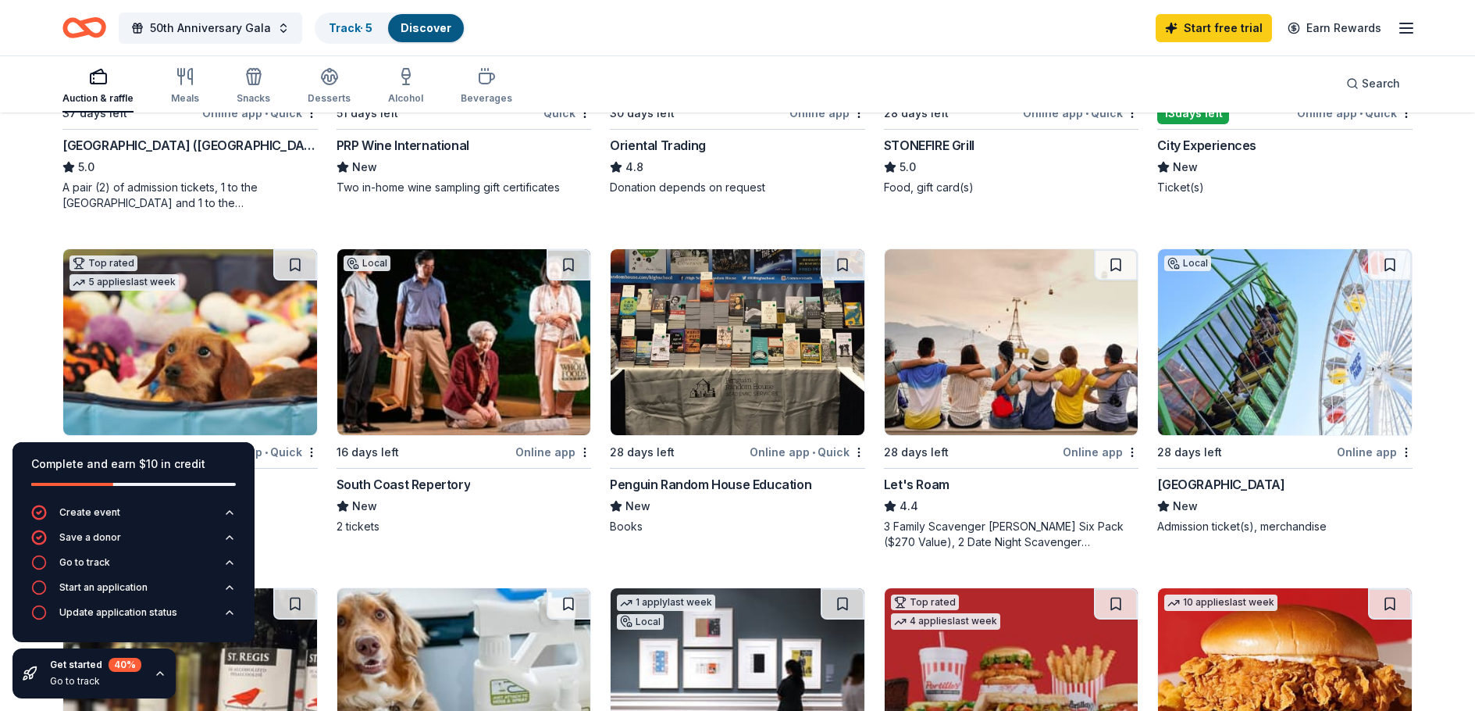
scroll to position [234, 0]
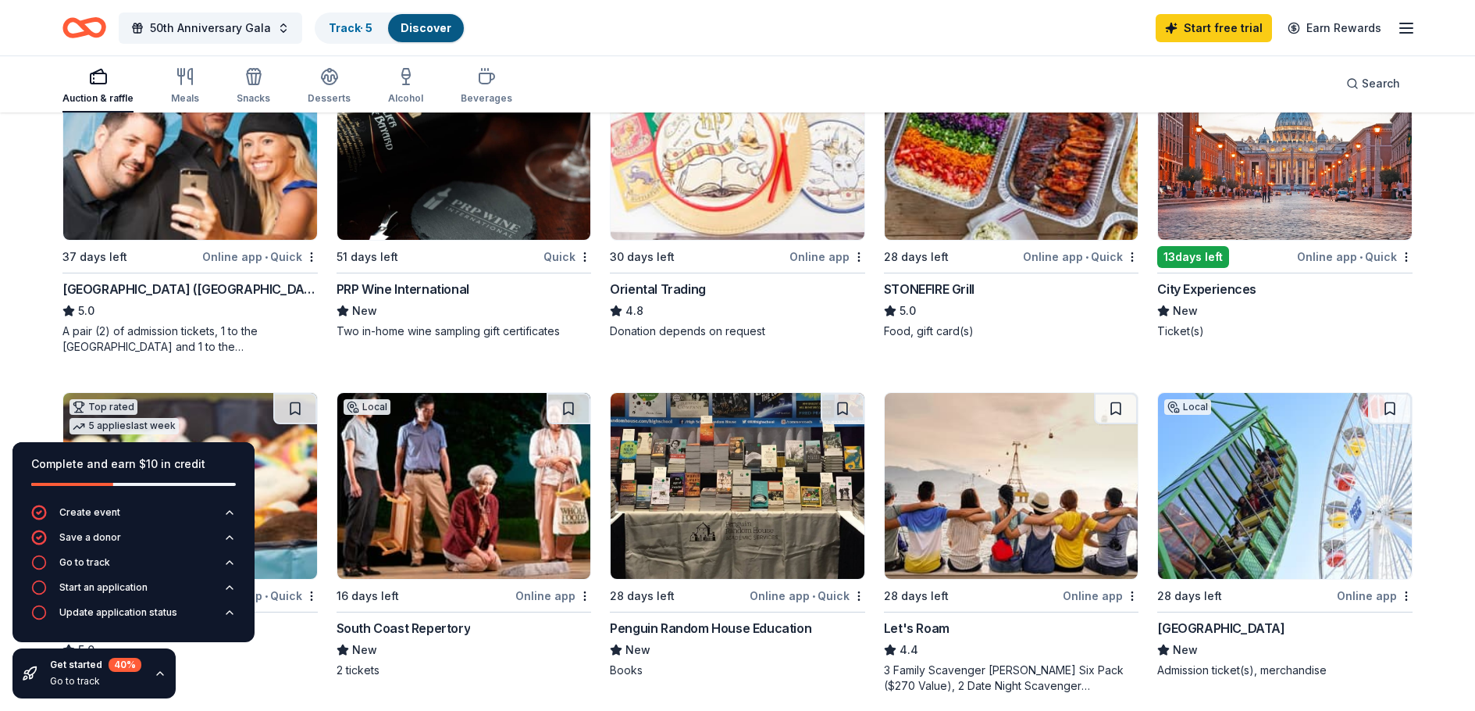
click at [385, 287] on div "PRP Wine International" at bounding box center [403, 289] width 133 height 19
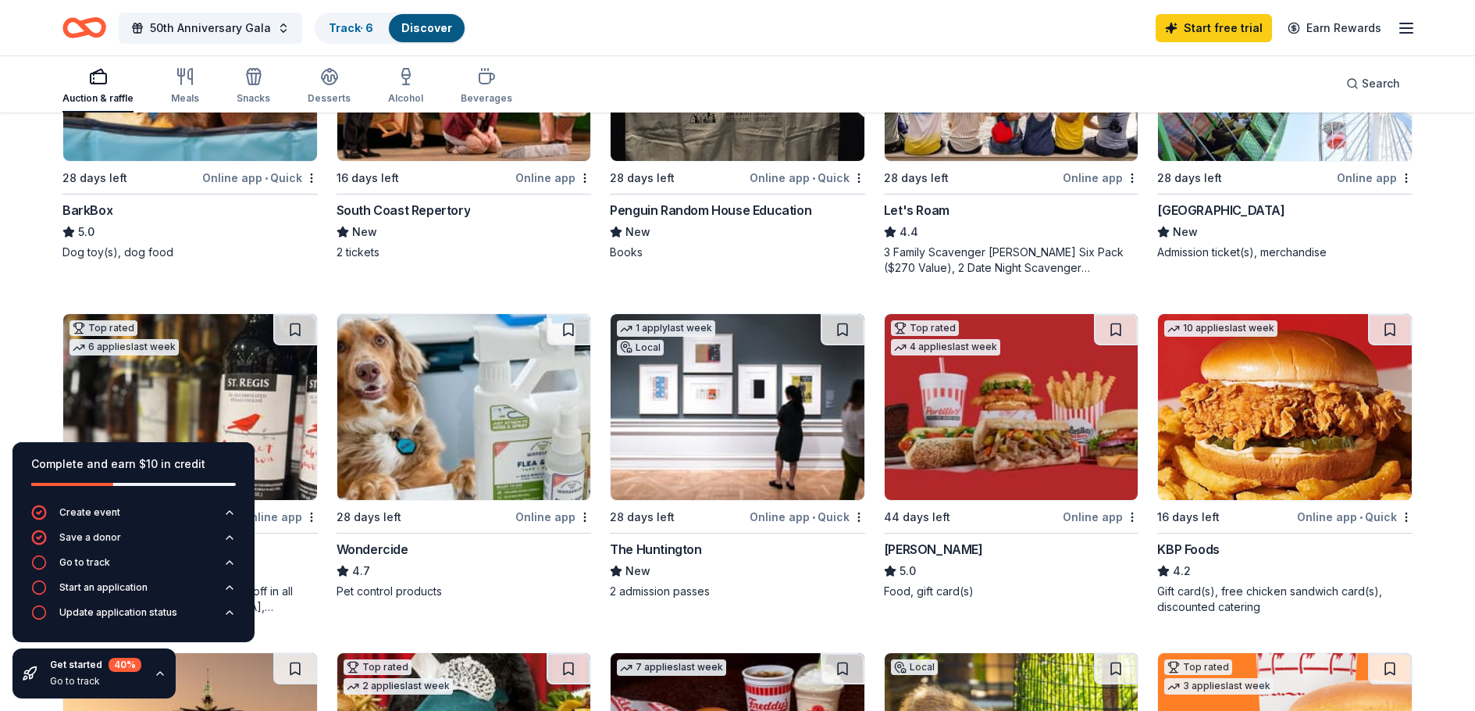
scroll to position [625, 0]
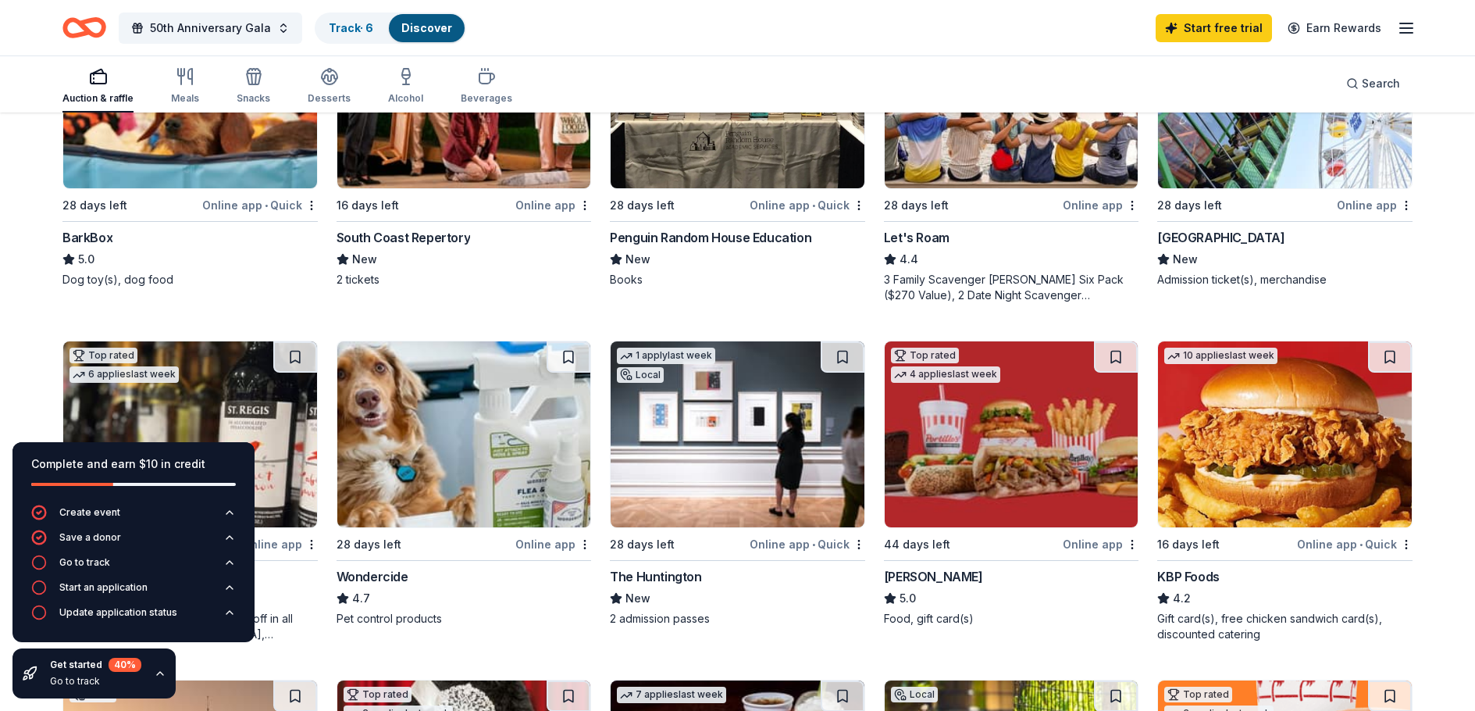
click at [80, 237] on div "BarkBox" at bounding box center [87, 237] width 50 height 19
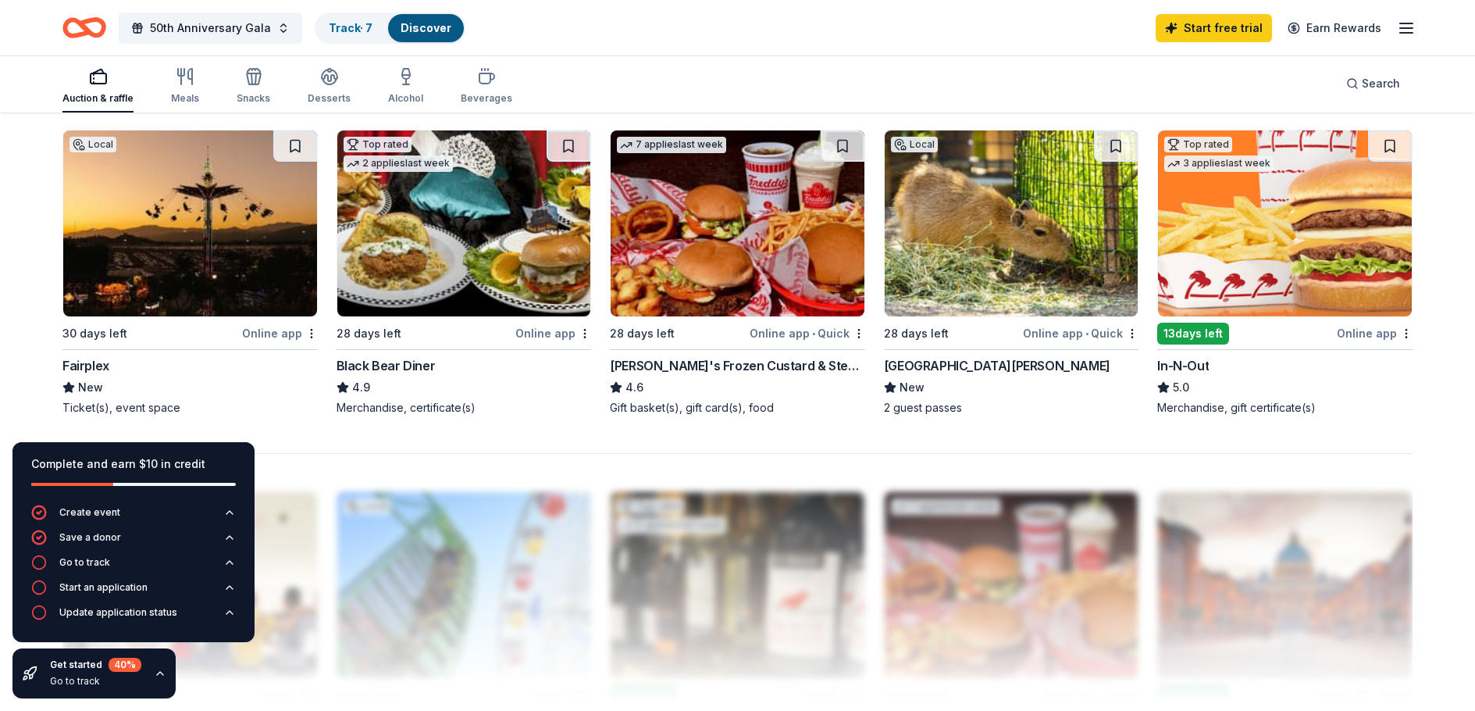
scroll to position [1171, 0]
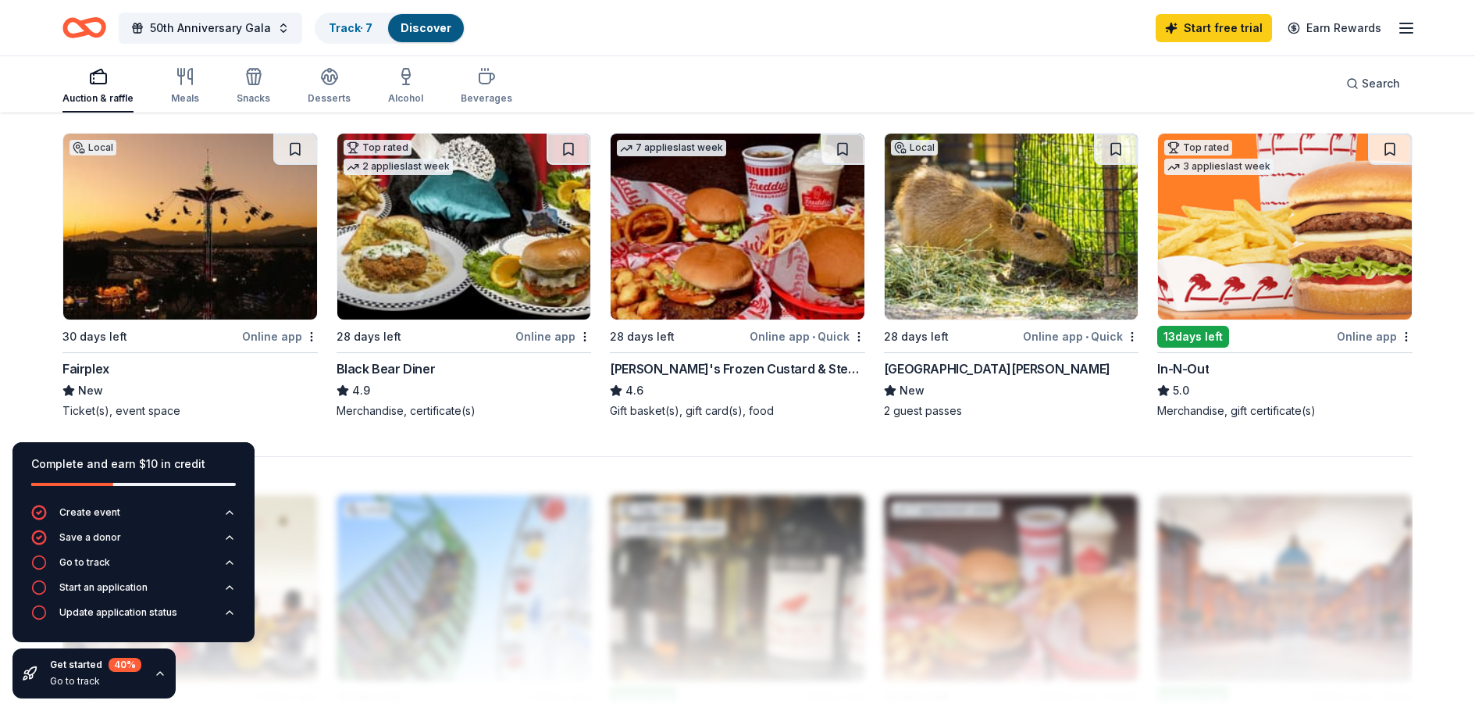
click at [1262, 282] on img at bounding box center [1285, 227] width 254 height 186
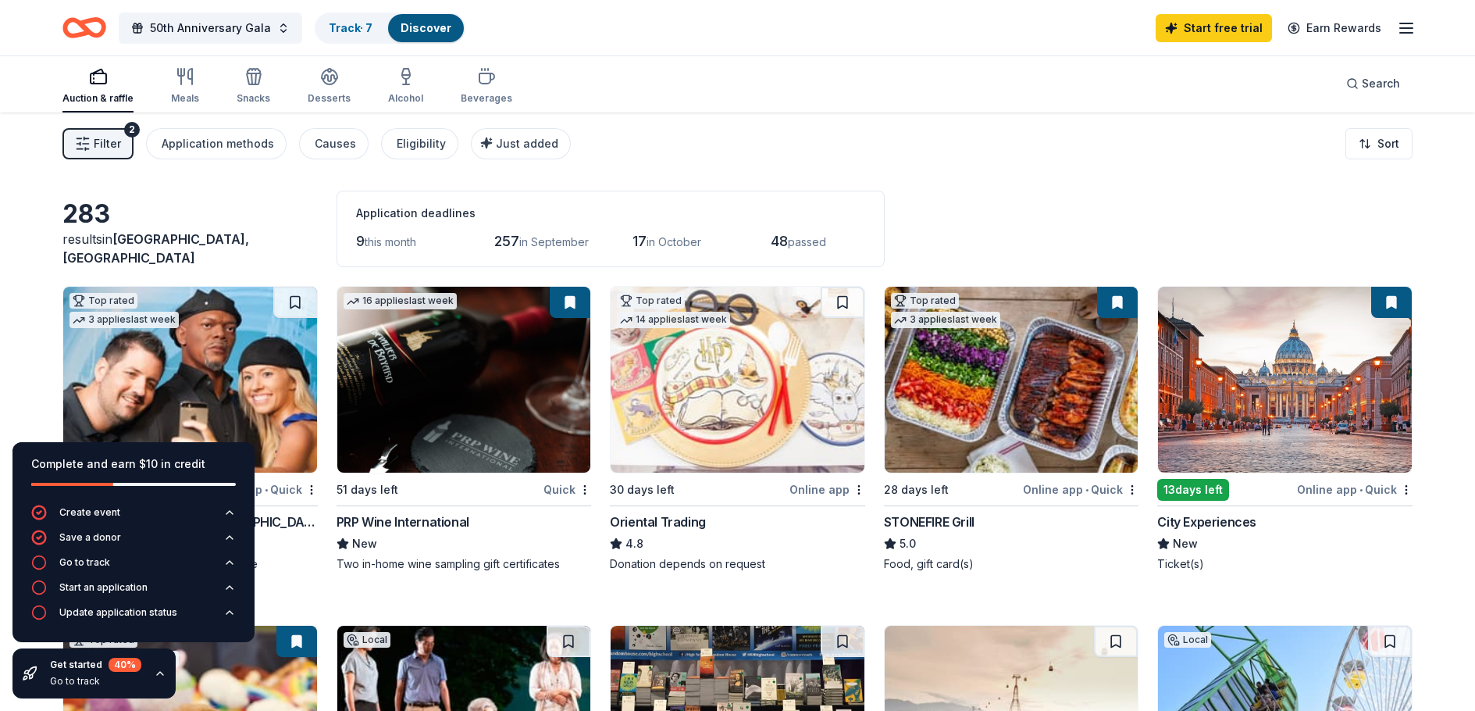
scroll to position [0, 0]
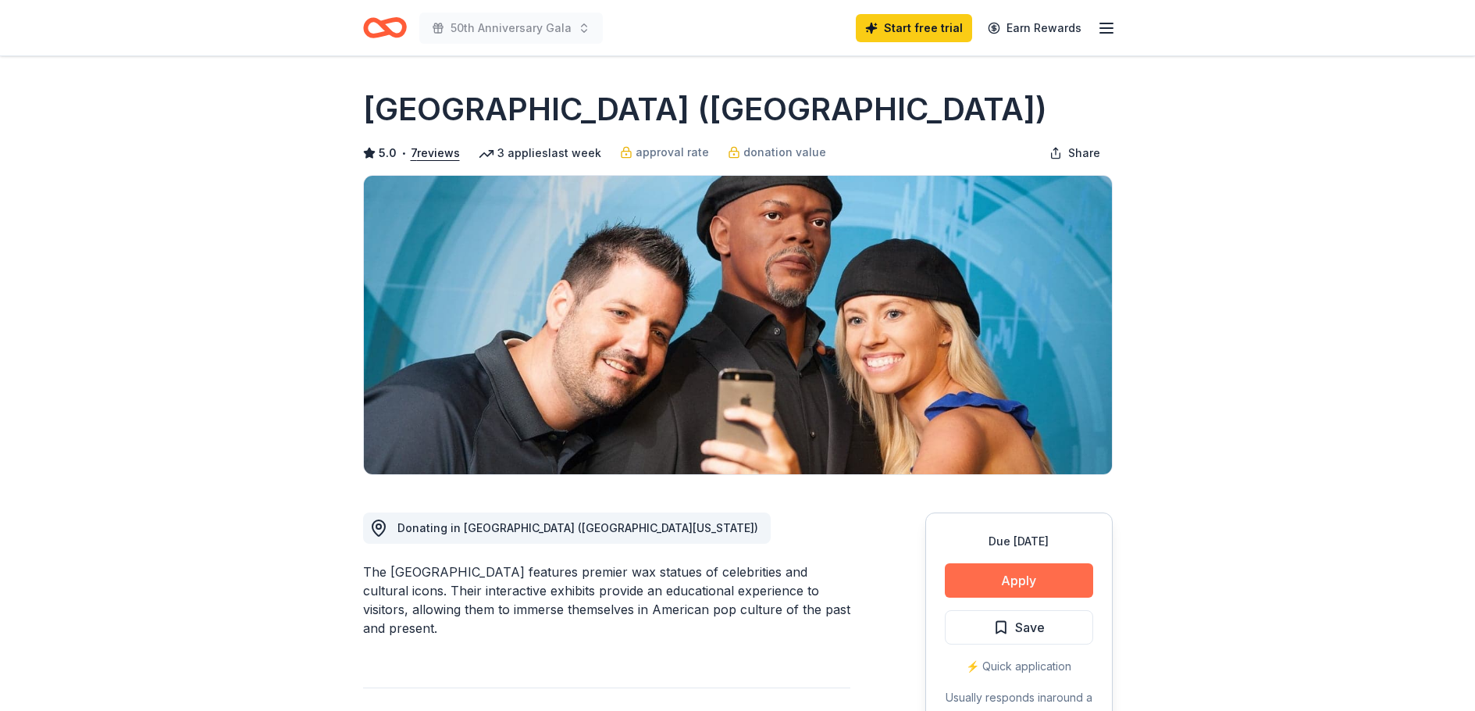
click at [1031, 582] on button "Apply" at bounding box center [1019, 580] width 148 height 34
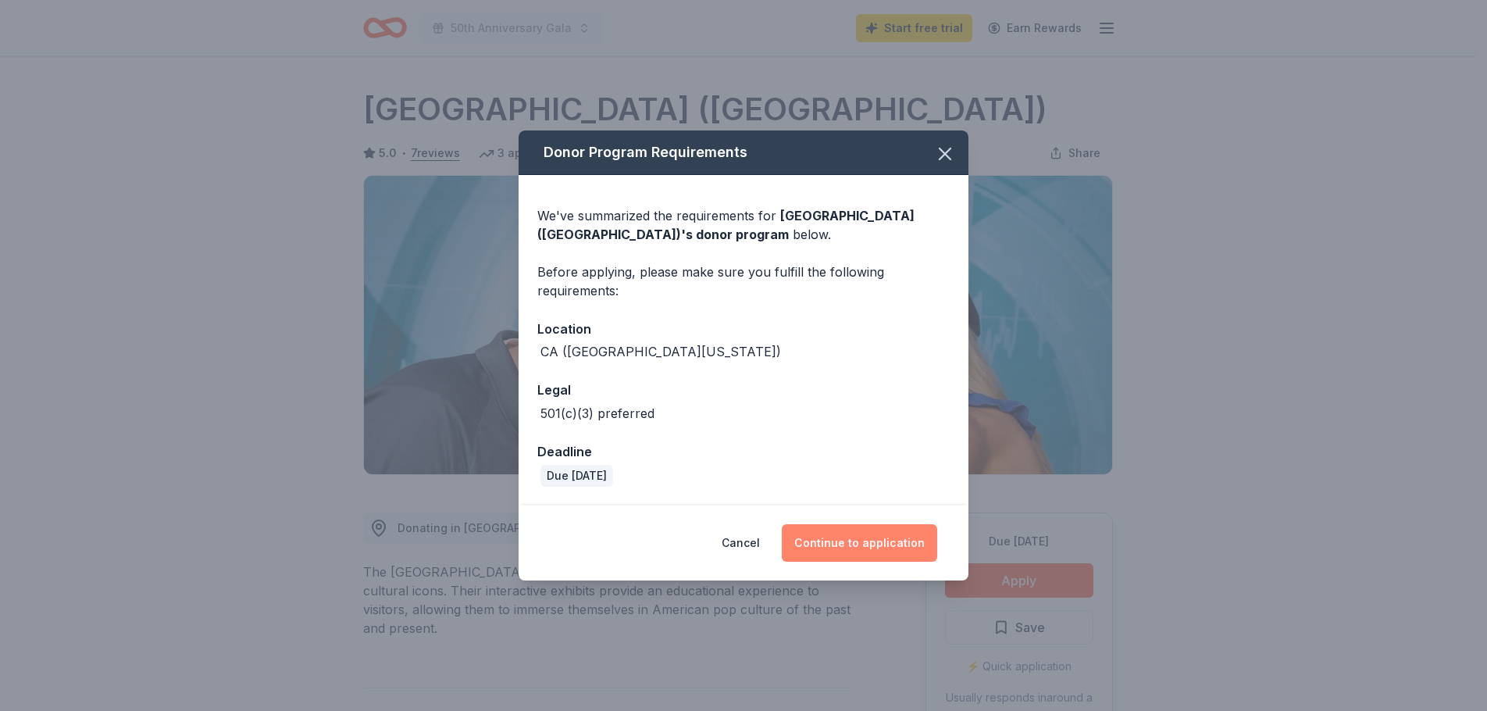
click at [861, 545] on button "Continue to application" at bounding box center [859, 542] width 155 height 37
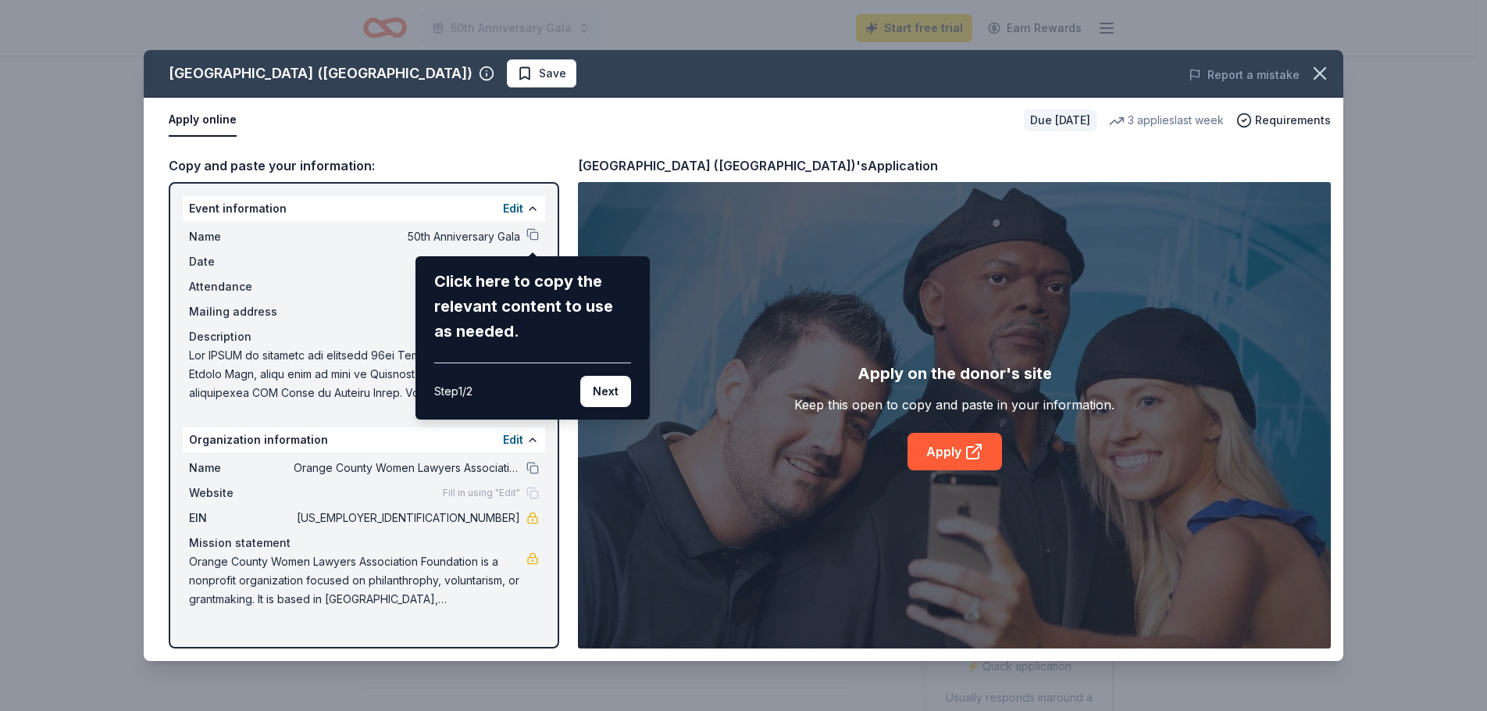
click at [533, 233] on div "[GEOGRAPHIC_DATA] ([GEOGRAPHIC_DATA]) Save Report a mistake Apply online Due [D…" at bounding box center [743, 355] width 1199 height 611
click at [600, 383] on button "Next" at bounding box center [605, 391] width 51 height 31
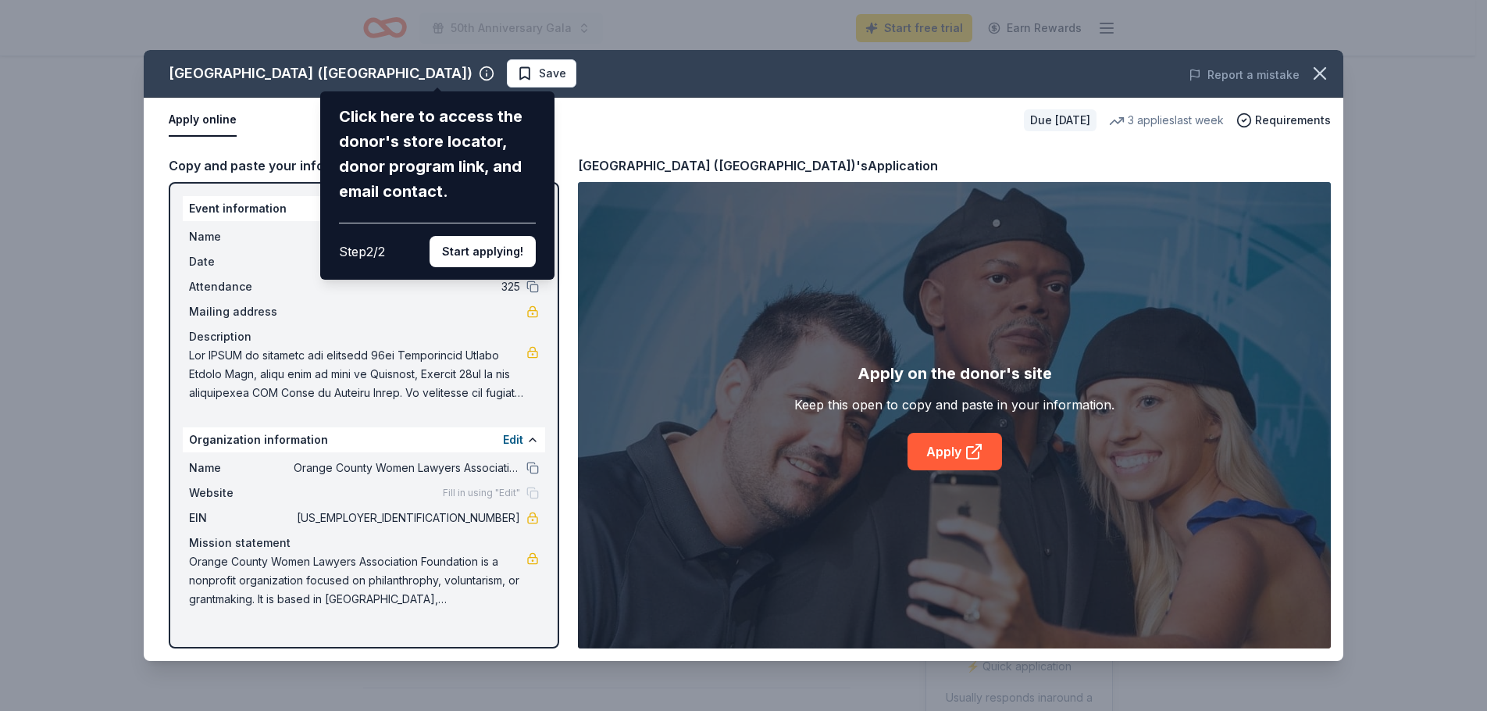
click at [506, 245] on button "Start applying!" at bounding box center [482, 251] width 106 height 31
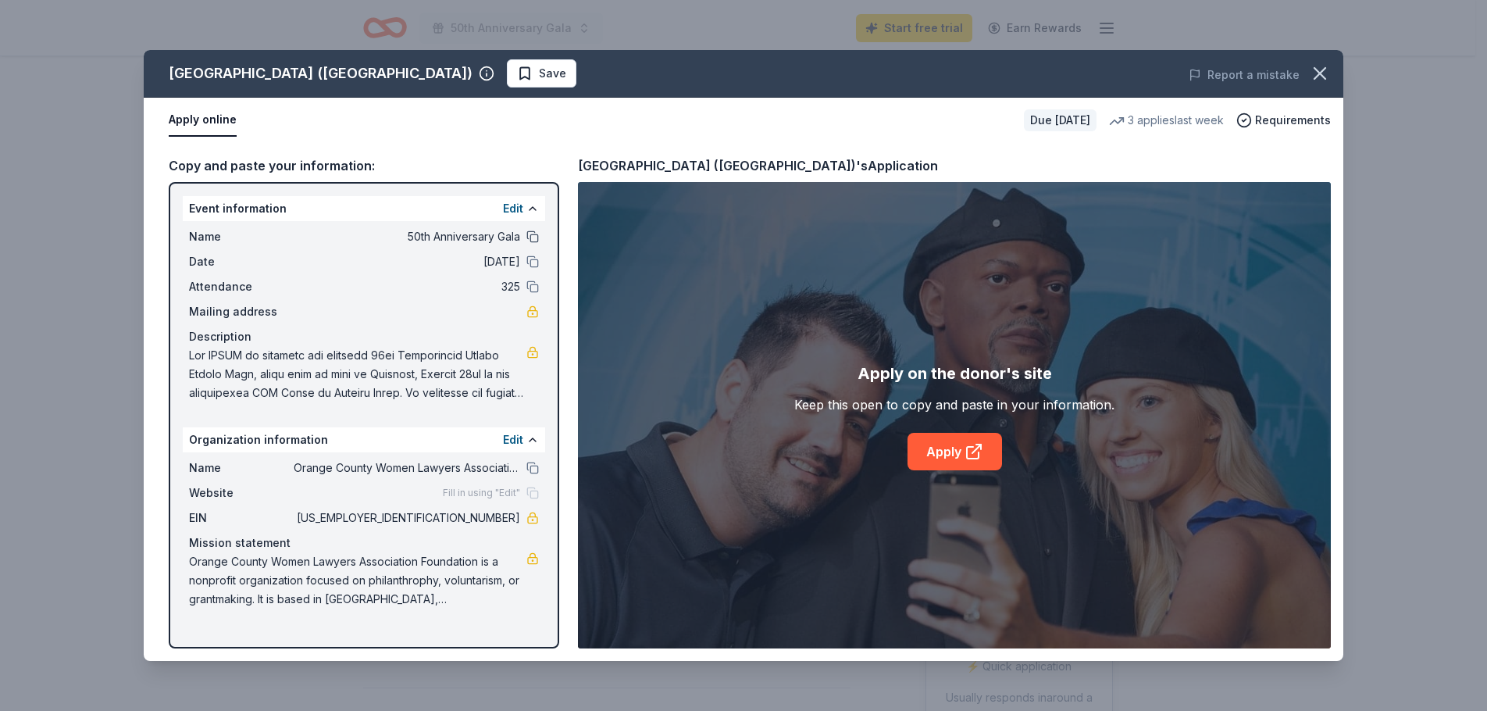
click at [533, 234] on button at bounding box center [532, 236] width 12 height 12
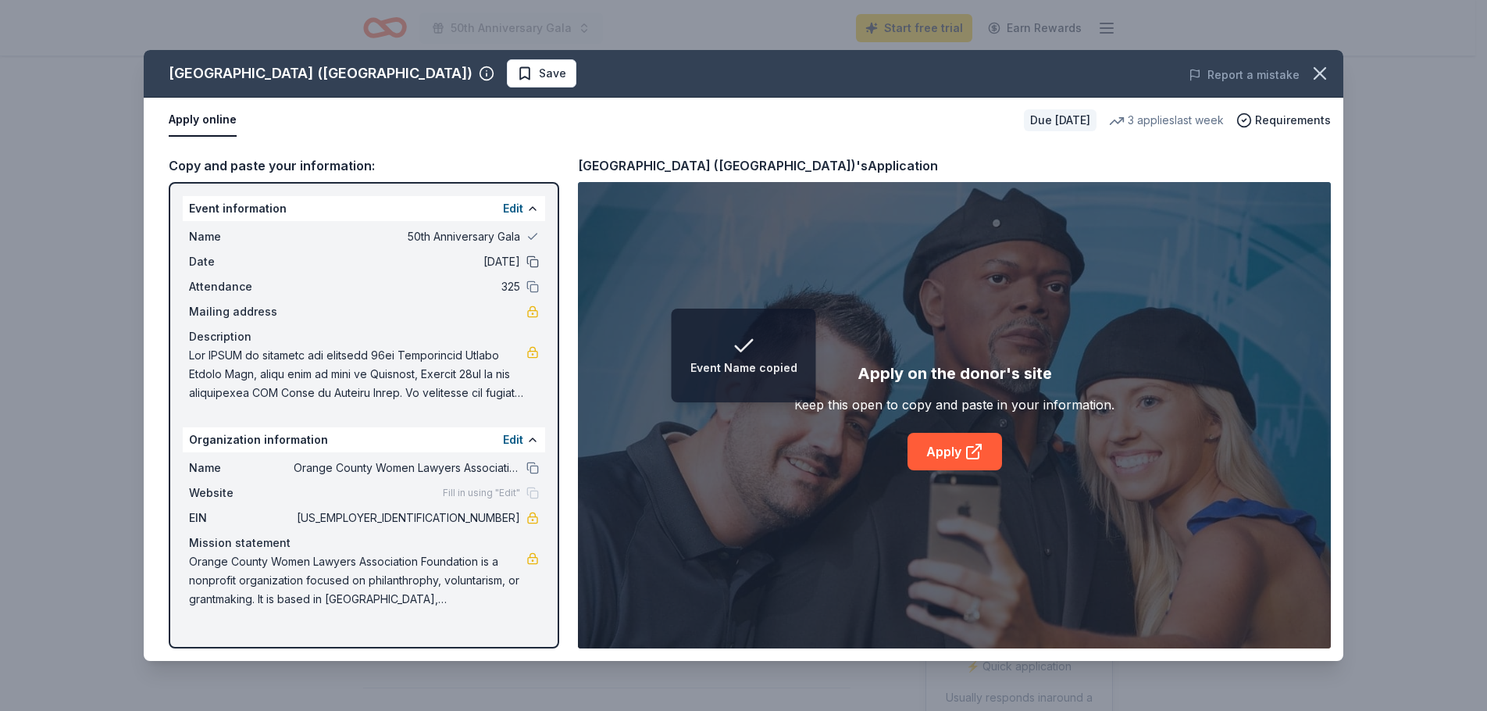
click at [533, 263] on button at bounding box center [532, 261] width 12 height 12
click at [533, 287] on button at bounding box center [532, 286] width 12 height 12
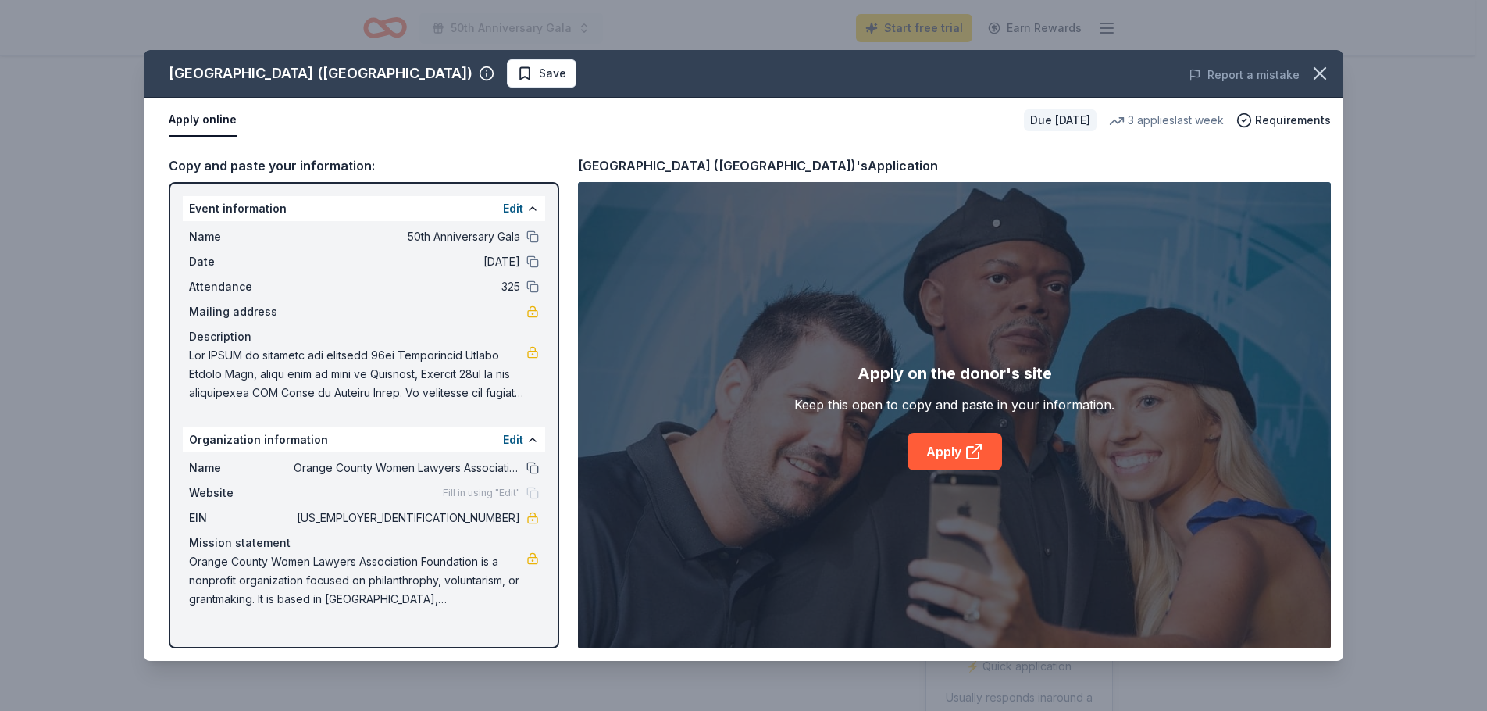
click at [536, 463] on button at bounding box center [532, 467] width 12 height 12
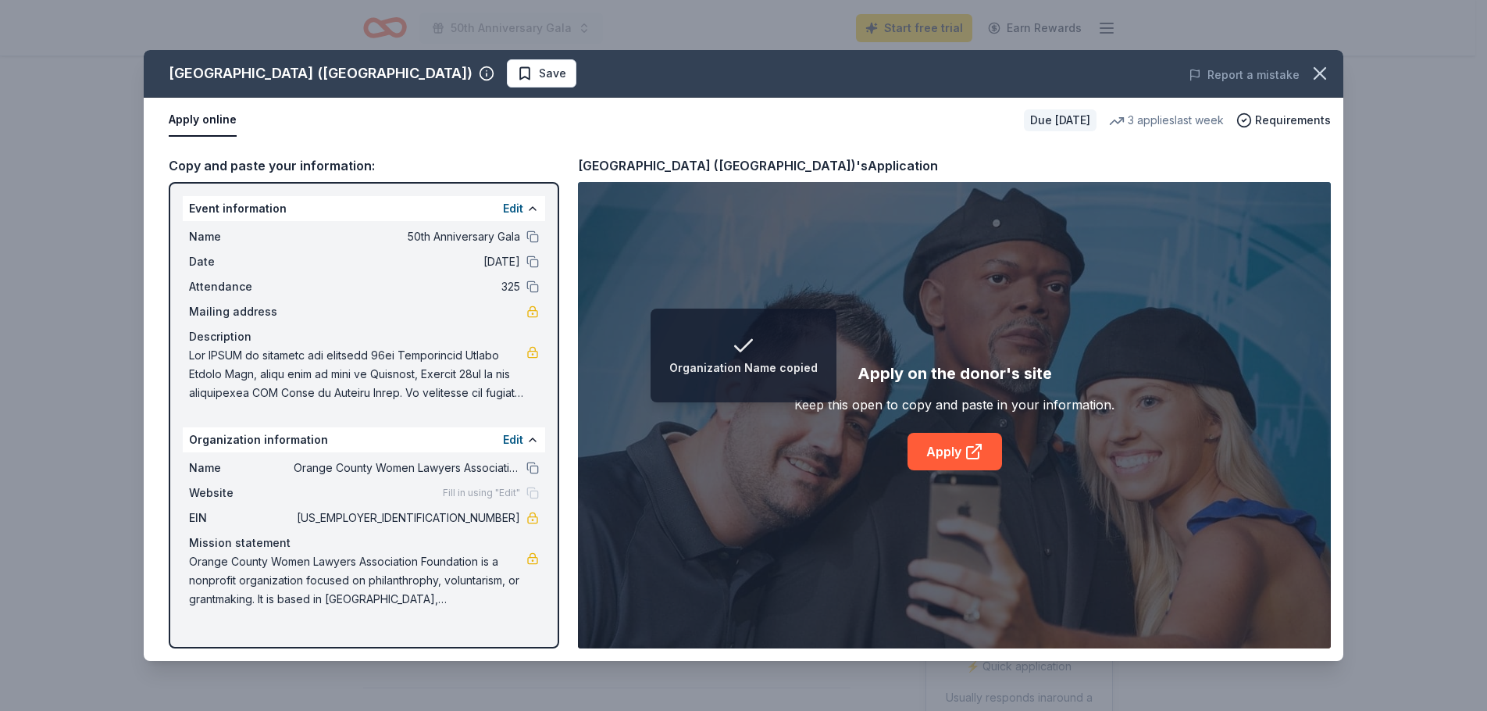
click at [532, 490] on div "Fill in using "Edit"" at bounding box center [491, 492] width 96 height 12
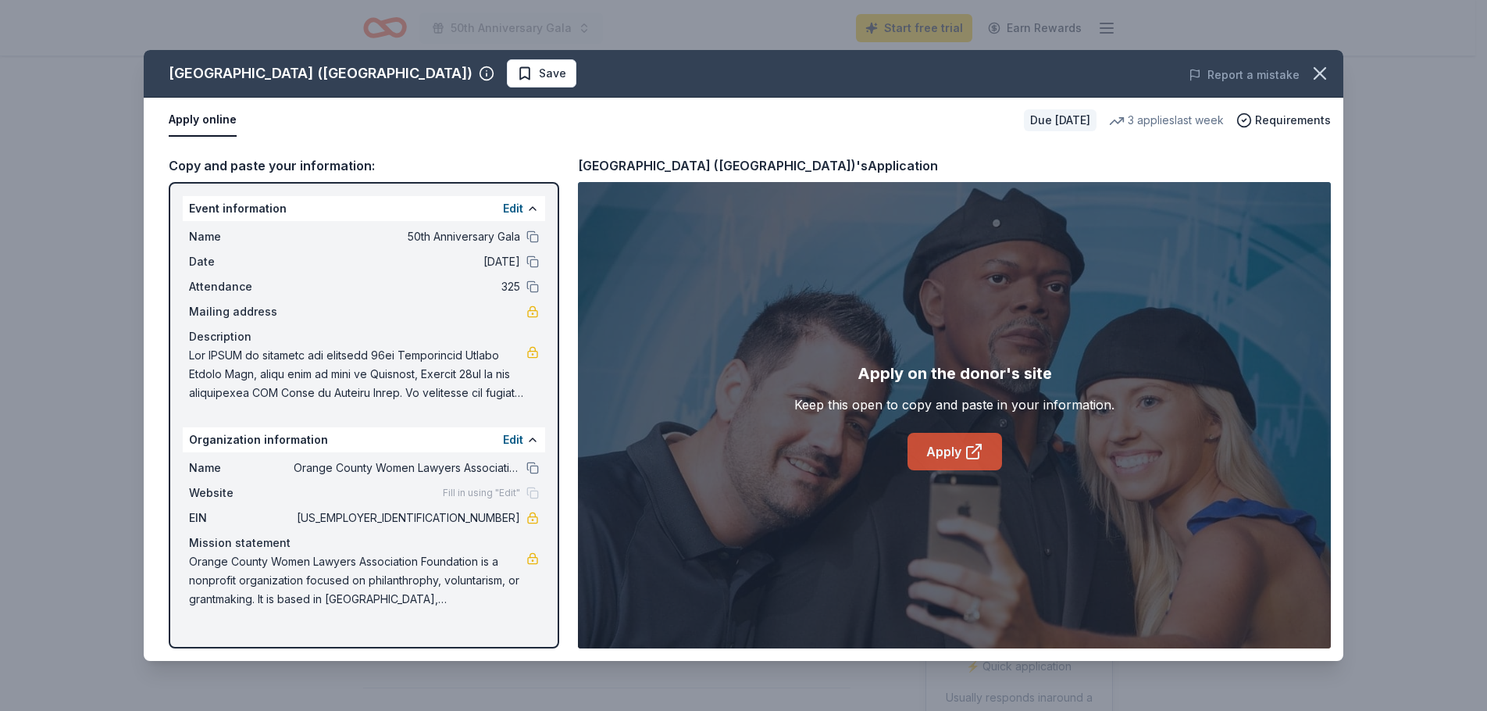
click at [939, 447] on link "Apply" at bounding box center [954, 451] width 94 height 37
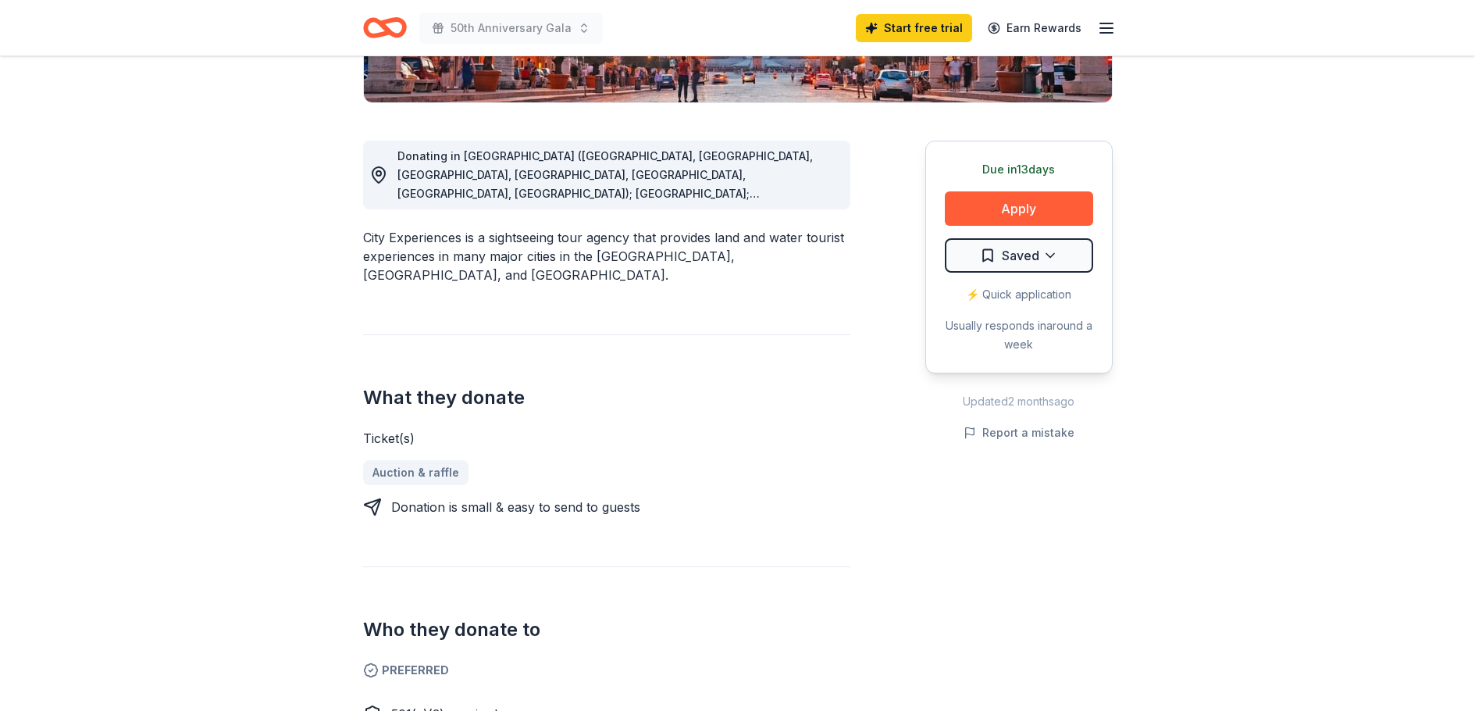
scroll to position [390, 0]
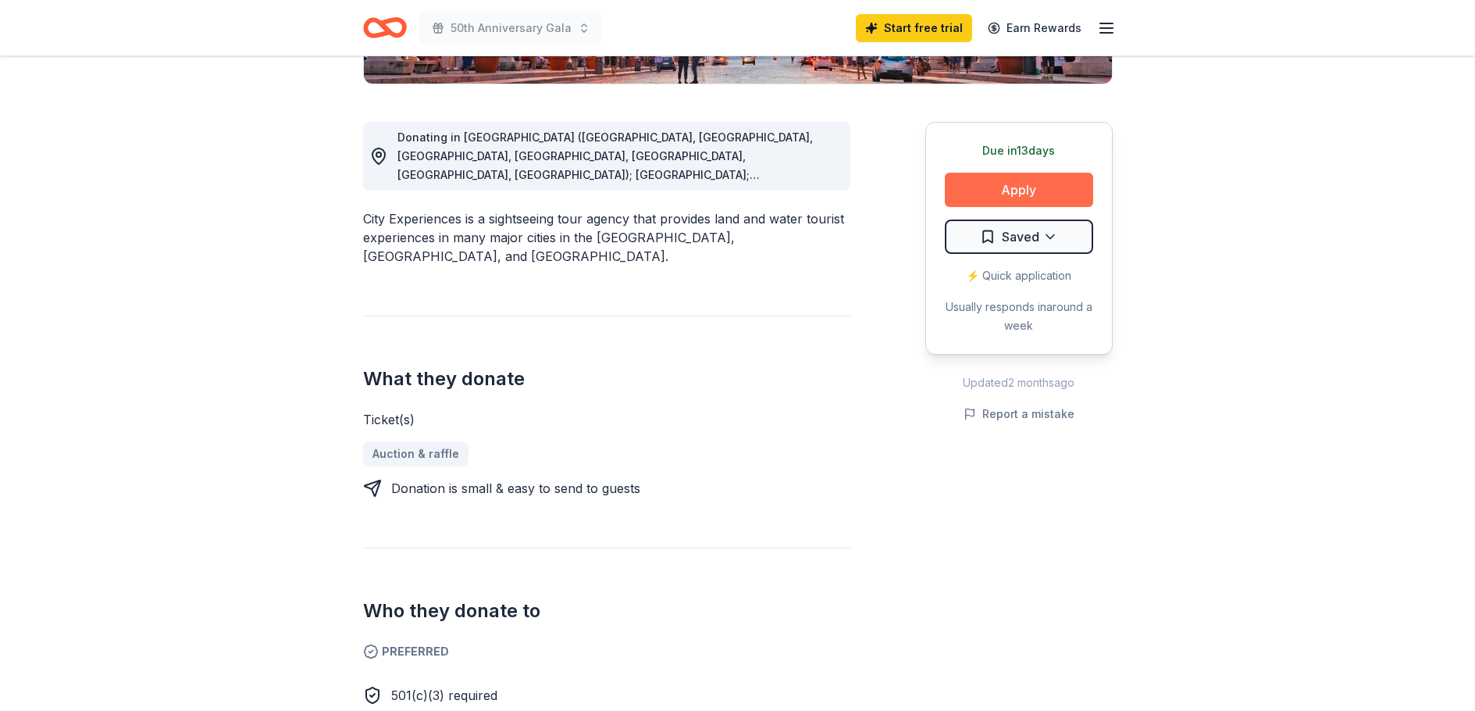
click at [1080, 188] on button "Apply" at bounding box center [1019, 190] width 148 height 34
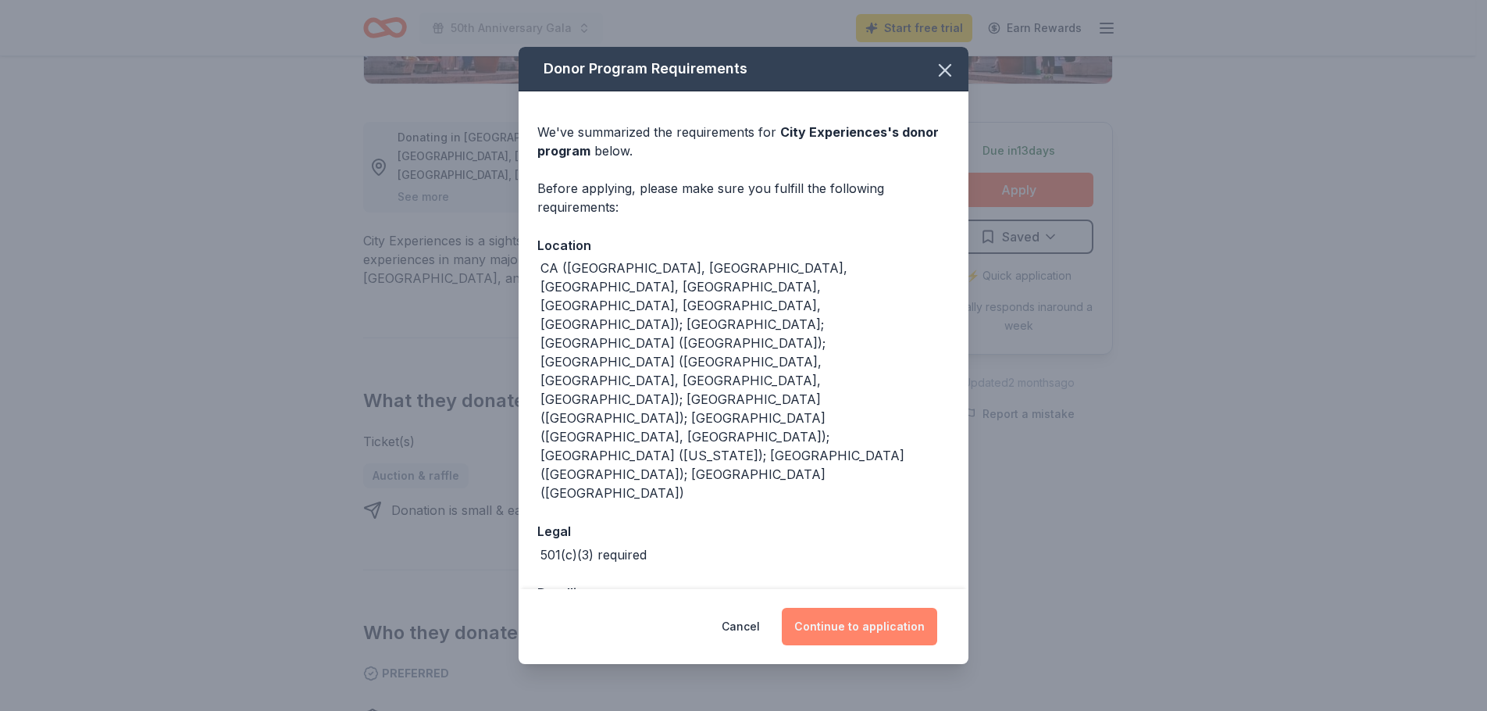
click at [878, 607] on button "Continue to application" at bounding box center [859, 625] width 155 height 37
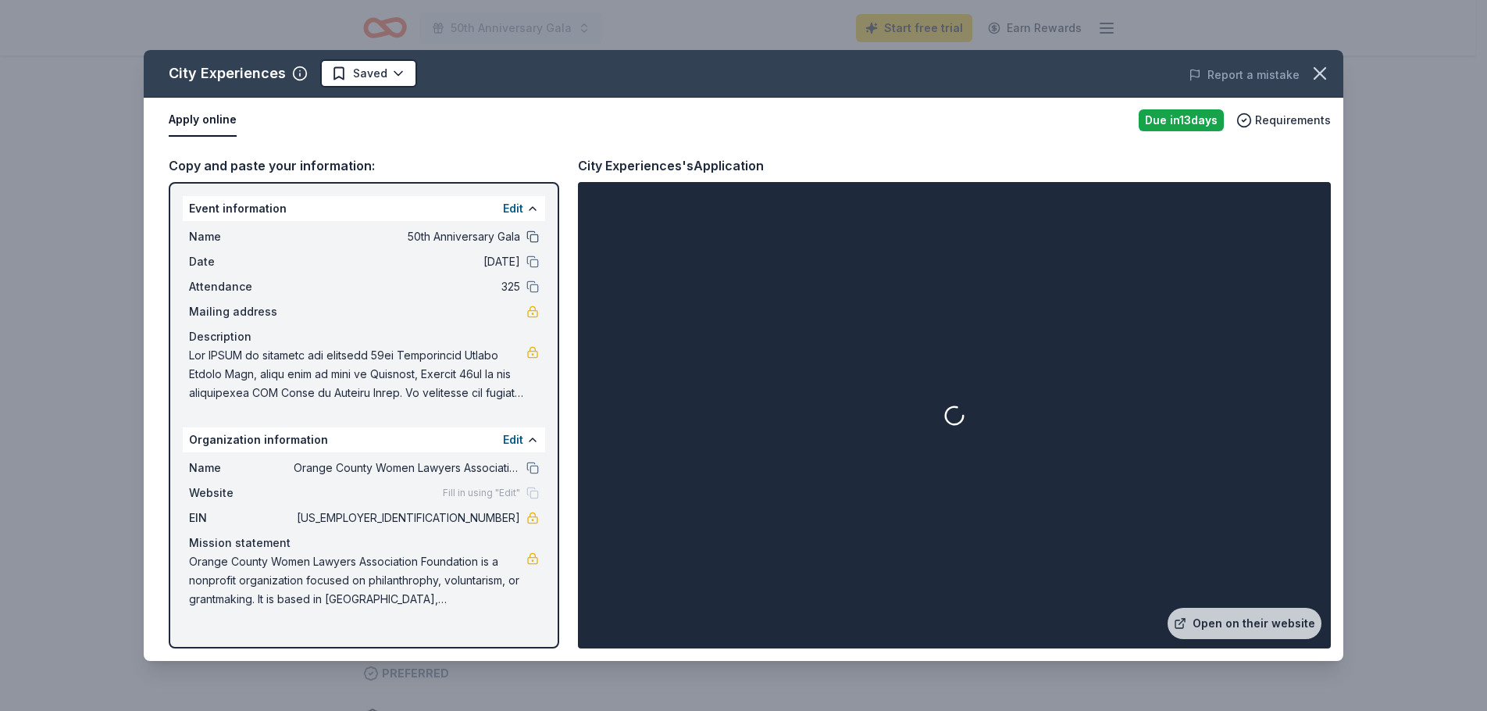
click at [534, 236] on button at bounding box center [532, 236] width 12 height 12
click at [531, 262] on button at bounding box center [532, 261] width 12 height 12
click at [534, 287] on button at bounding box center [532, 286] width 12 height 12
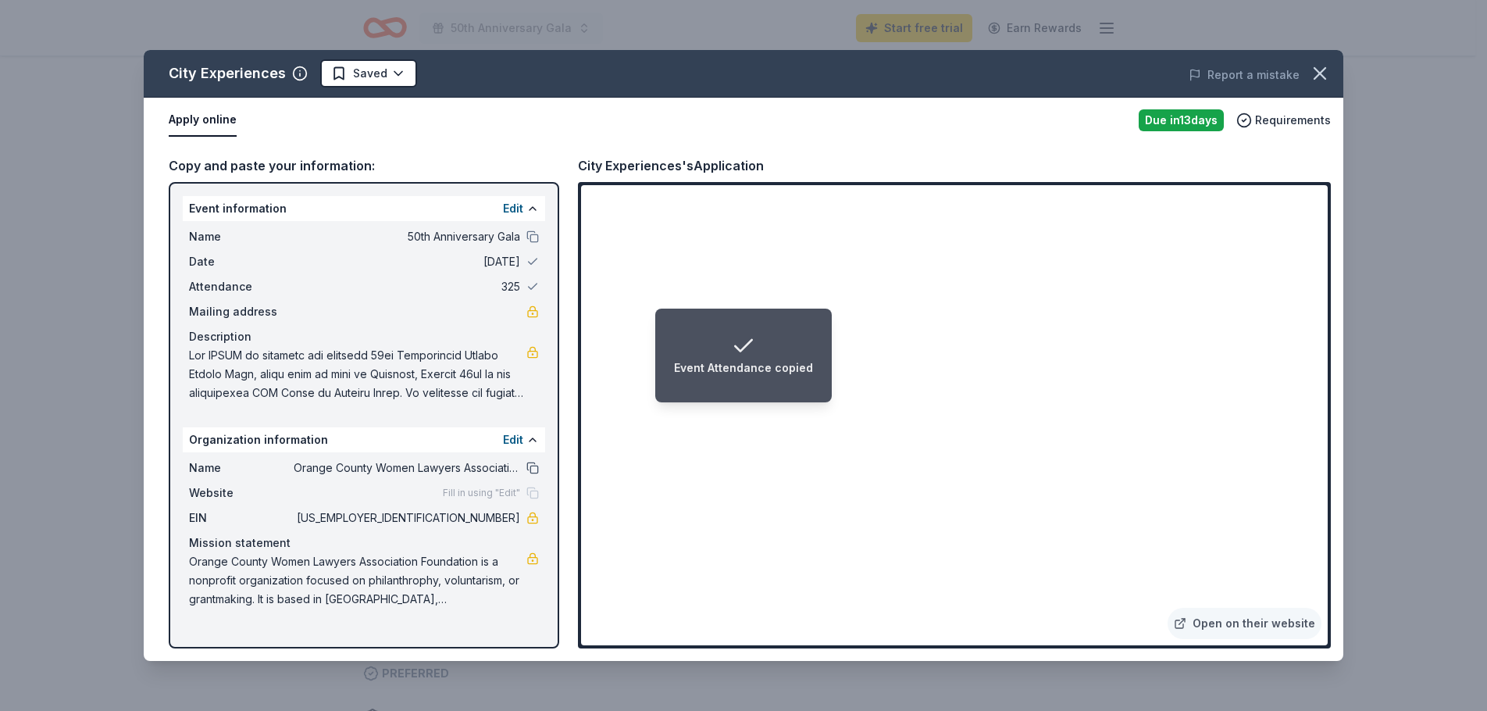
click at [531, 468] on button at bounding box center [532, 467] width 12 height 12
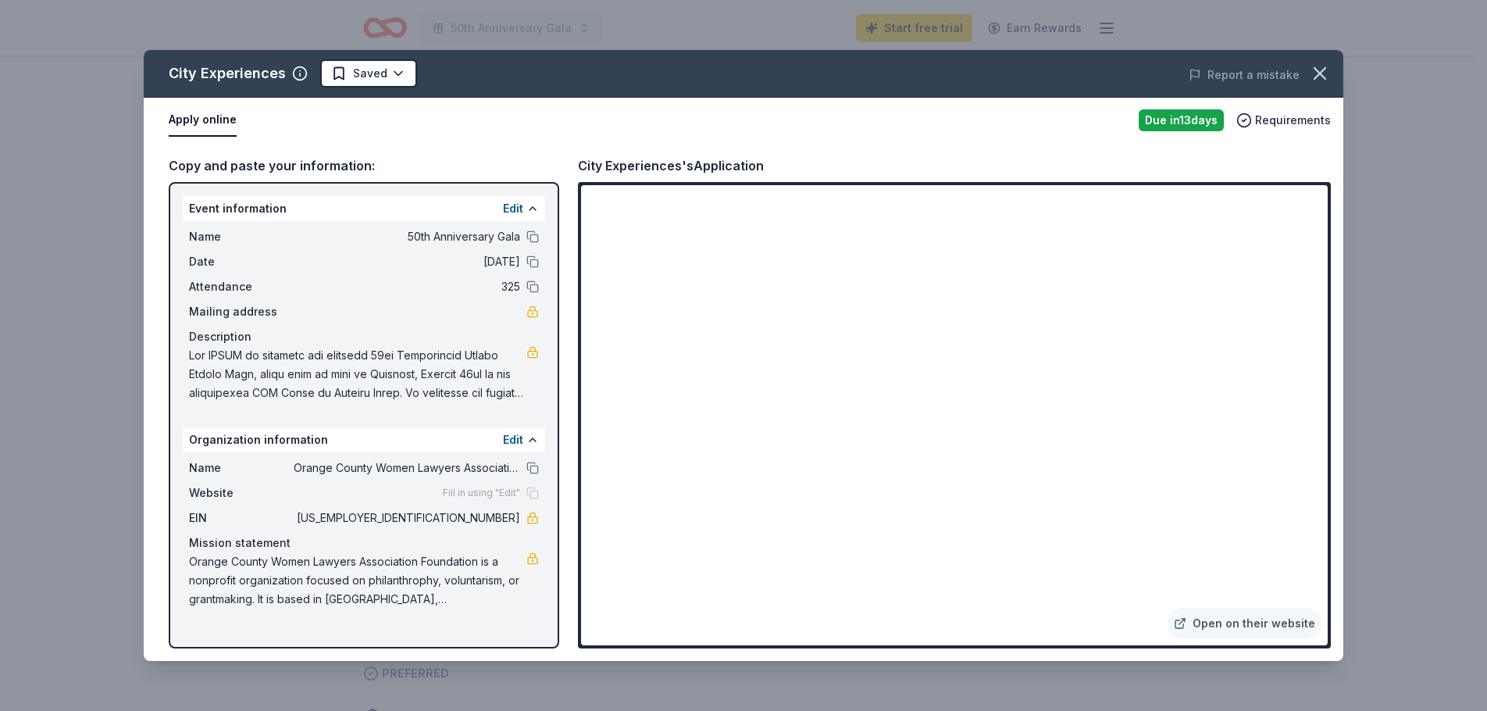
click at [187, 359] on div "Name 50th Anniversary Gala Date 10/16/25 Attendance 325 Mailing address Descrip…" at bounding box center [364, 314] width 362 height 187
click at [1316, 67] on icon "button" at bounding box center [1320, 73] width 22 height 22
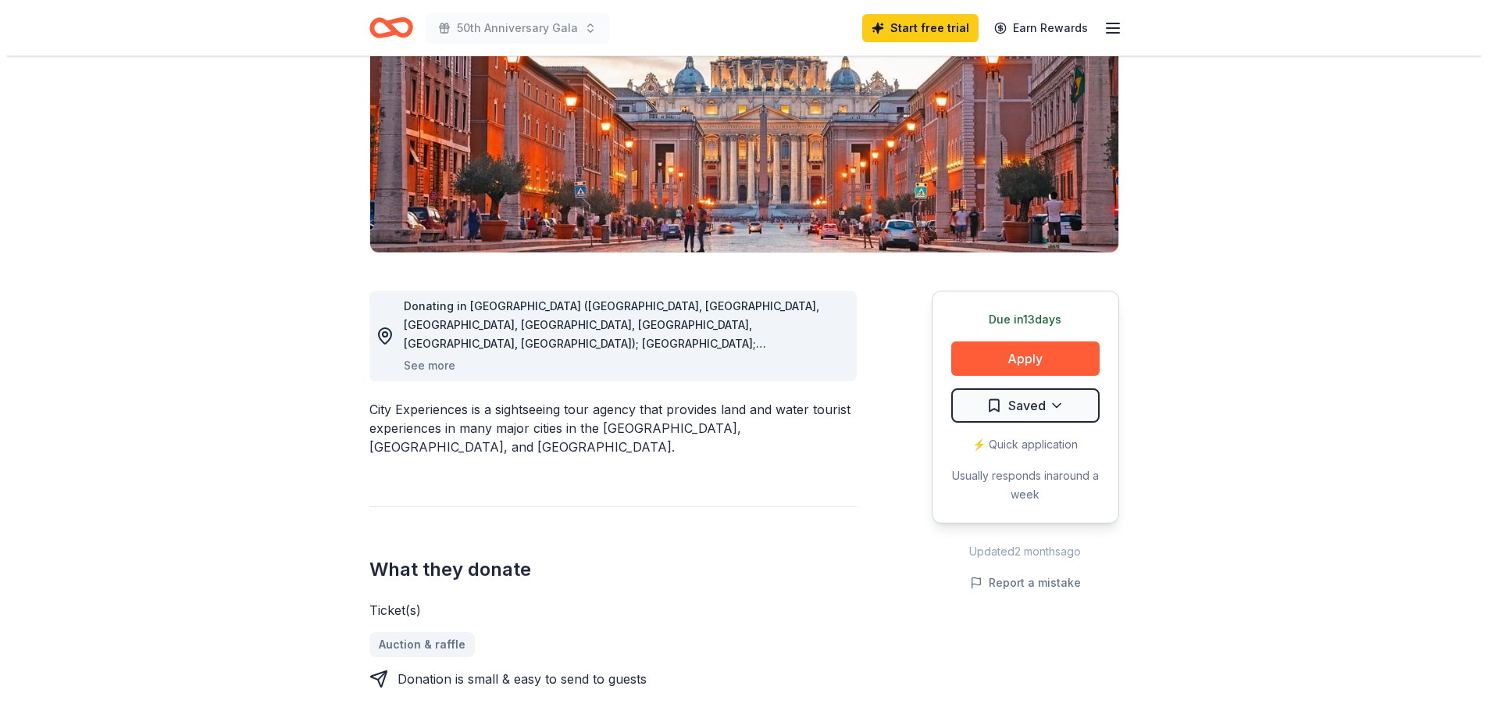
scroll to position [312, 0]
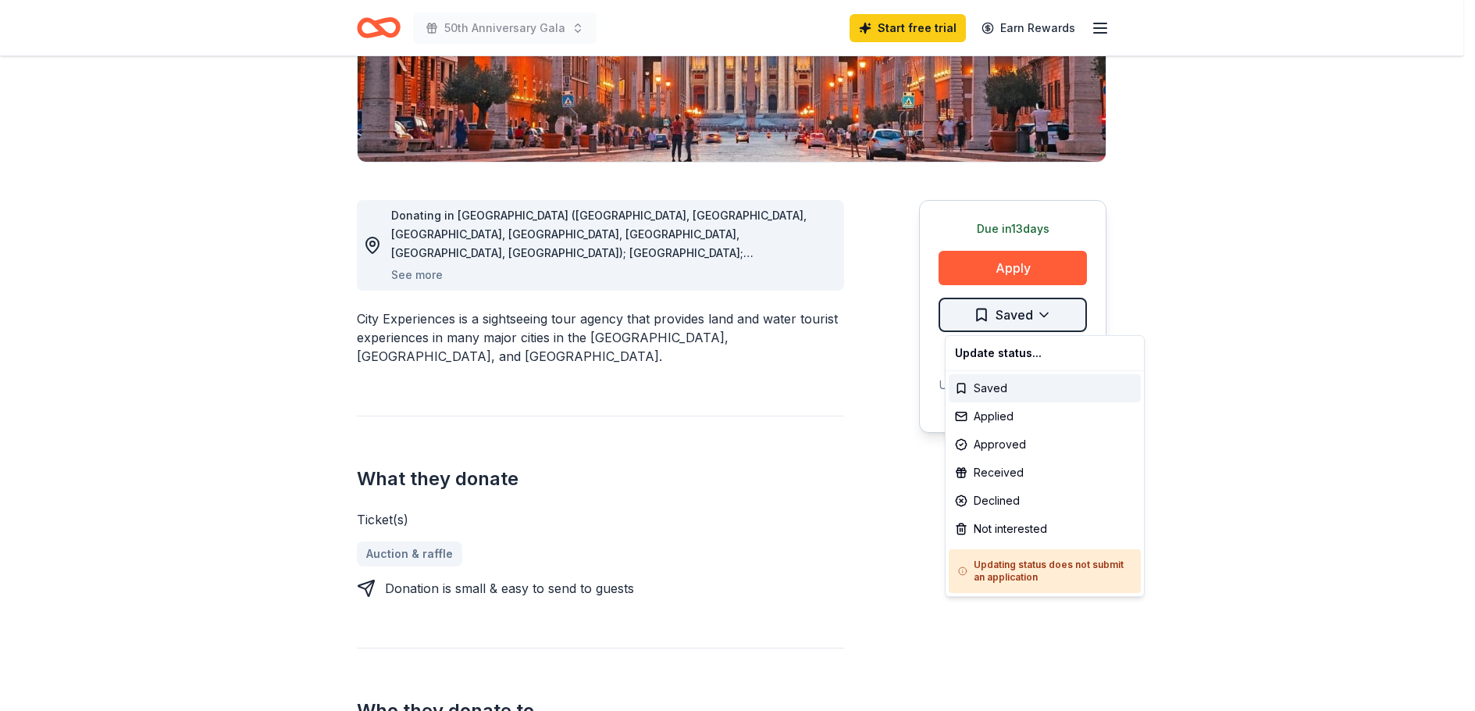
click at [1032, 322] on html "50th Anniversary Gala Start free trial Earn Rewards Due in 13 days Share City E…" at bounding box center [737, 43] width 1475 height 711
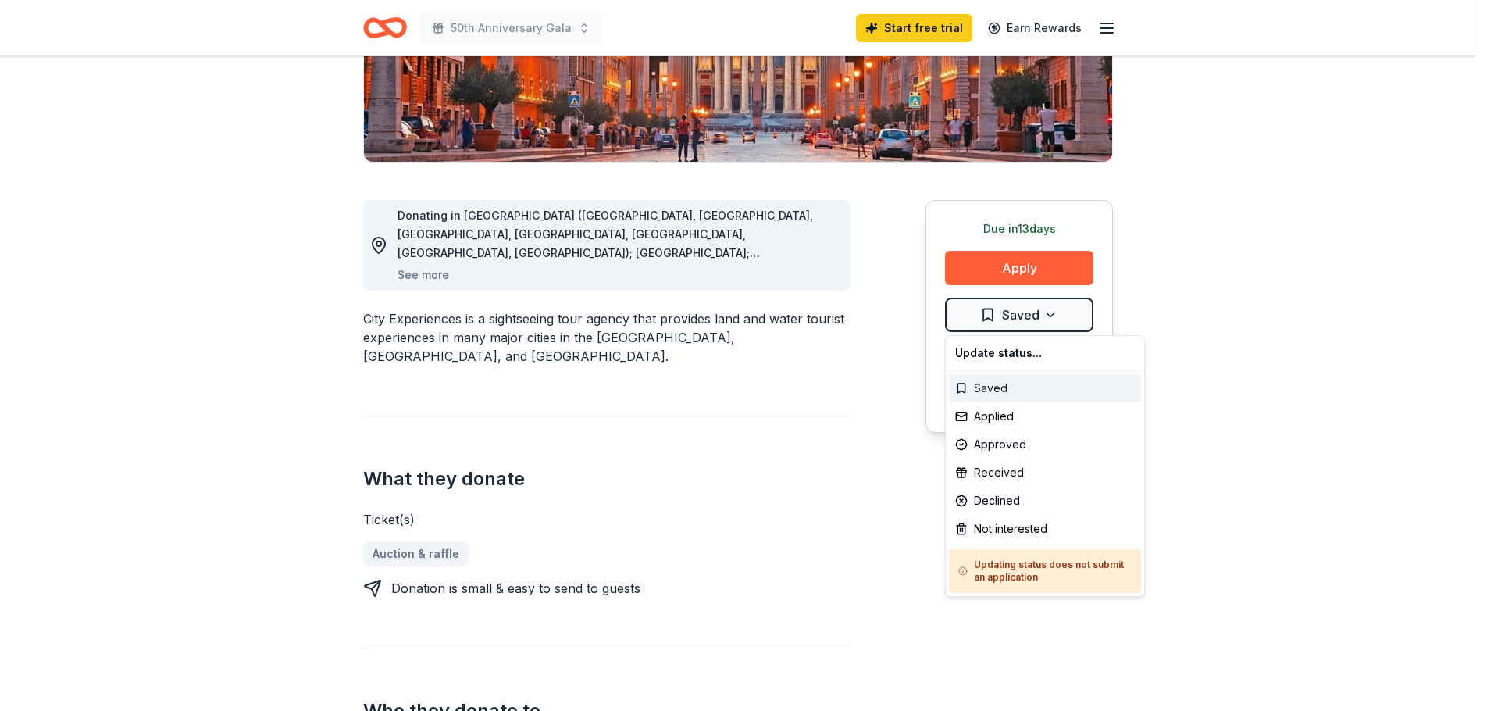
click at [967, 390] on div "Saved" at bounding box center [1045, 388] width 192 height 28
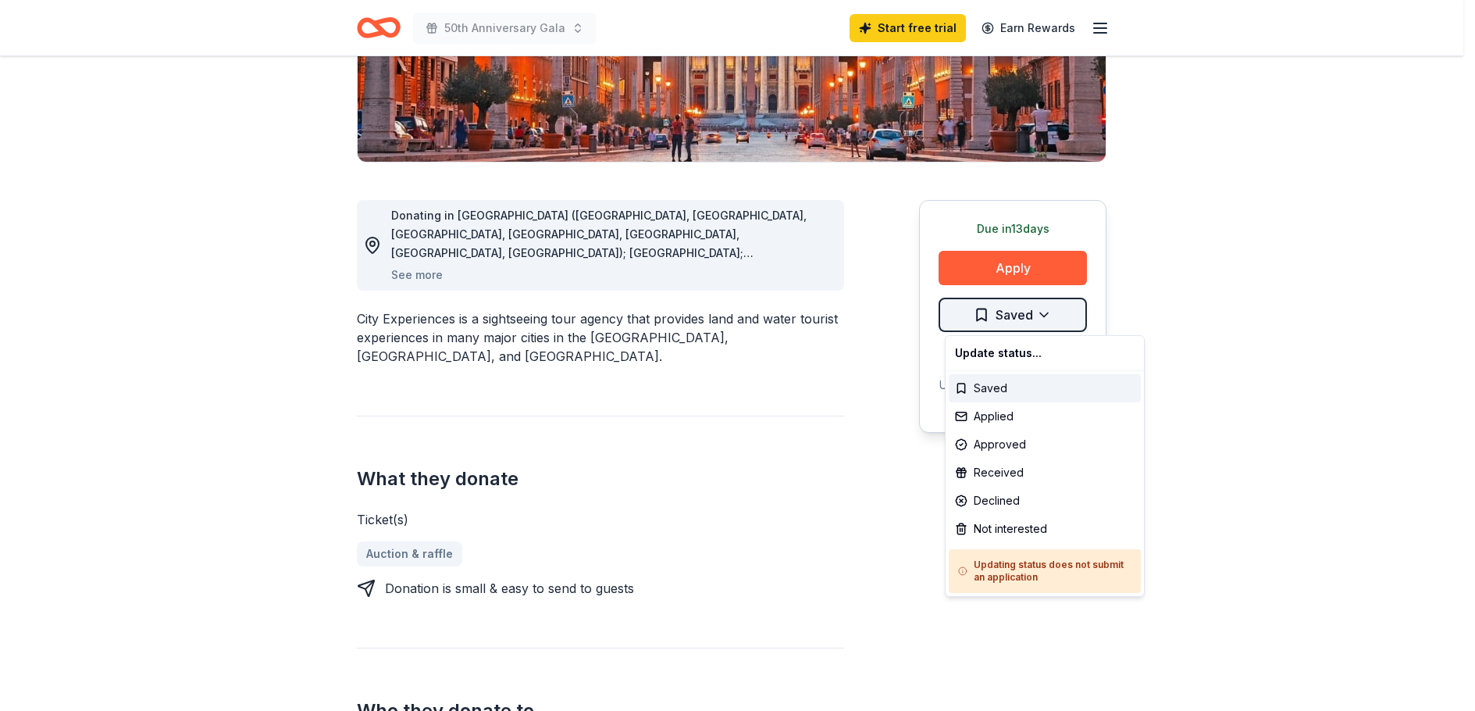
click at [1050, 309] on html "50th Anniversary Gala Start free trial Earn Rewards Due in 13 days Share City E…" at bounding box center [737, 43] width 1475 height 711
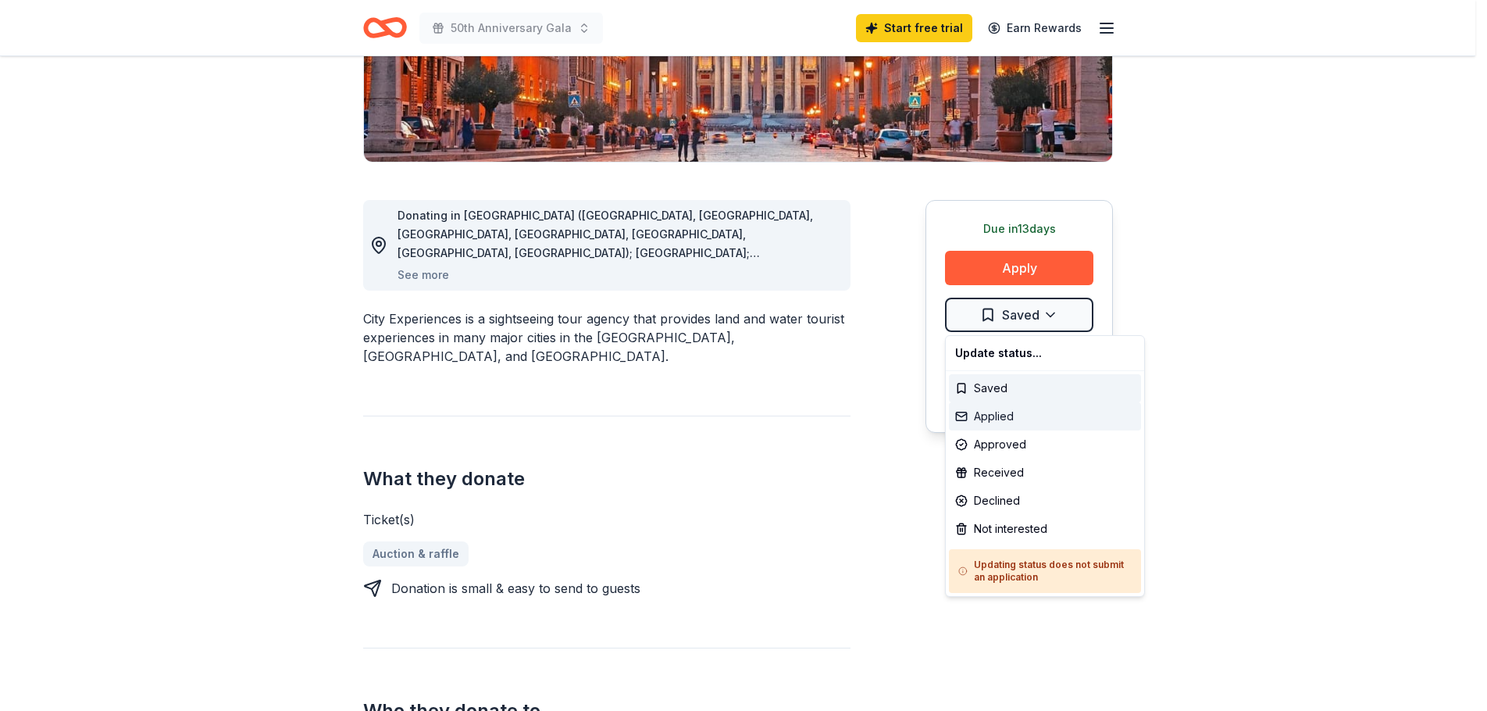
click at [1000, 413] on div "Applied" at bounding box center [1045, 416] width 192 height 28
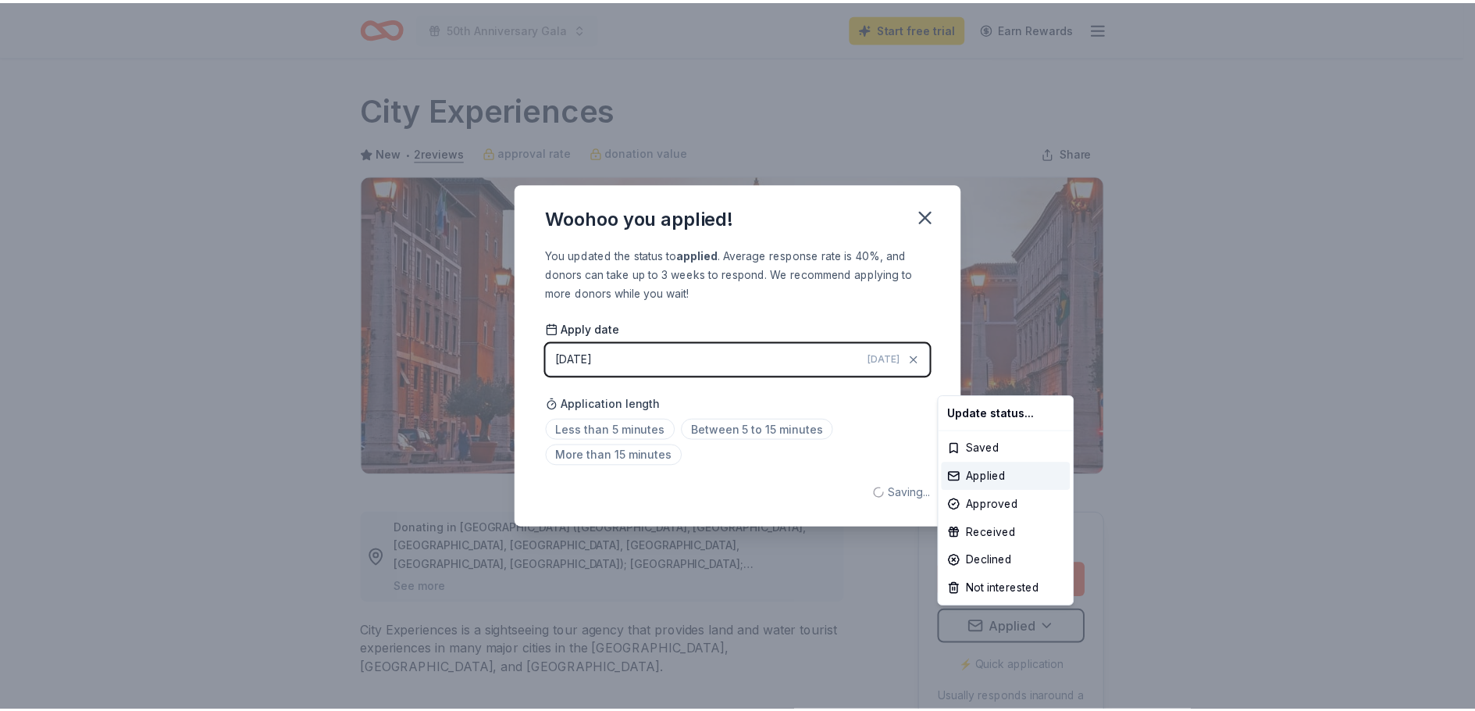
scroll to position [0, 0]
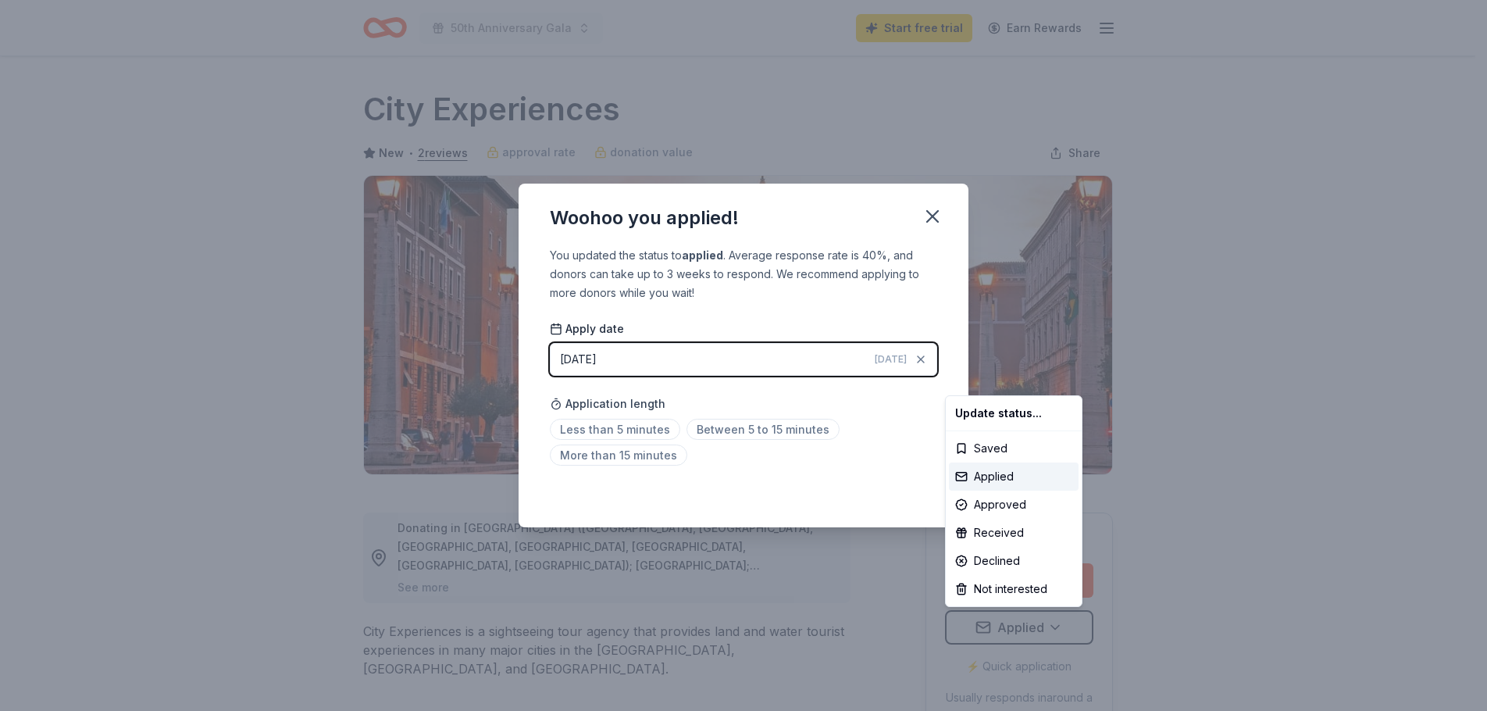
click at [643, 433] on html "50th Anniversary Gala Start free trial Earn Rewards Due in 13 days Share City E…" at bounding box center [743, 355] width 1487 height 711
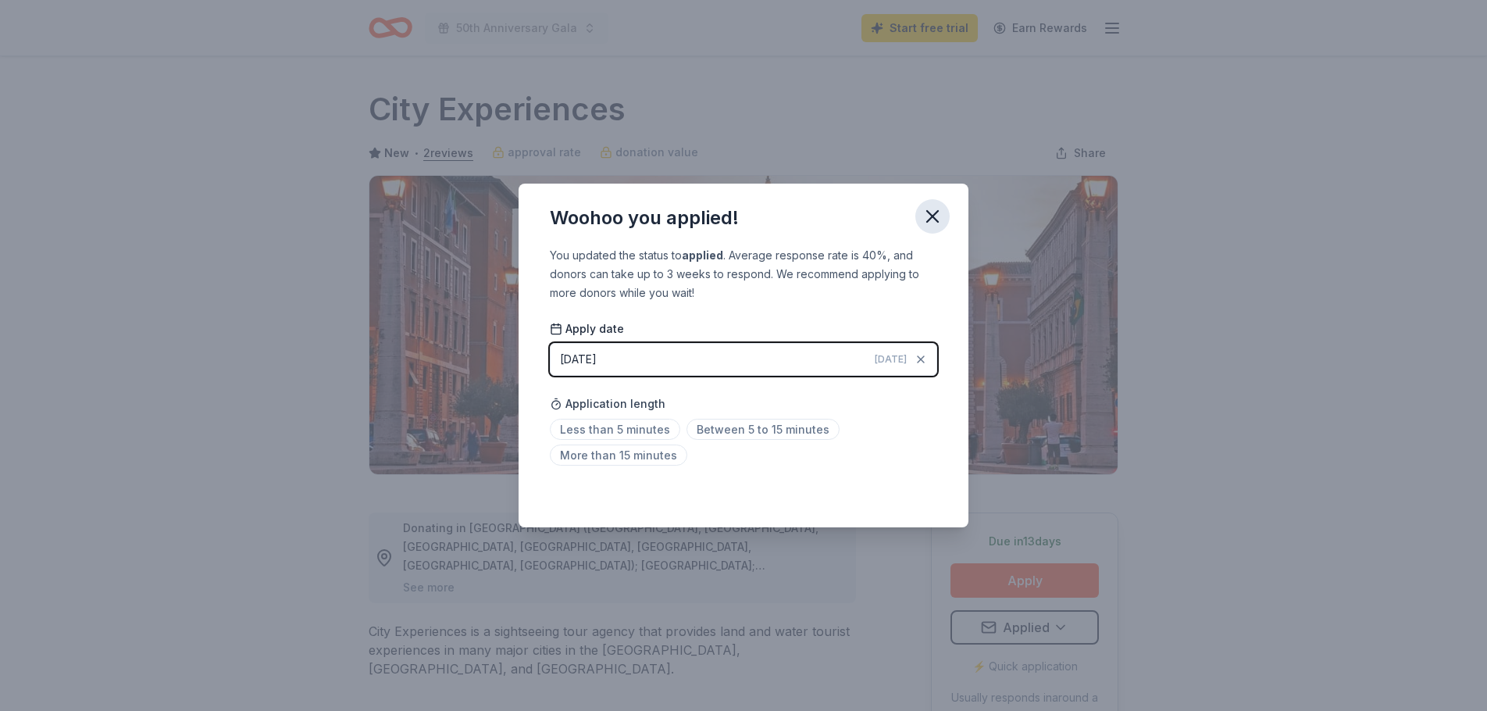
click at [929, 213] on icon "button" at bounding box center [932, 216] width 11 height 11
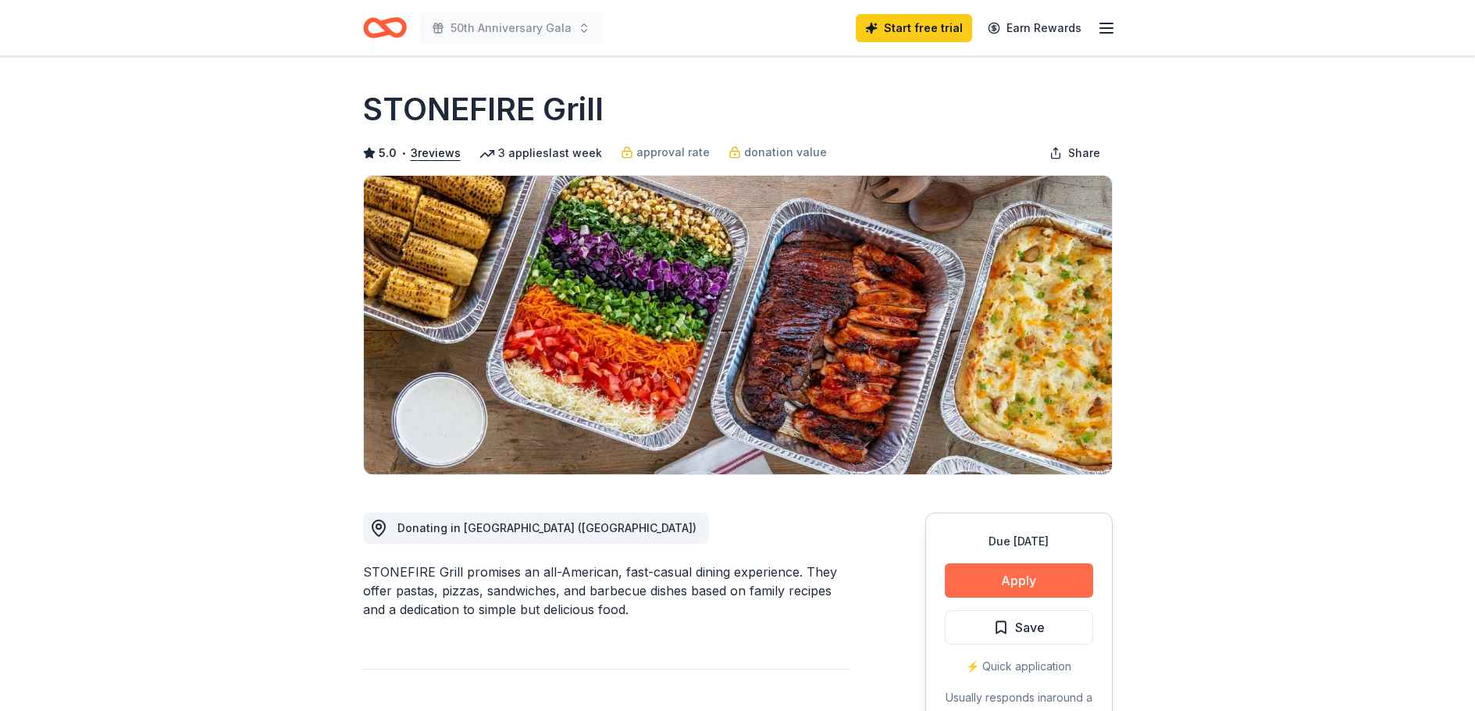
click at [994, 590] on button "Apply" at bounding box center [1019, 580] width 148 height 34
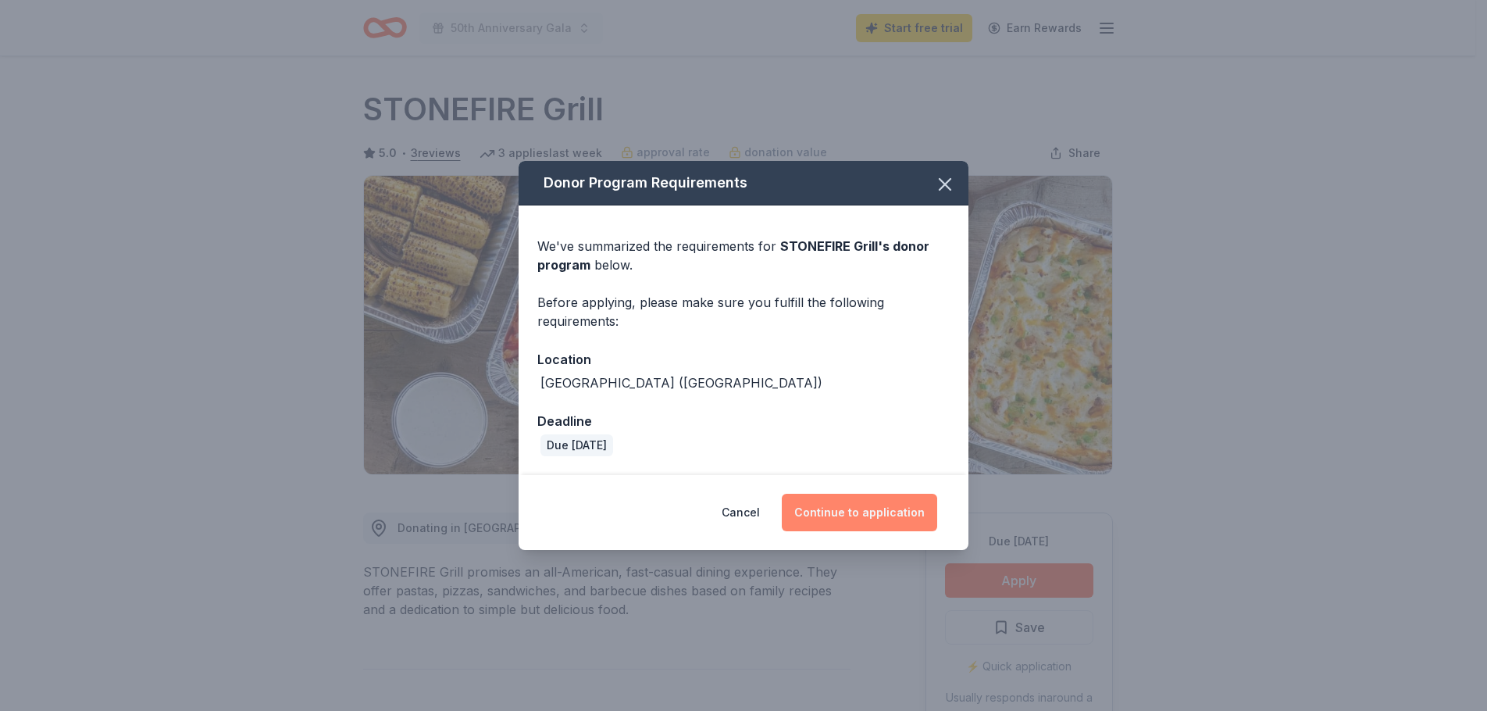
click at [874, 517] on button "Continue to application" at bounding box center [859, 511] width 155 height 37
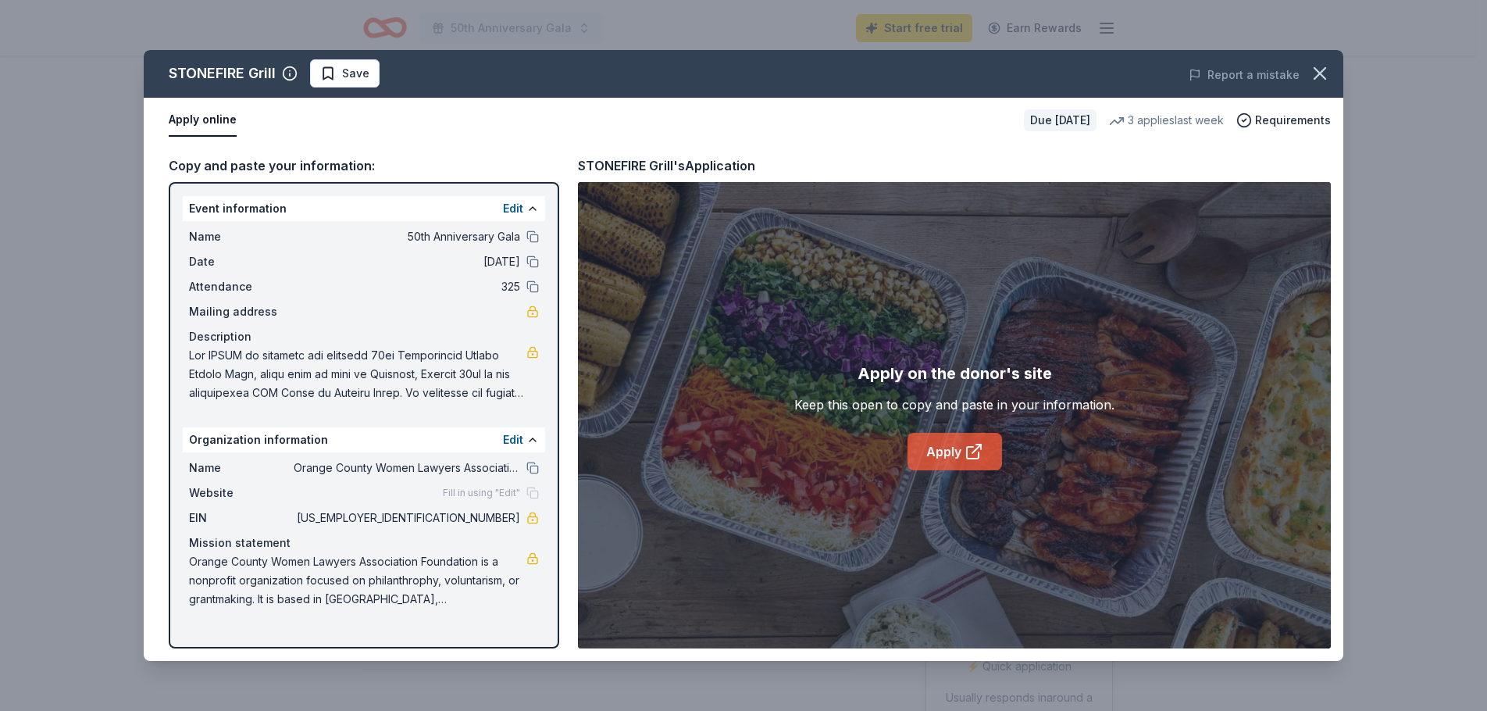
click at [969, 455] on icon at bounding box center [973, 451] width 19 height 19
click at [530, 235] on button at bounding box center [532, 236] width 12 height 12
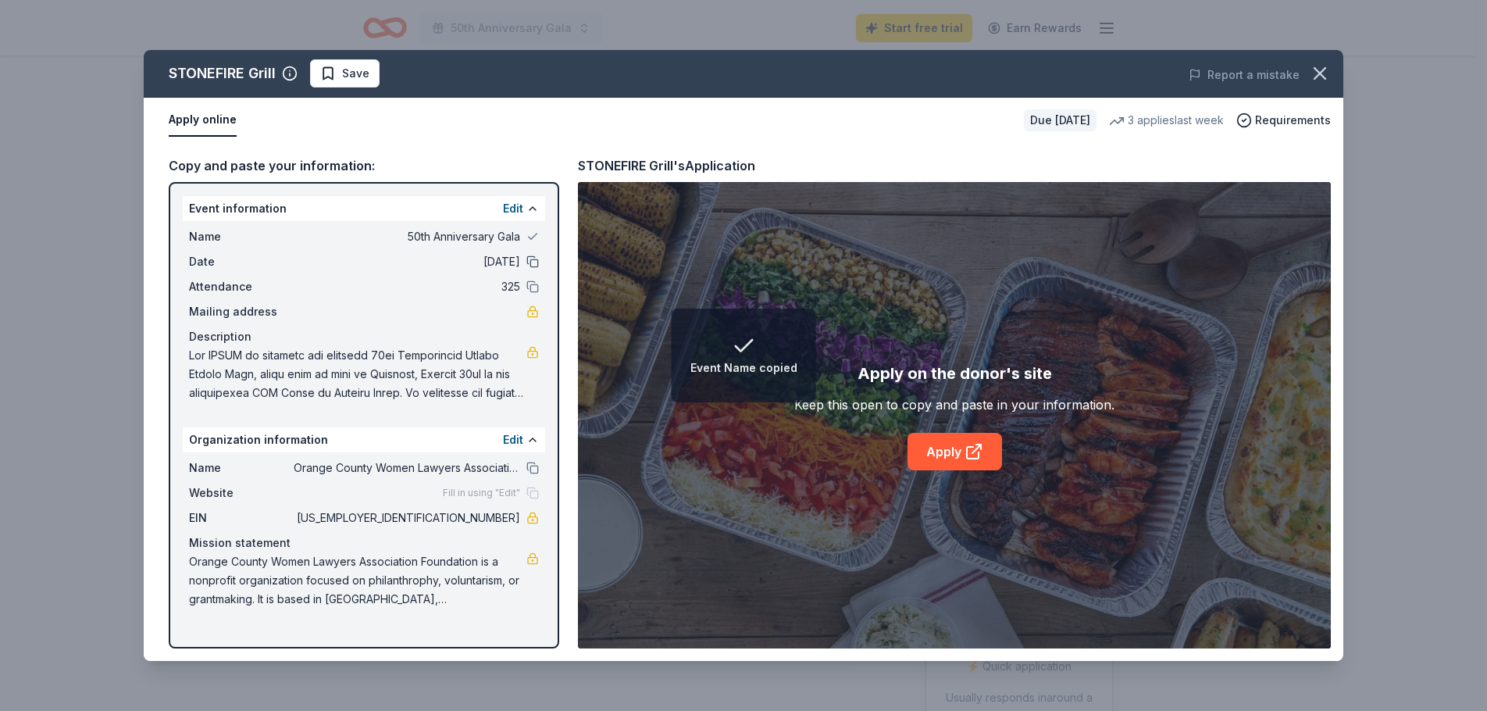
click at [538, 262] on button at bounding box center [532, 261] width 12 height 12
click at [529, 286] on button at bounding box center [532, 286] width 12 height 12
click at [532, 468] on button at bounding box center [532, 467] width 12 height 12
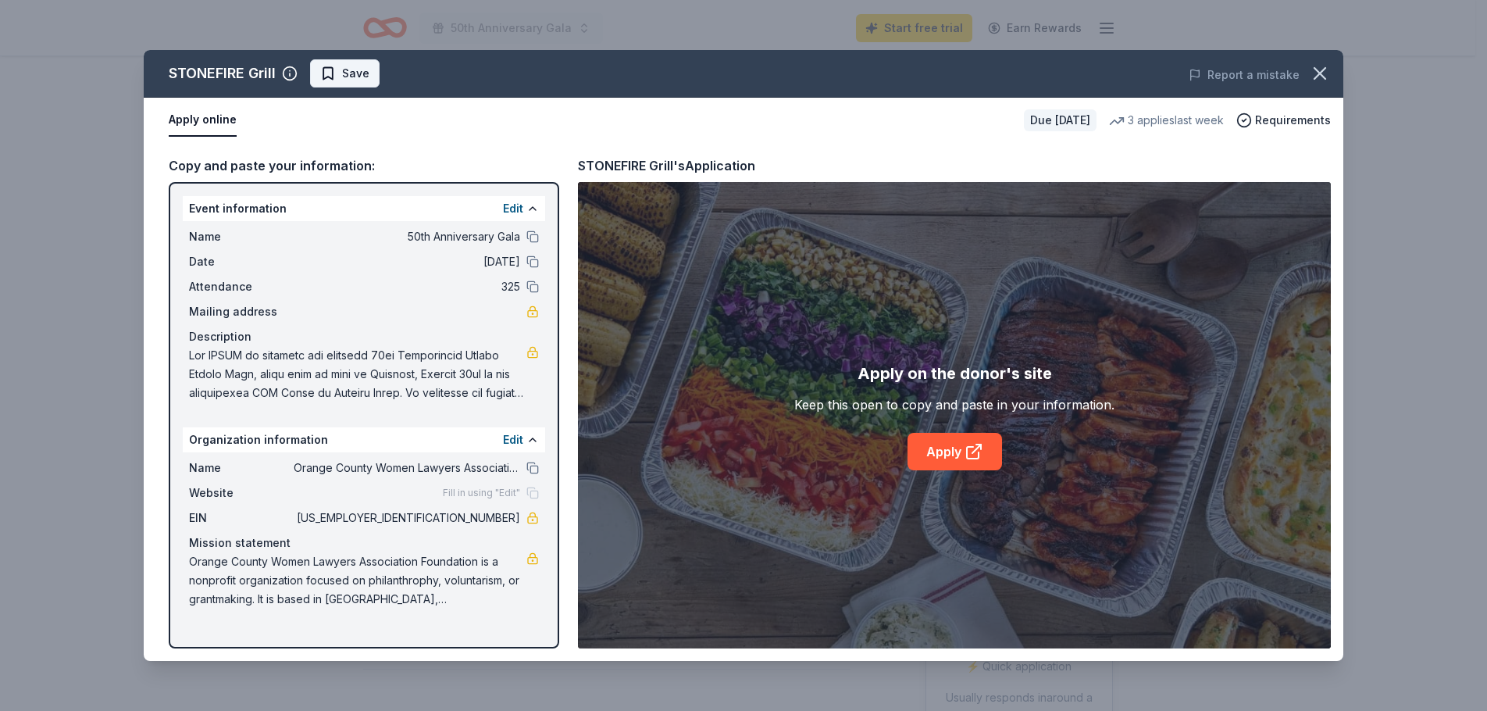
click at [355, 73] on span "Save" at bounding box center [355, 73] width 27 height 19
click at [401, 69] on html "50th Anniversary Gala Start free trial Earn Rewards Due in 28 days Share STONEF…" at bounding box center [743, 355] width 1487 height 711
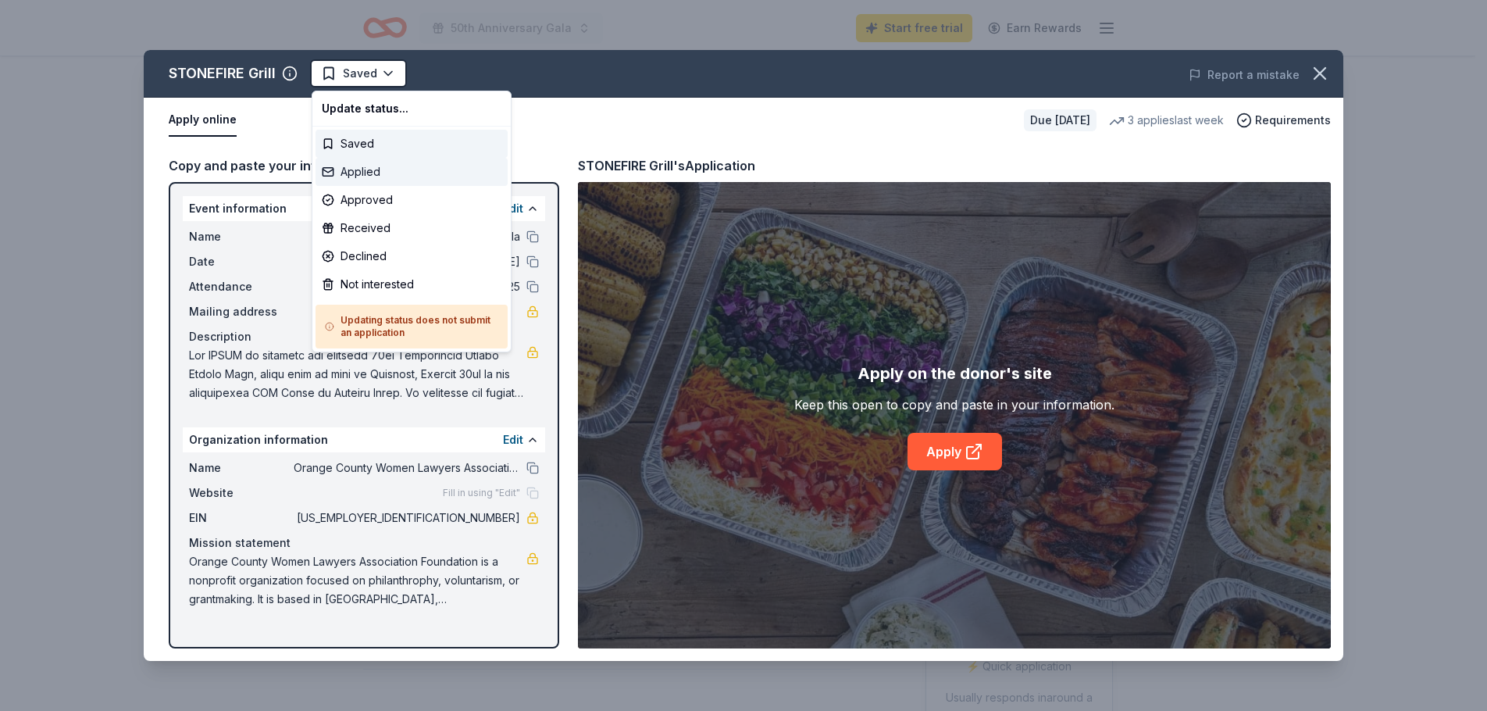
click at [368, 173] on div "Applied" at bounding box center [411, 172] width 192 height 28
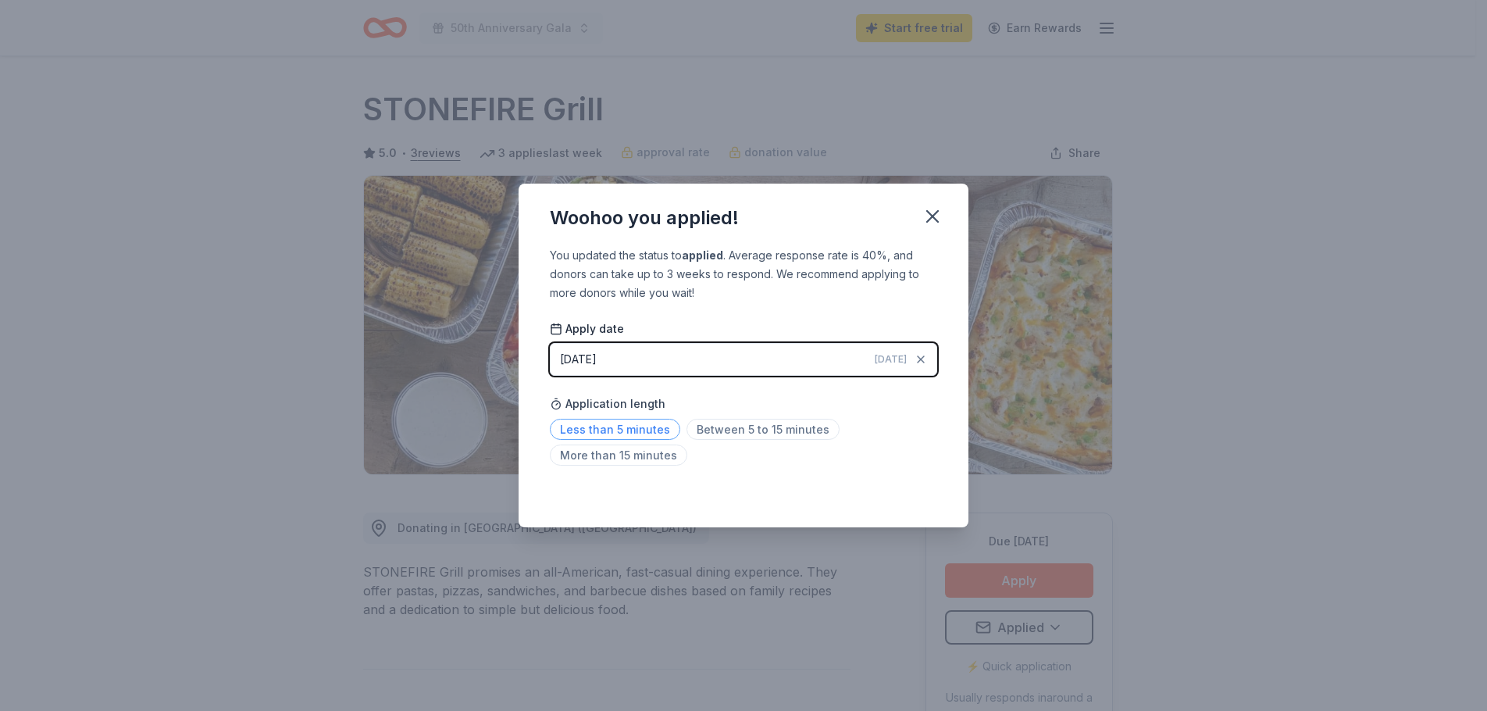
click at [653, 426] on span "Less than 5 minutes" at bounding box center [615, 429] width 130 height 21
click at [934, 211] on icon "button" at bounding box center [932, 216] width 22 height 22
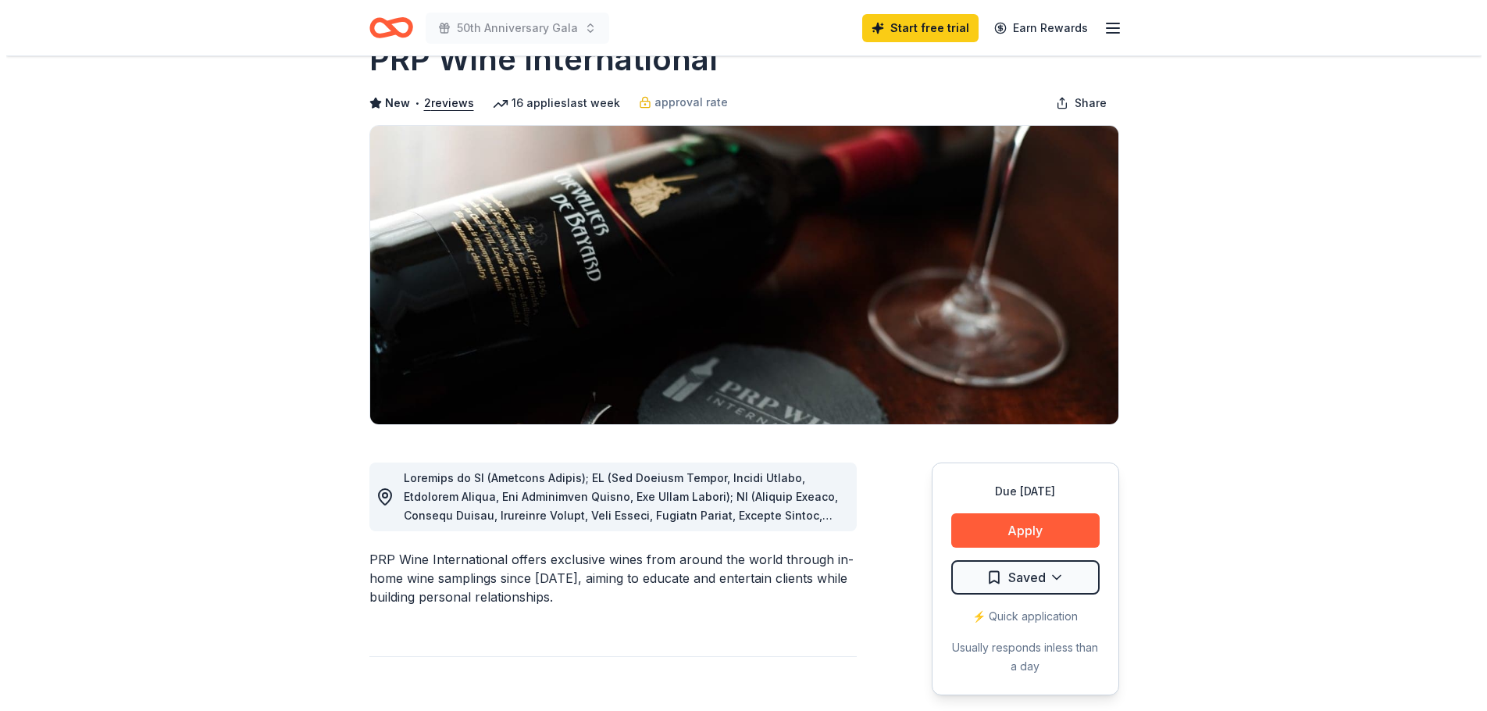
scroll to position [78, 0]
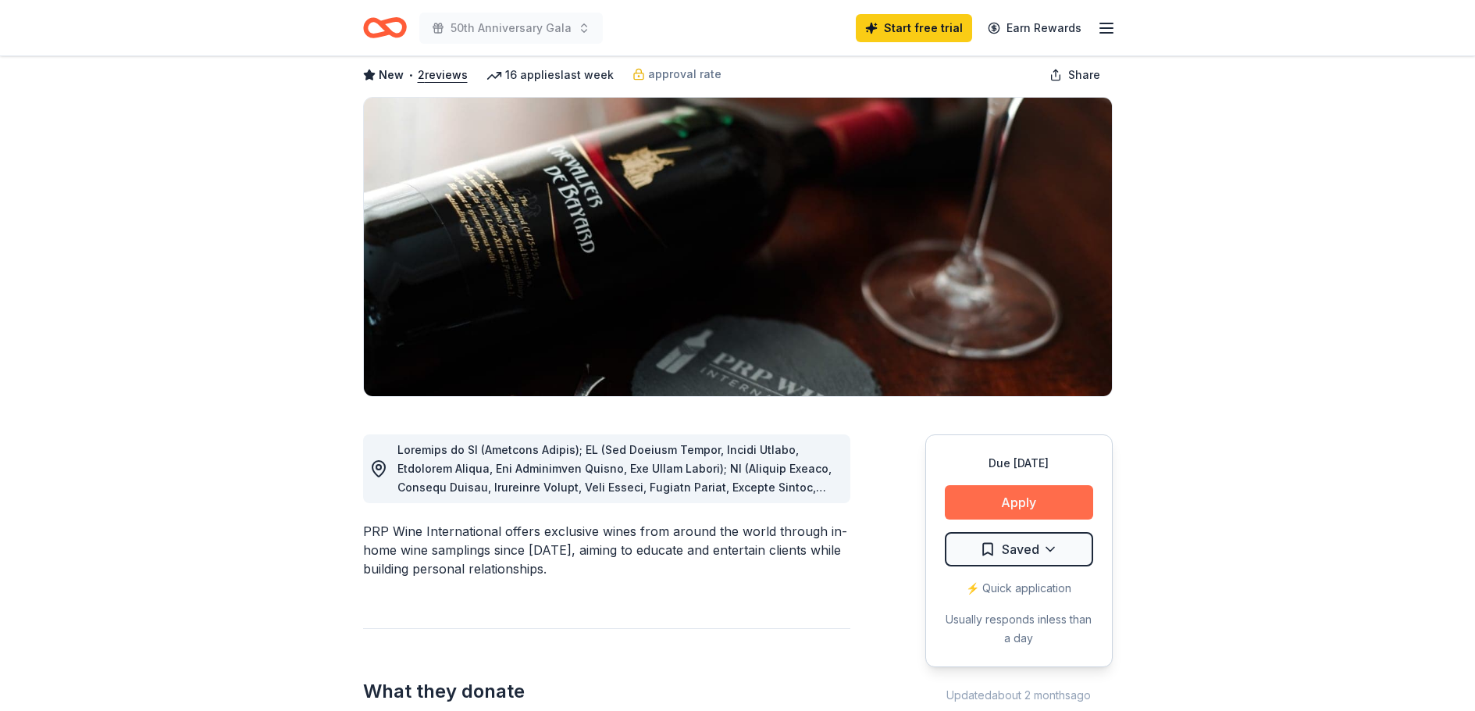
click at [1031, 500] on button "Apply" at bounding box center [1019, 502] width 148 height 34
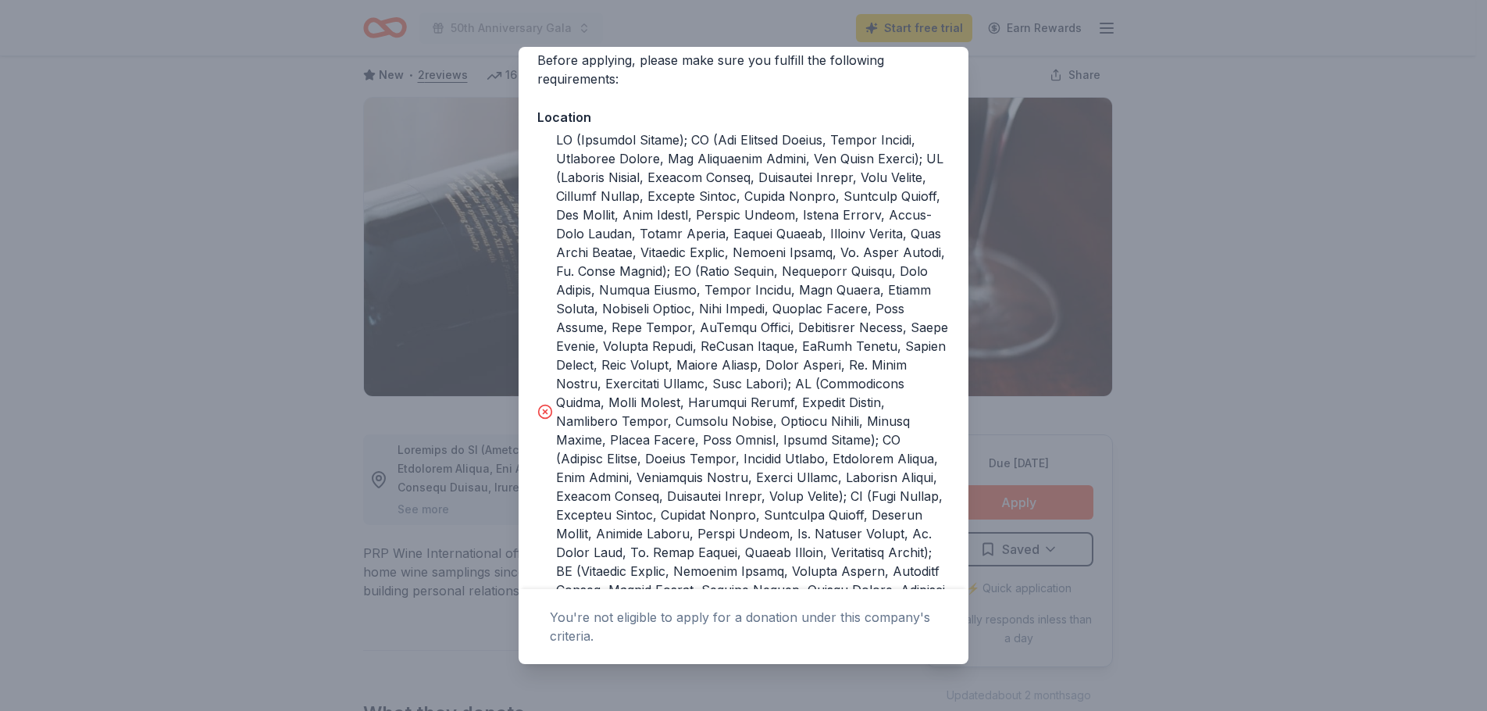
scroll to position [0, 0]
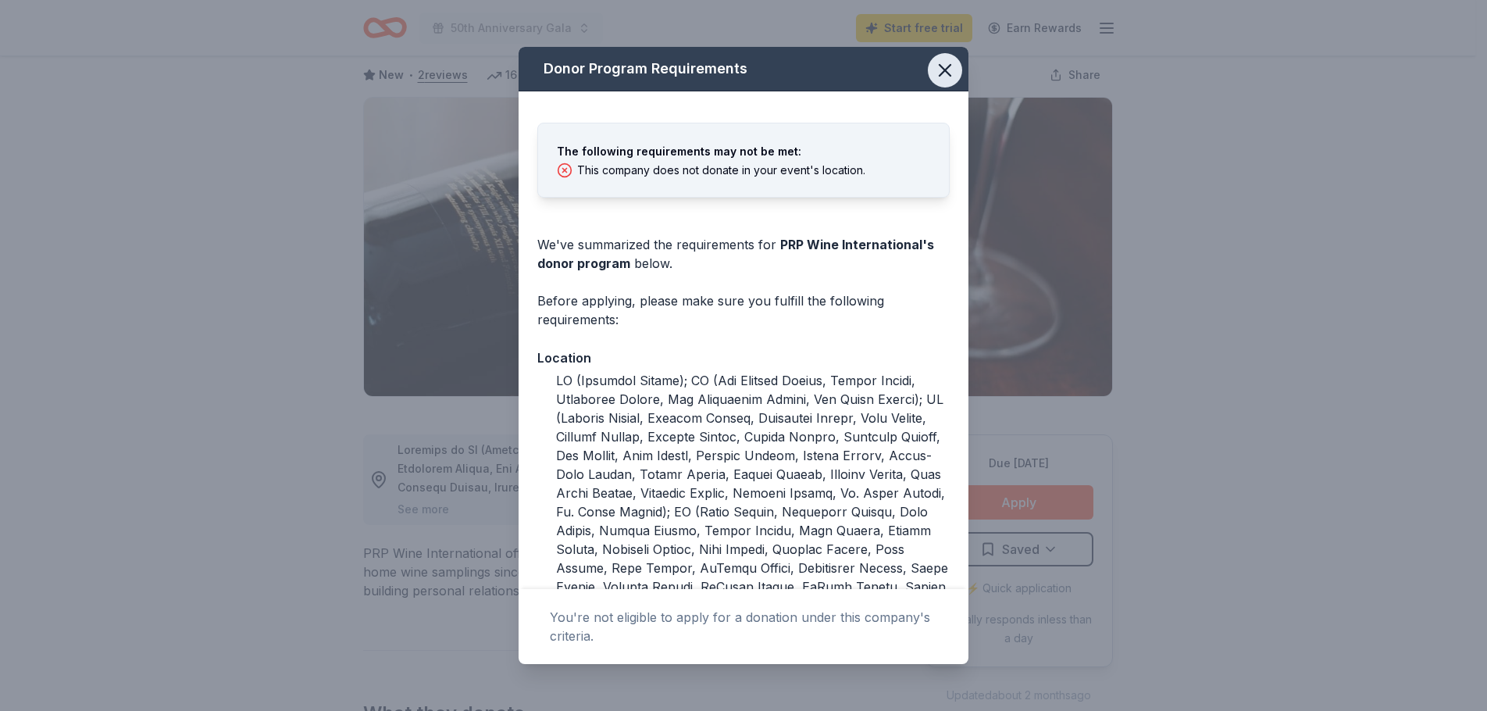
click at [939, 69] on icon "button" at bounding box center [944, 70] width 11 height 11
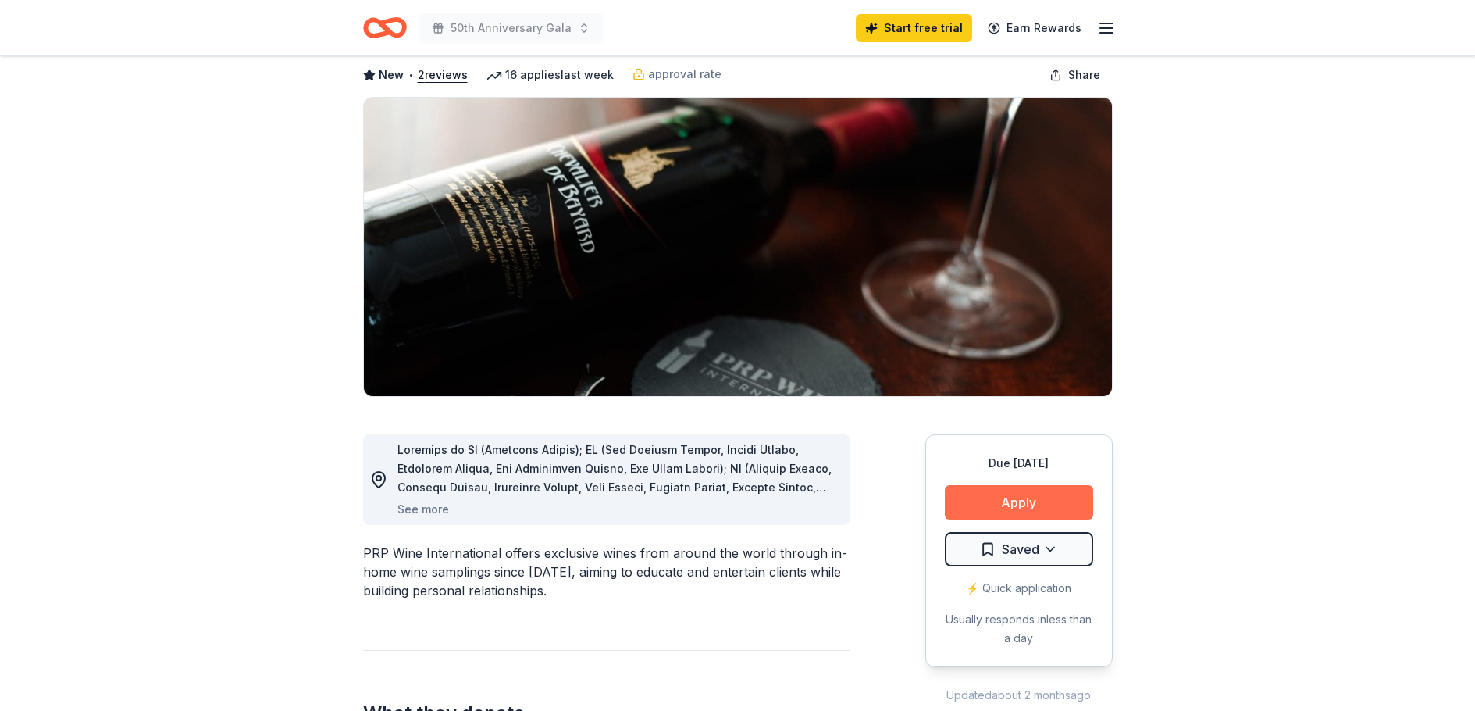
click at [1027, 497] on button "Apply" at bounding box center [1019, 502] width 148 height 34
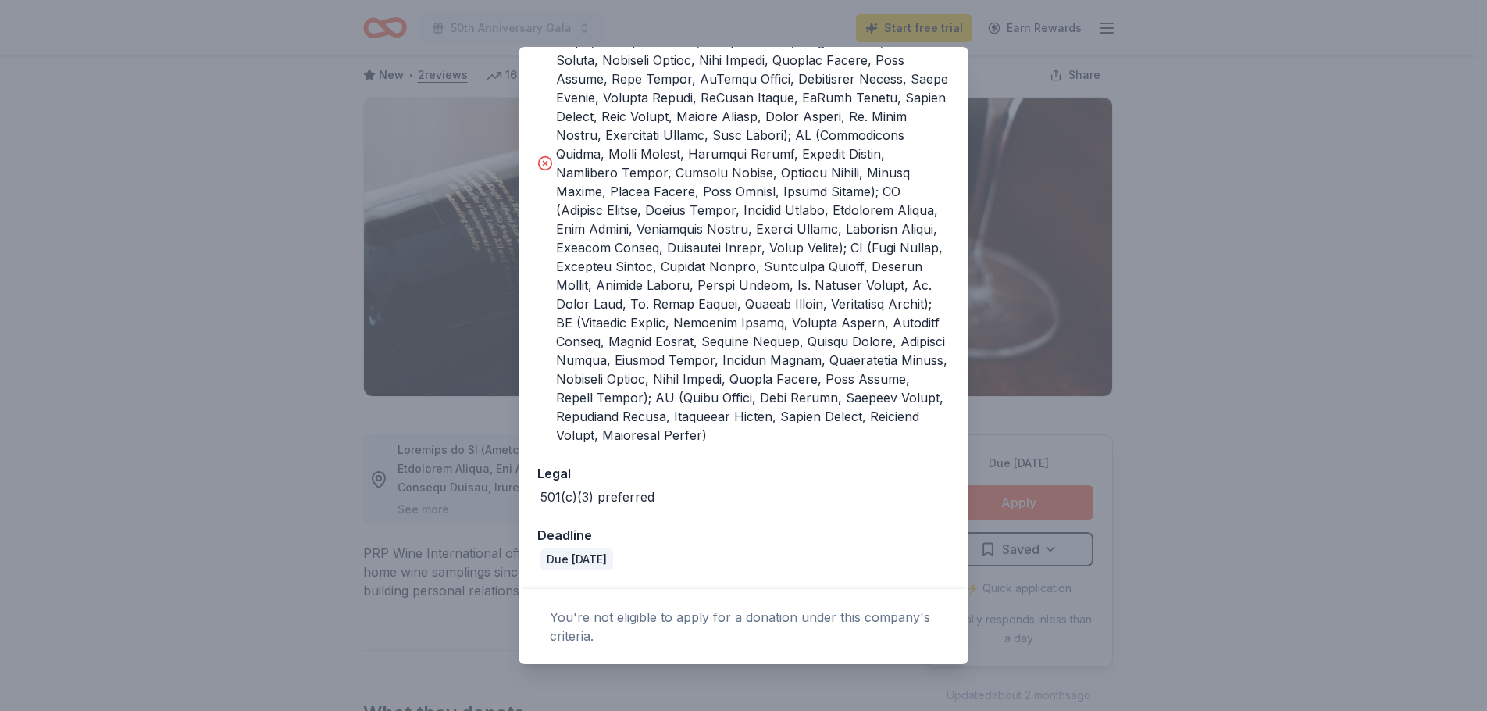
scroll to position [526, 0]
click at [545, 155] on icon at bounding box center [545, 163] width 16 height 16
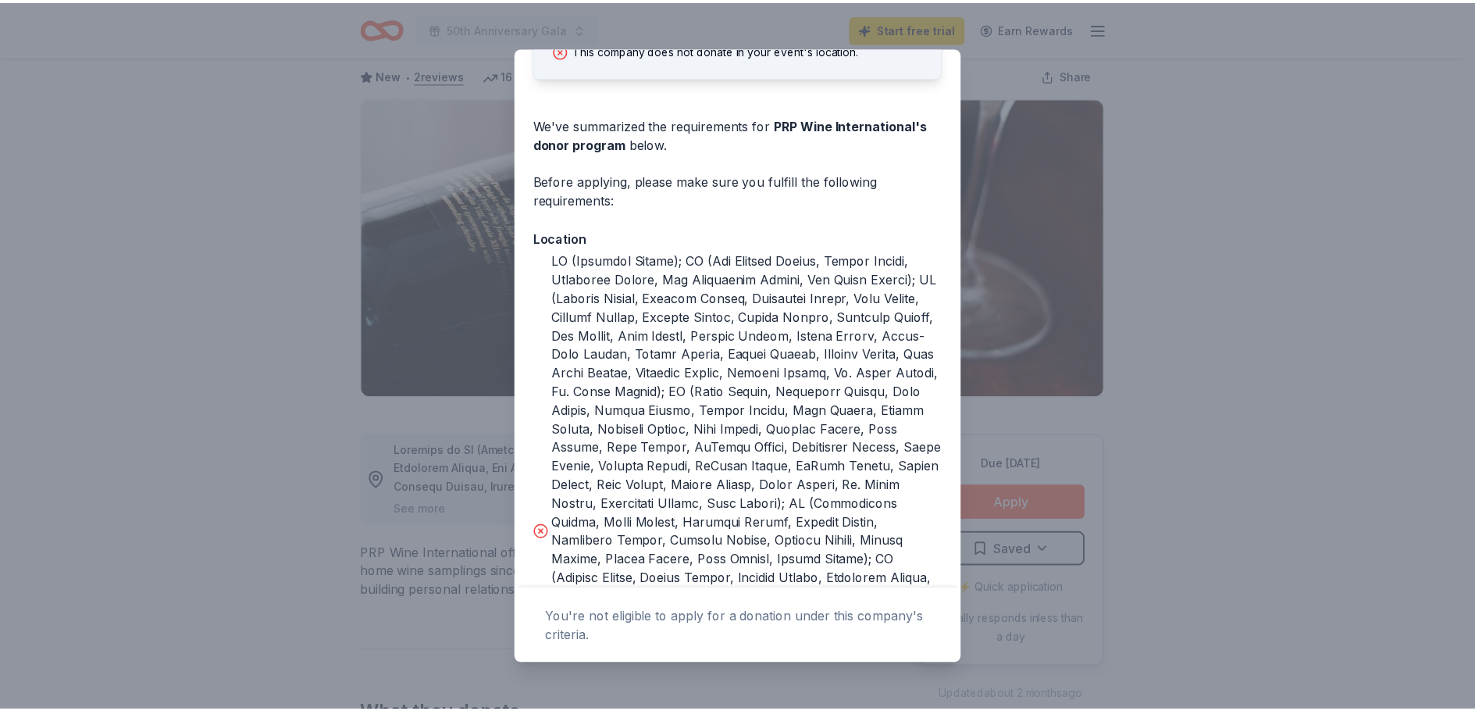
scroll to position [0, 0]
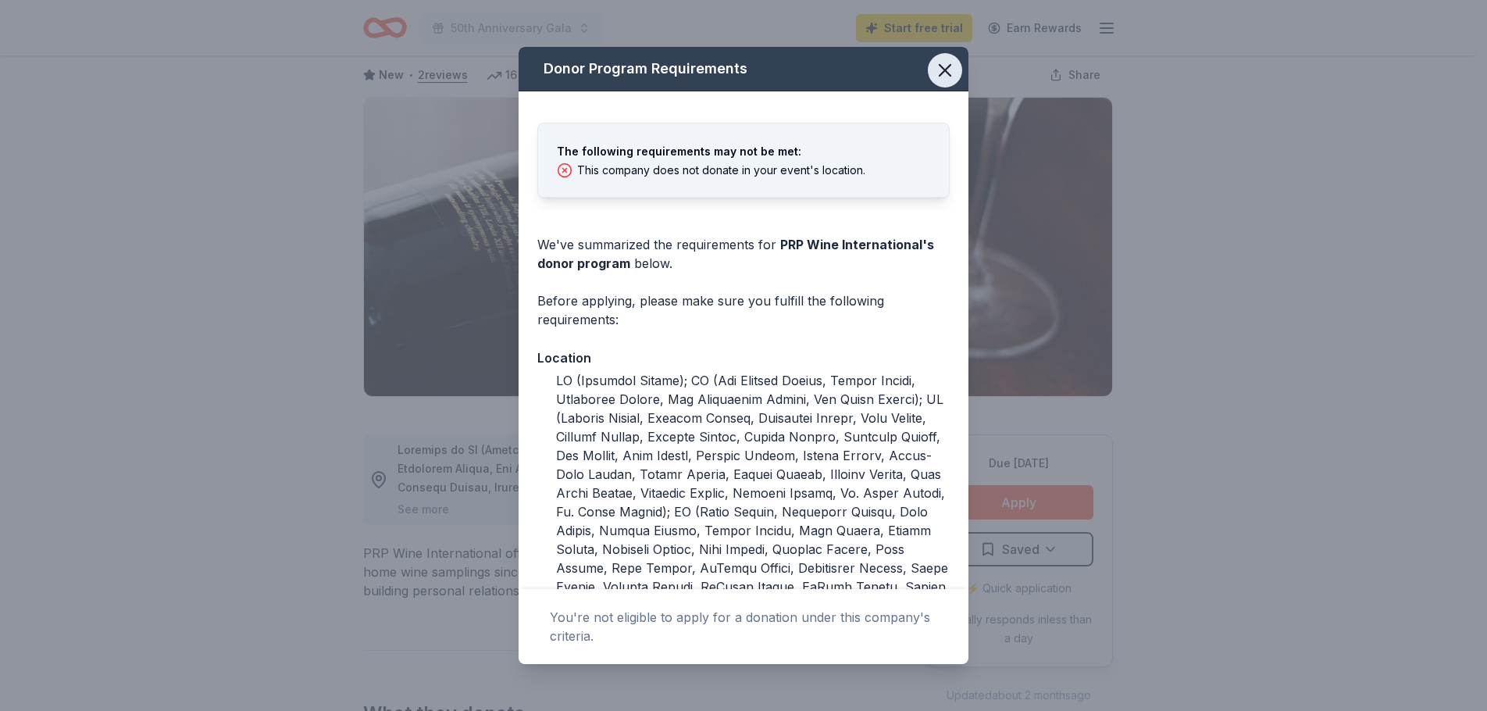
click at [934, 67] on icon "button" at bounding box center [945, 70] width 22 height 22
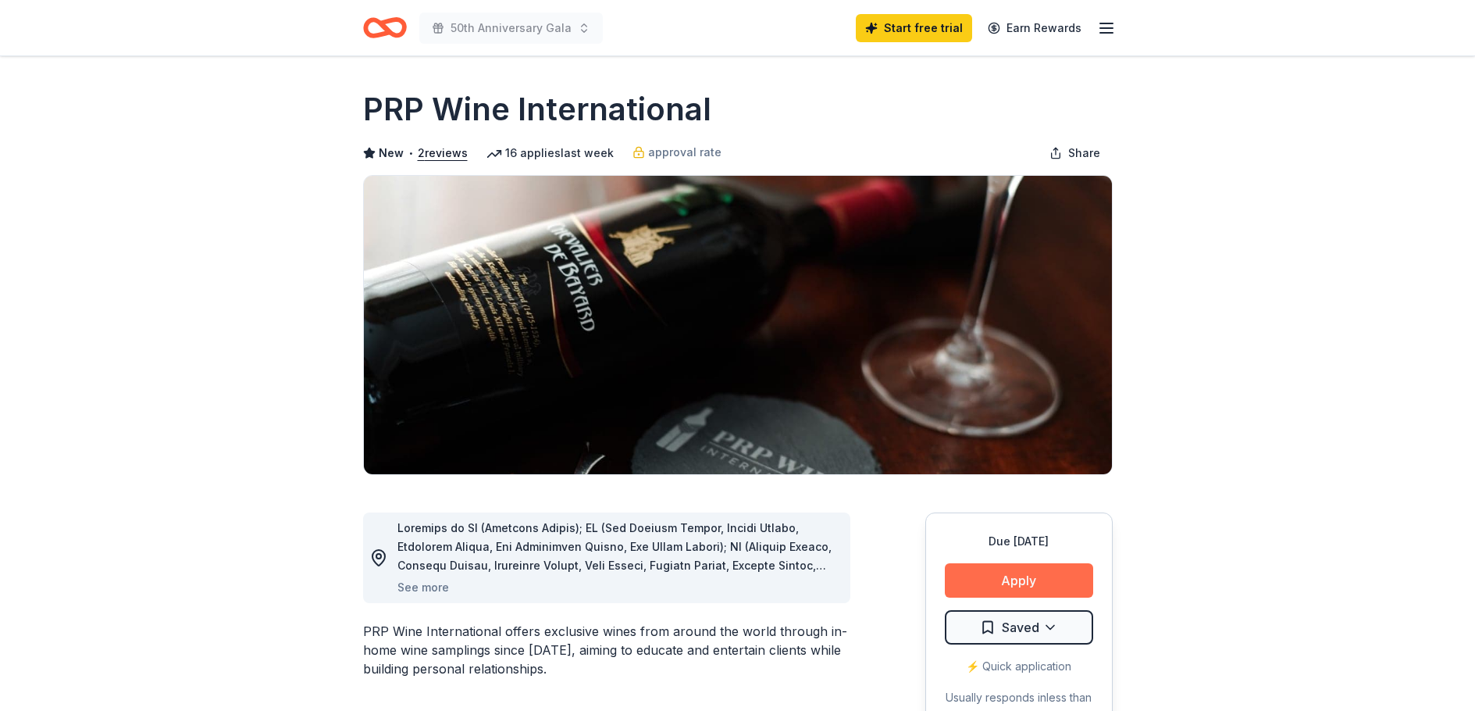
click at [1034, 566] on button "Apply" at bounding box center [1019, 580] width 148 height 34
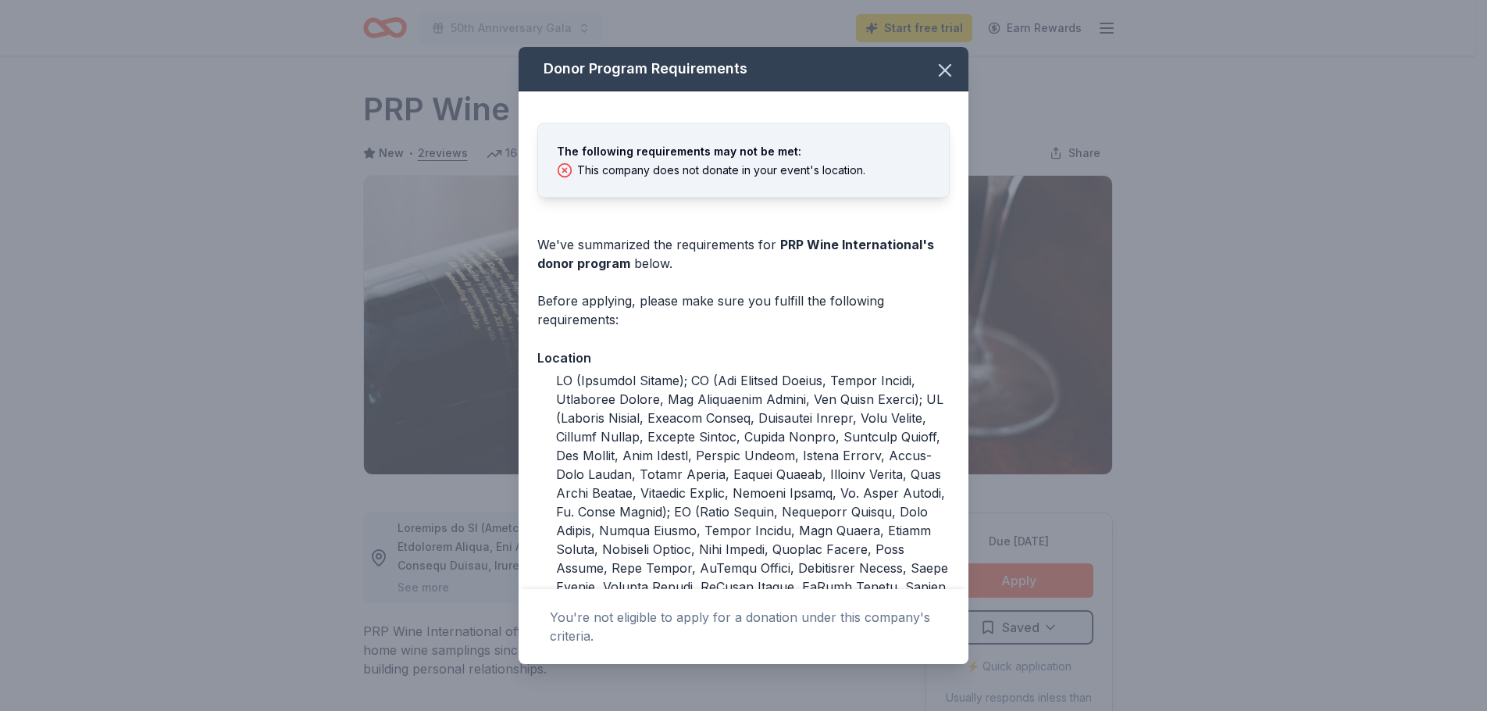
click at [265, 416] on div "Donor Program Requirements The following requirements may not be met: This comp…" at bounding box center [743, 355] width 1487 height 711
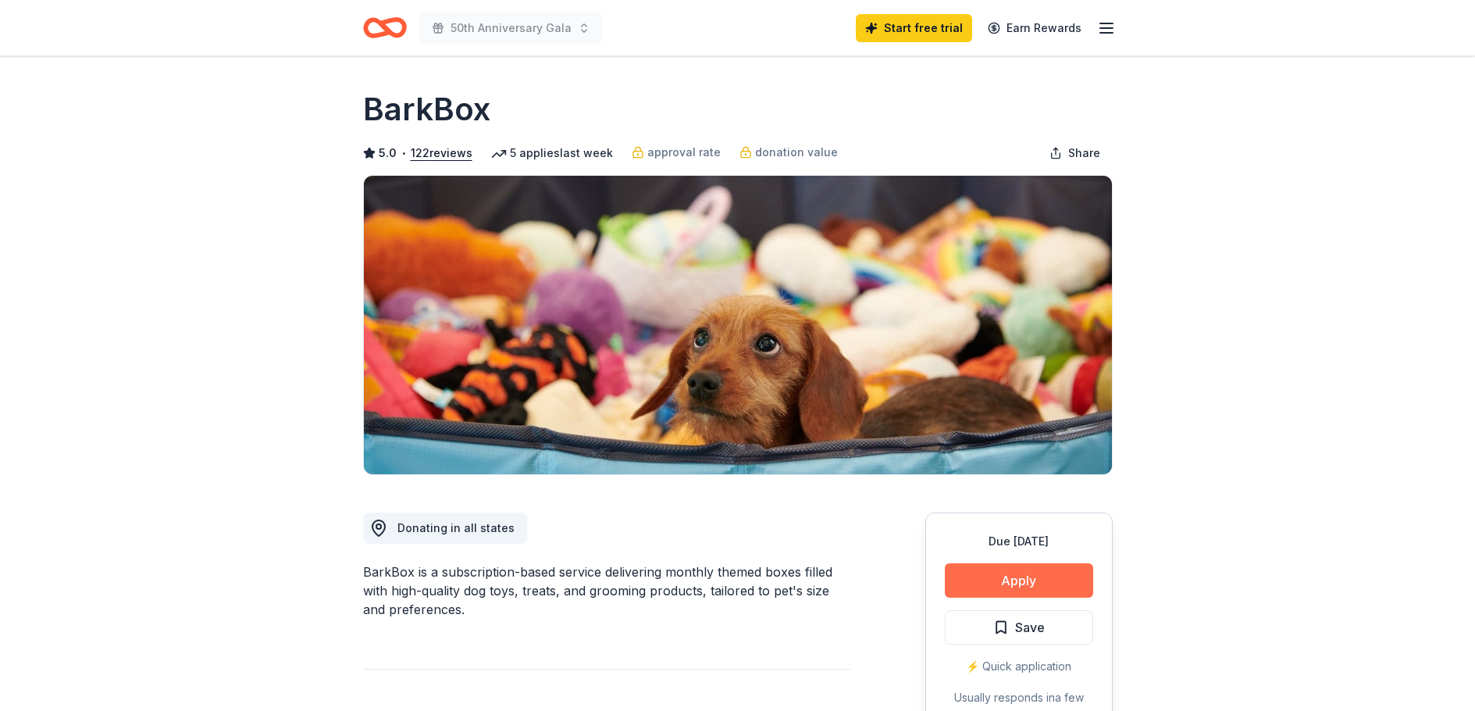
click at [1049, 582] on button "Apply" at bounding box center [1019, 580] width 148 height 34
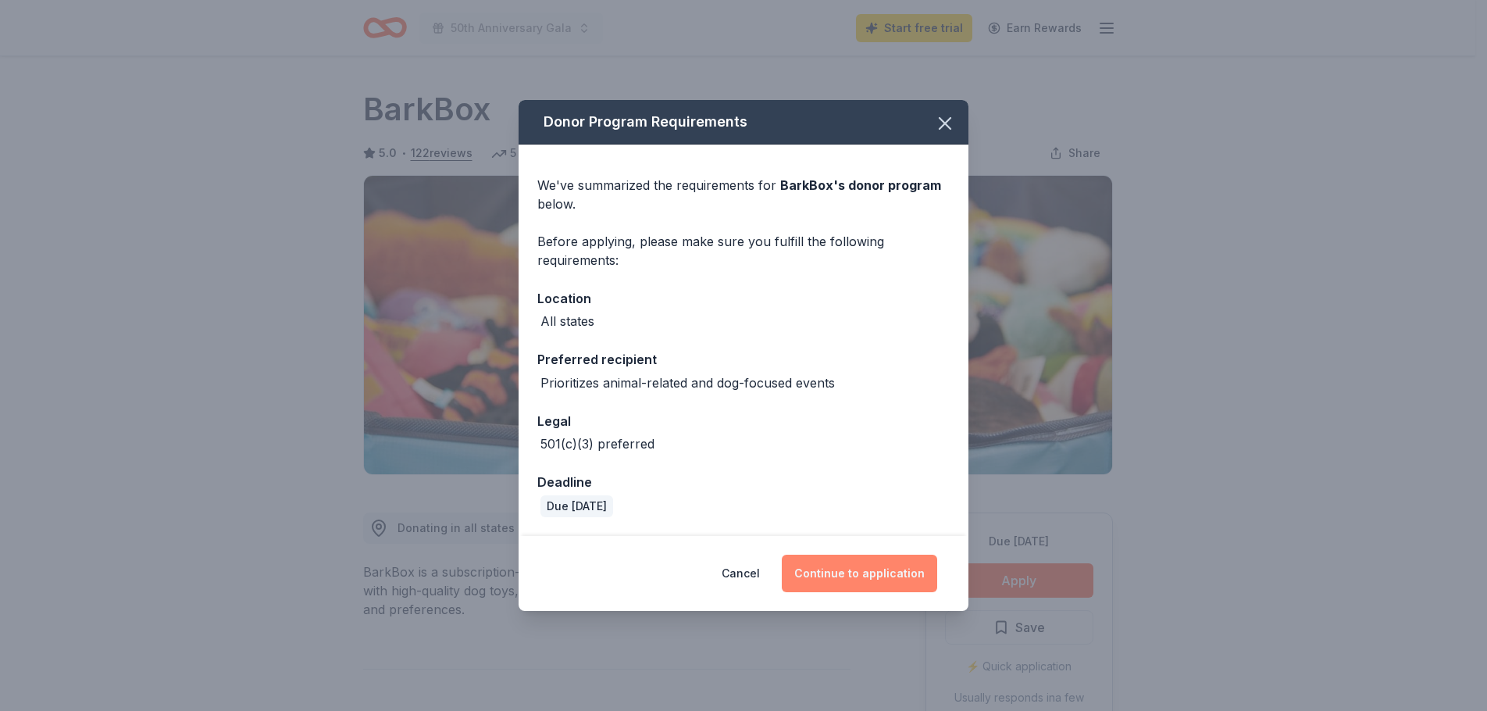
click at [889, 576] on button "Continue to application" at bounding box center [859, 572] width 155 height 37
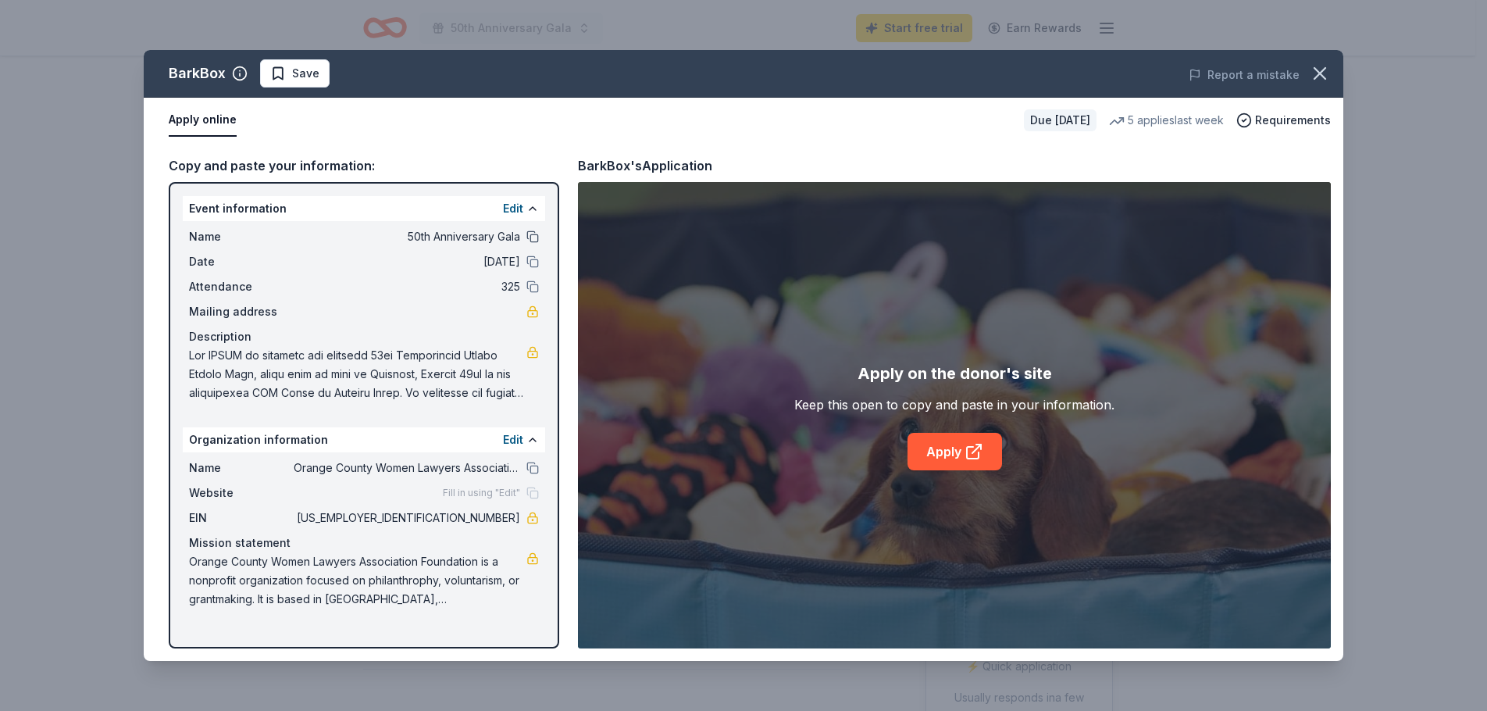
click at [530, 232] on button at bounding box center [532, 236] width 12 height 12
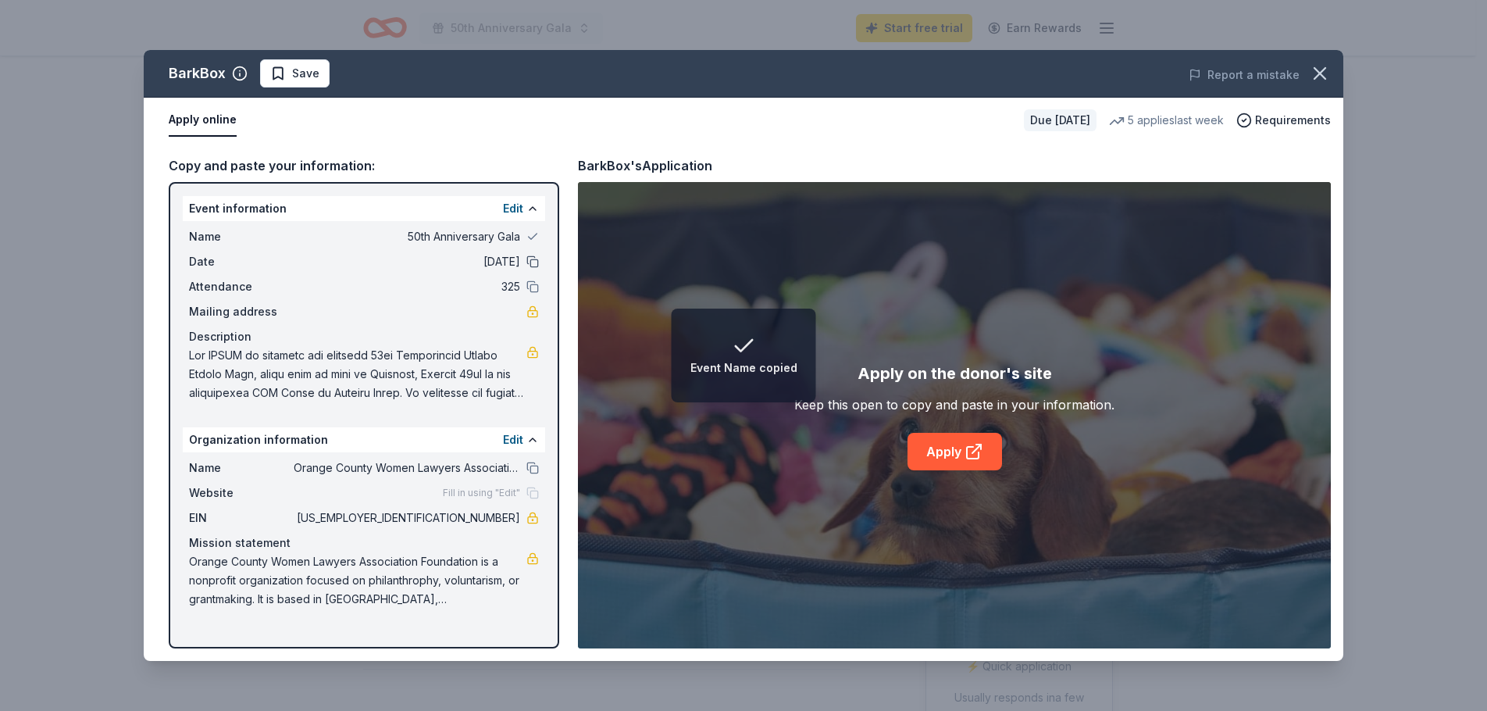
click at [533, 264] on button at bounding box center [532, 261] width 12 height 12
click at [529, 288] on button at bounding box center [532, 286] width 12 height 12
click at [533, 464] on button at bounding box center [532, 467] width 12 height 12
click at [938, 451] on link "Apply" at bounding box center [954, 451] width 94 height 37
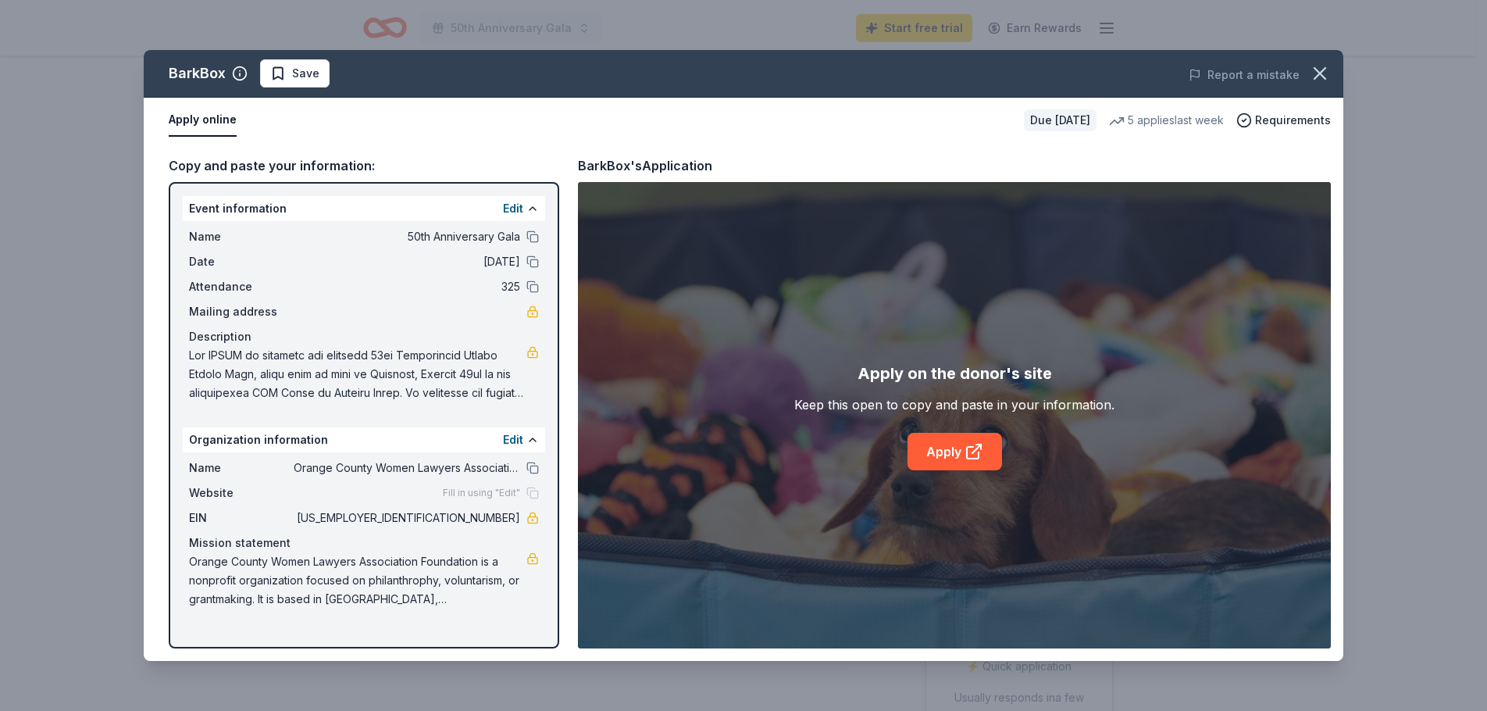
click at [301, 69] on span "Save" at bounding box center [305, 73] width 27 height 19
click at [333, 71] on html "50th Anniversary Gala Start free trial Earn Rewards Due in 28 days Share BarkBo…" at bounding box center [743, 355] width 1487 height 711
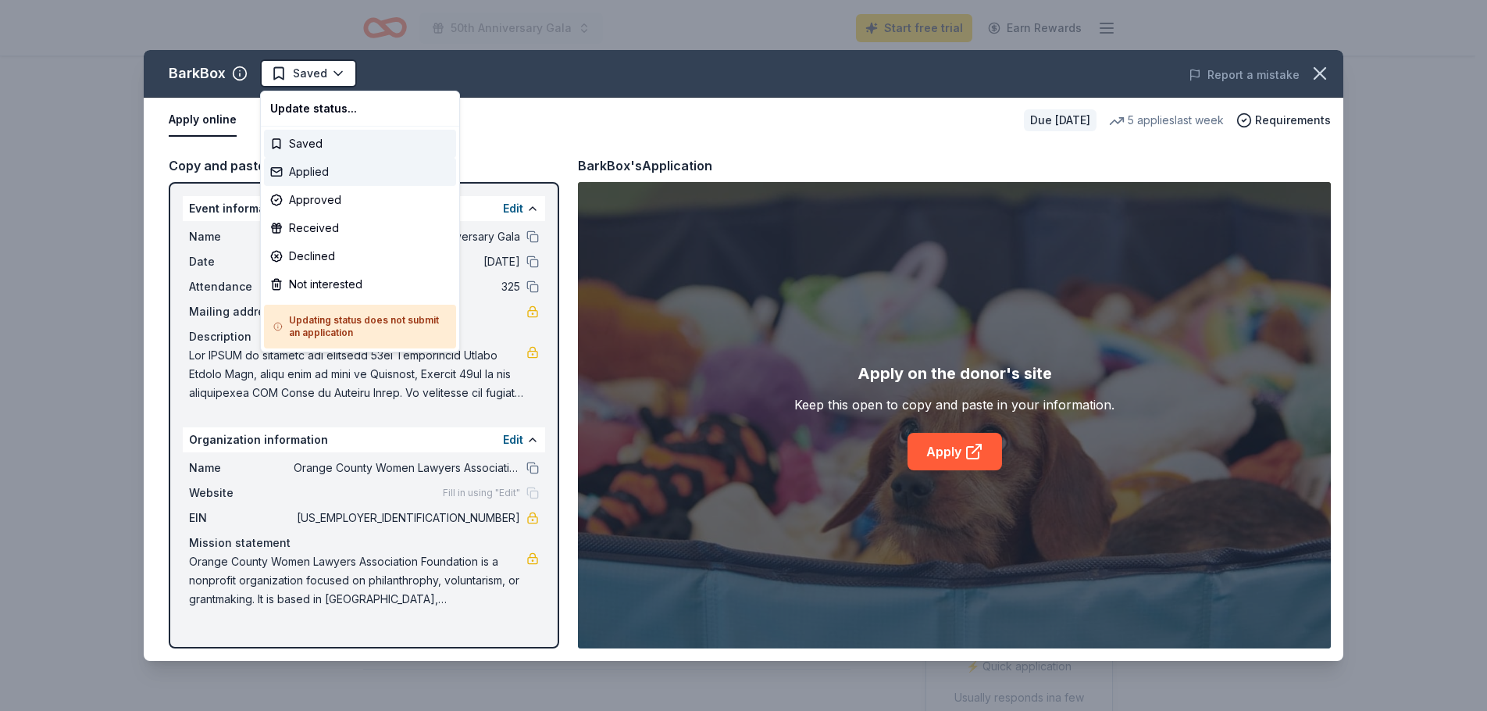
click at [326, 175] on div "Applied" at bounding box center [360, 172] width 192 height 28
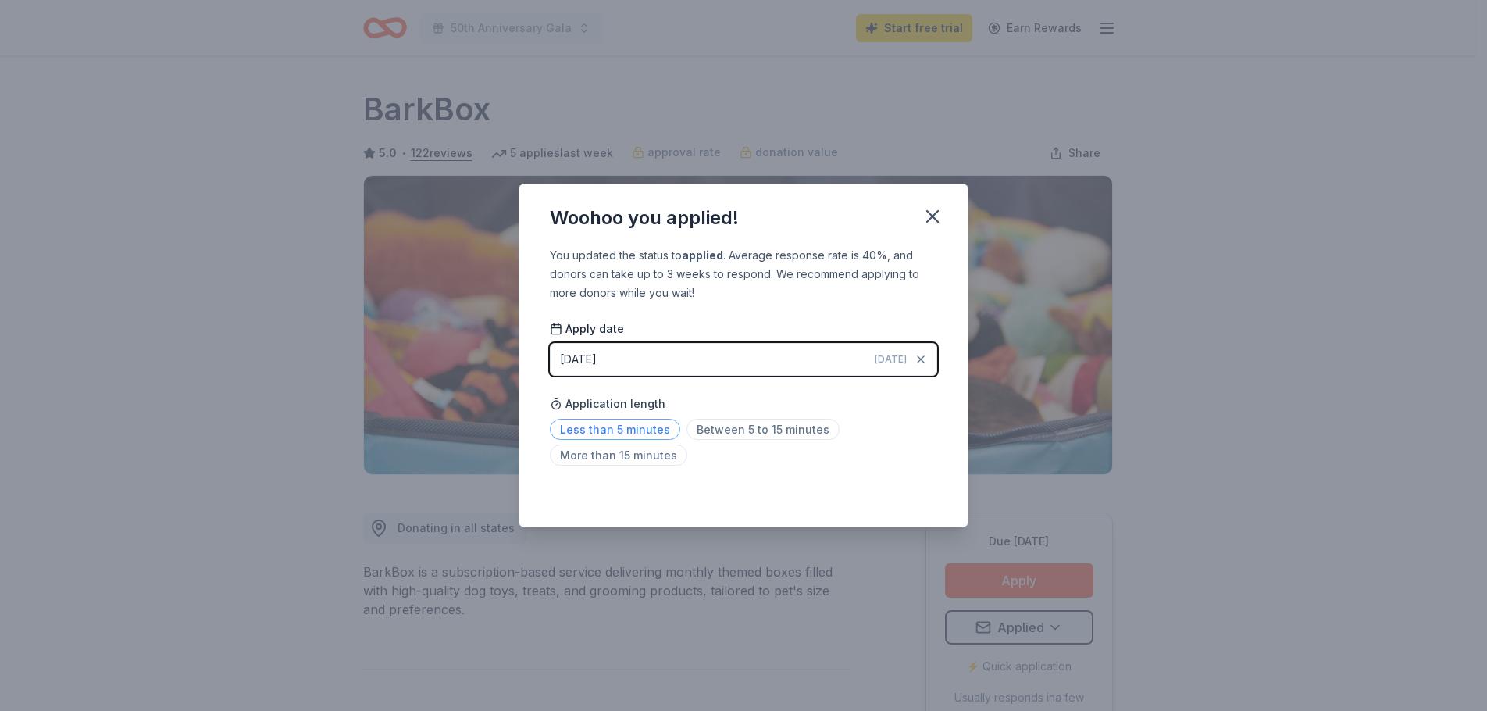
click at [619, 431] on span "Less than 5 minutes" at bounding box center [615, 429] width 130 height 21
click at [924, 219] on icon "button" at bounding box center [932, 216] width 22 height 22
